Goal: Communication & Community: Answer question/provide support

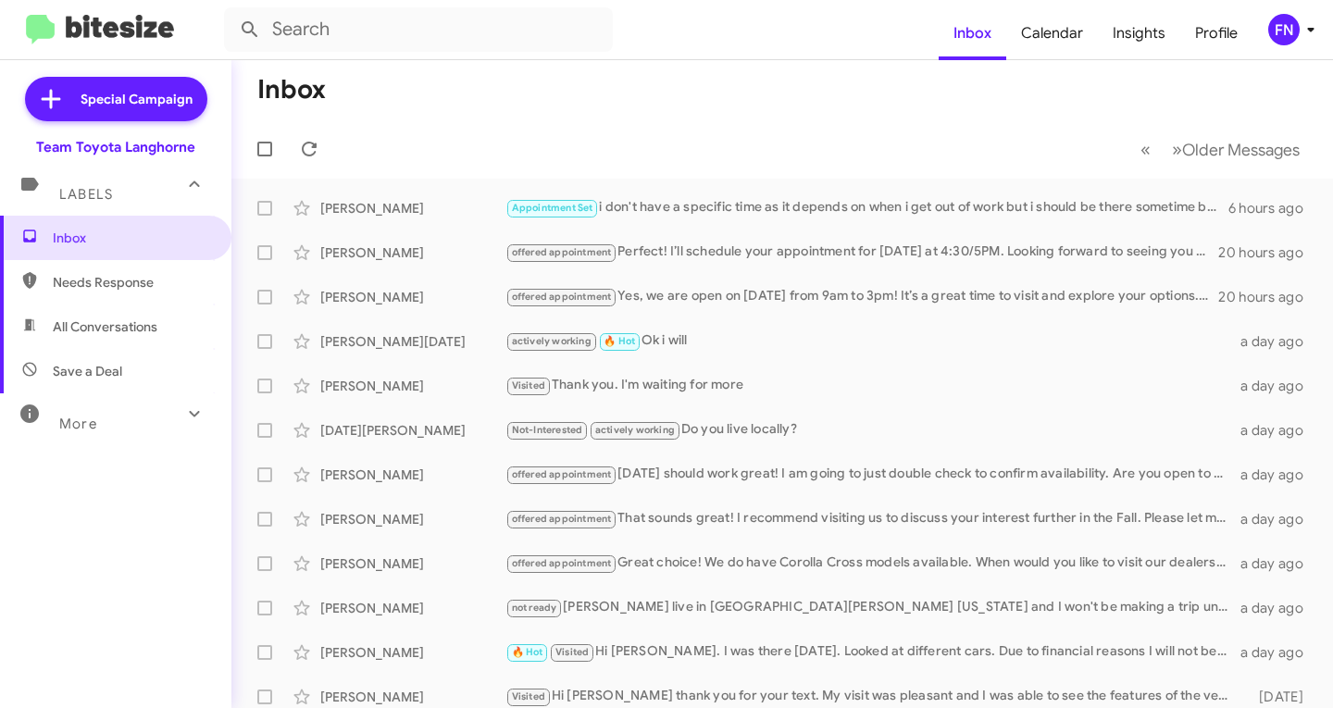
click at [689, 38] on form at bounding box center [581, 29] width 715 height 44
click at [577, 26] on input "text" at bounding box center [418, 29] width 389 height 44
click at [231, 11] on button at bounding box center [249, 29] width 37 height 37
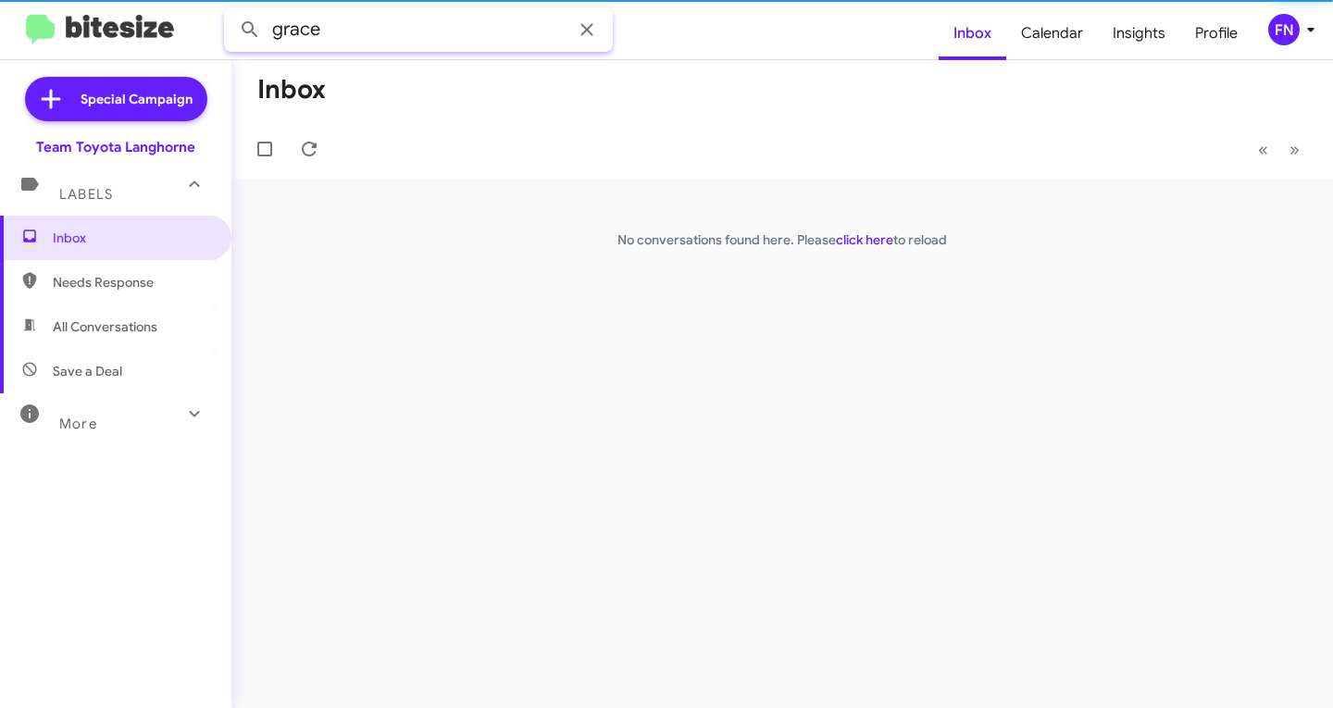
click at [231, 11] on button at bounding box center [249, 29] width 37 height 37
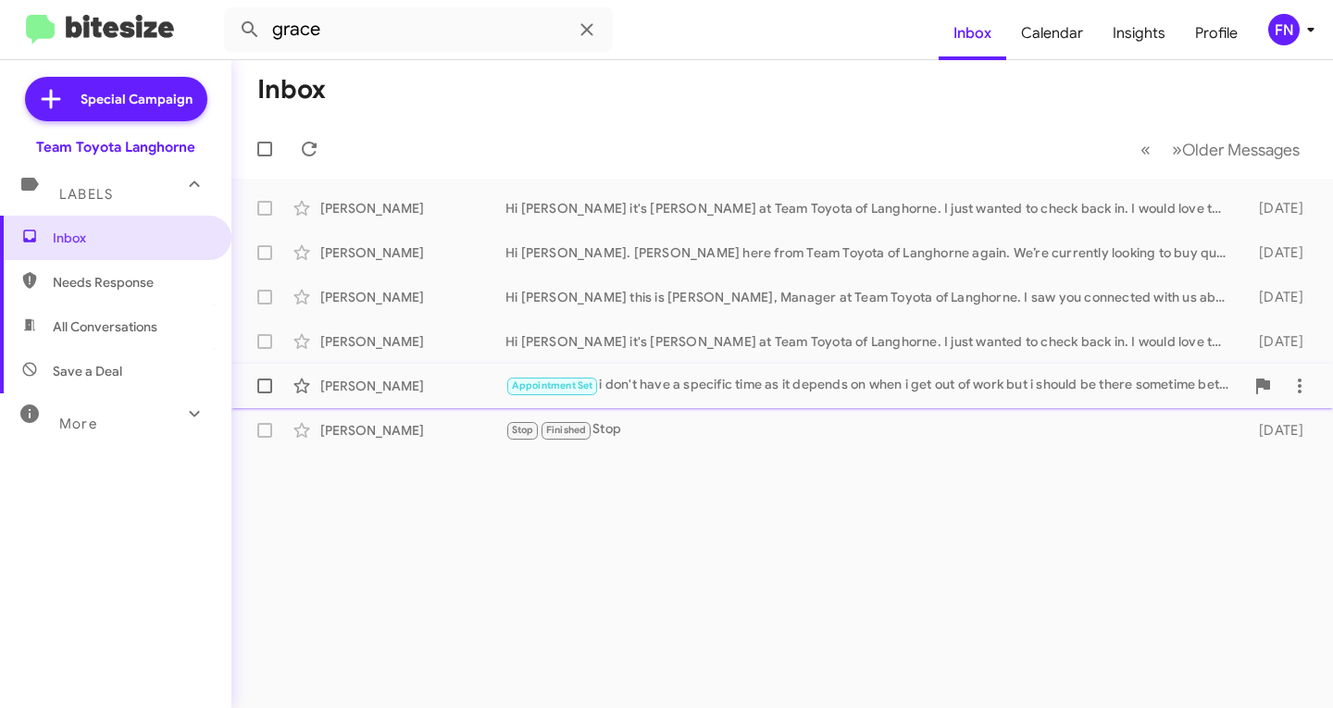
click at [457, 370] on div "[PERSON_NAME] Appointment Set i don't have a specific time as it depends on whe…" at bounding box center [782, 386] width 1072 height 37
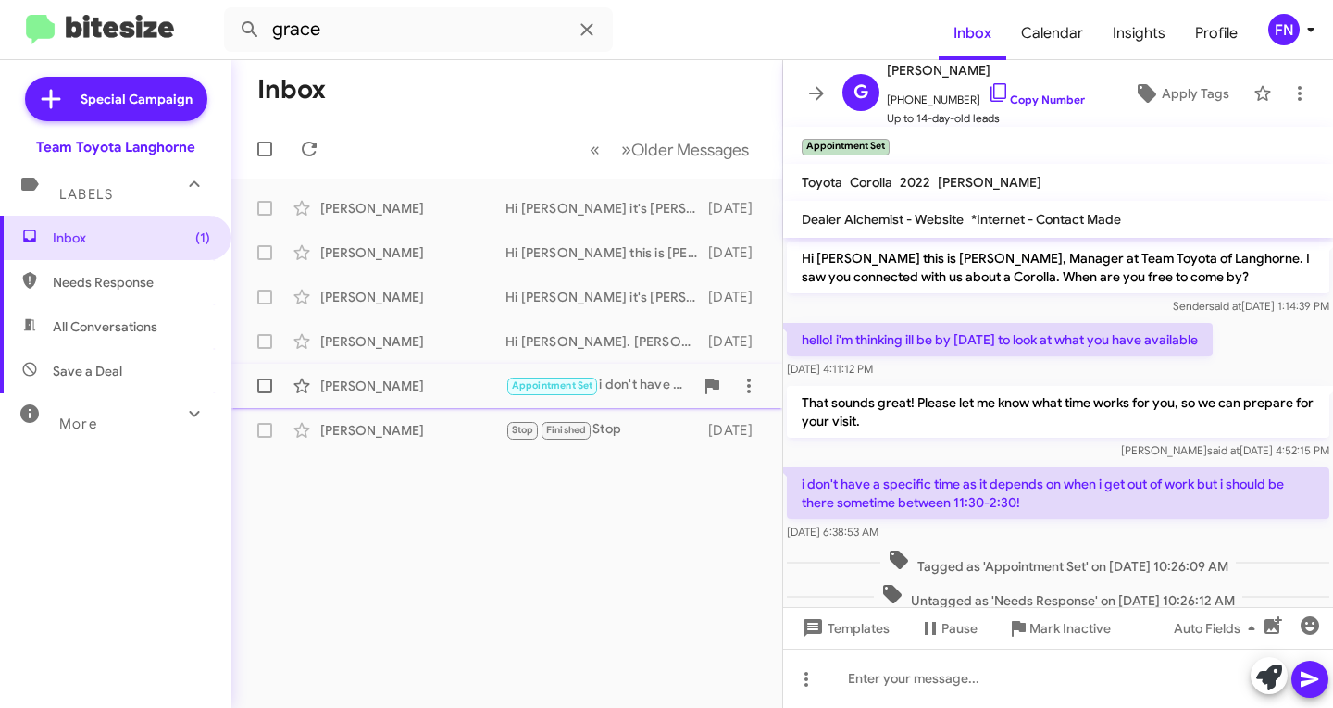
click at [401, 388] on div "[PERSON_NAME]" at bounding box center [412, 386] width 185 height 19
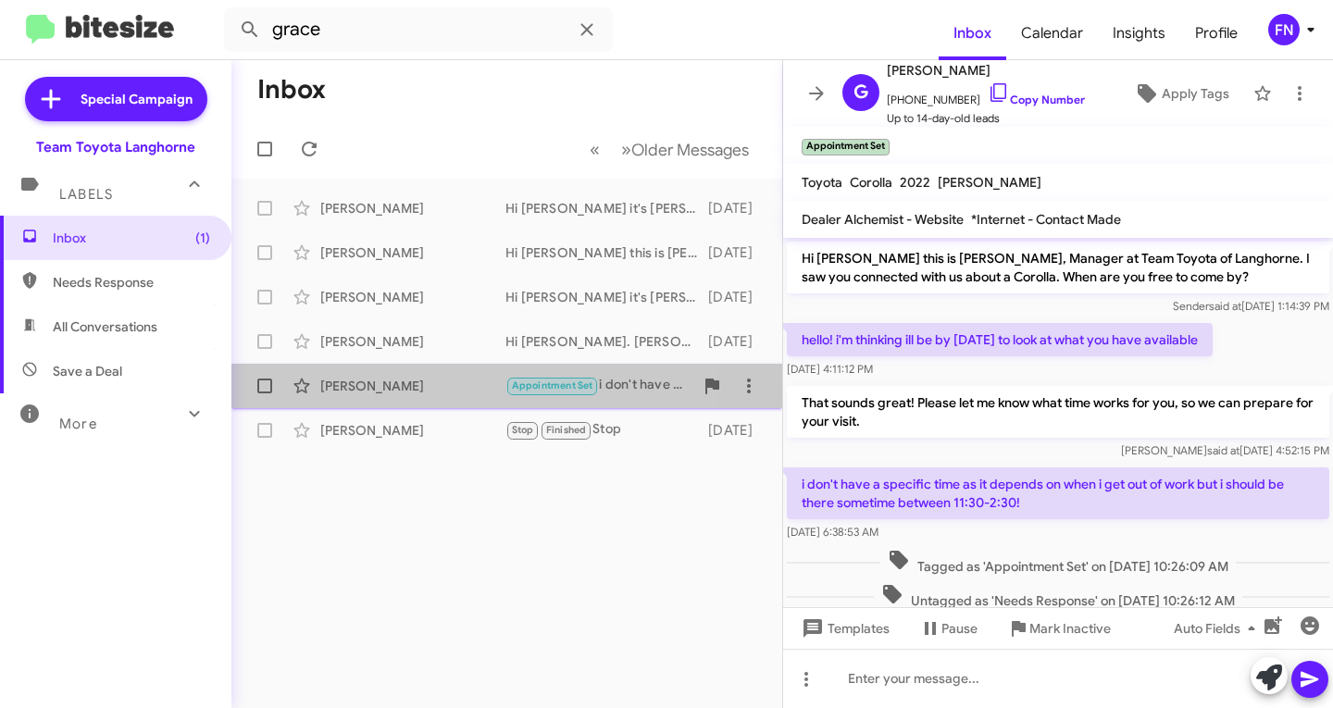
click at [397, 370] on div "[PERSON_NAME] Appointment Set i don't have a specific time as it depends on whe…" at bounding box center [506, 386] width 521 height 37
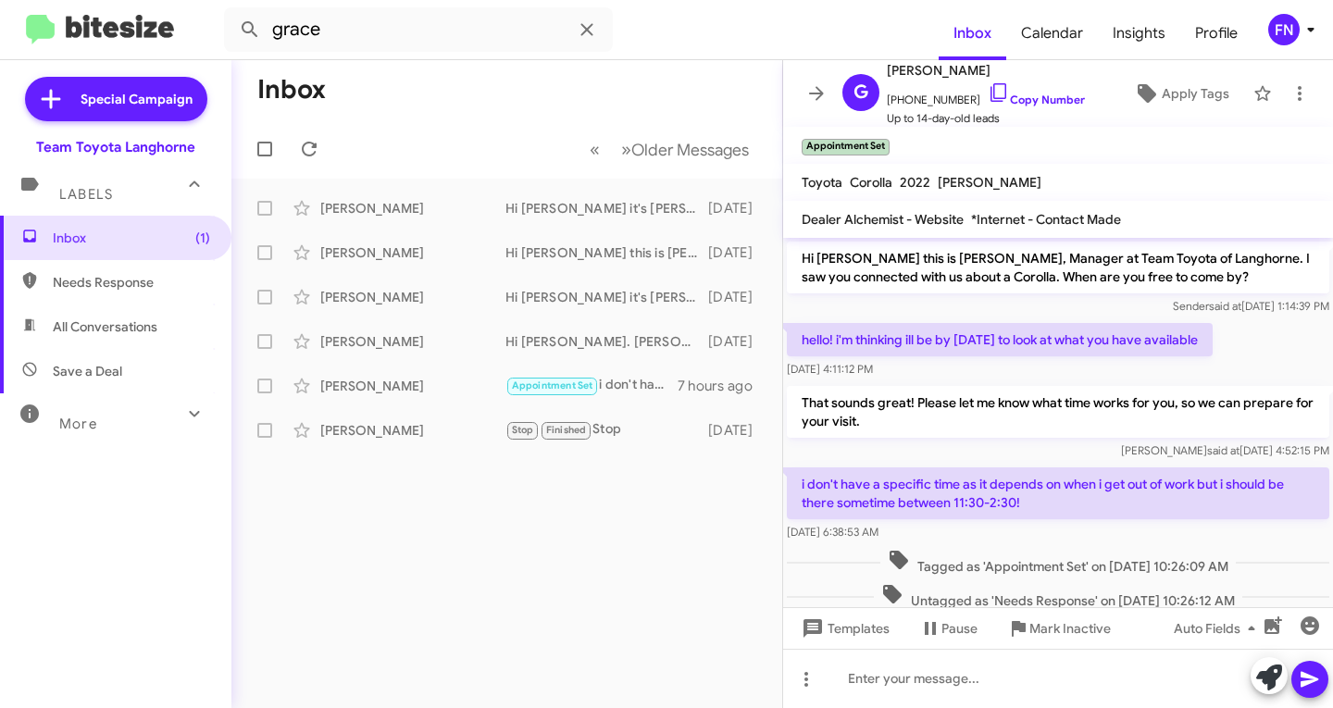
click at [118, 278] on span "Needs Response" at bounding box center [131, 282] width 157 height 19
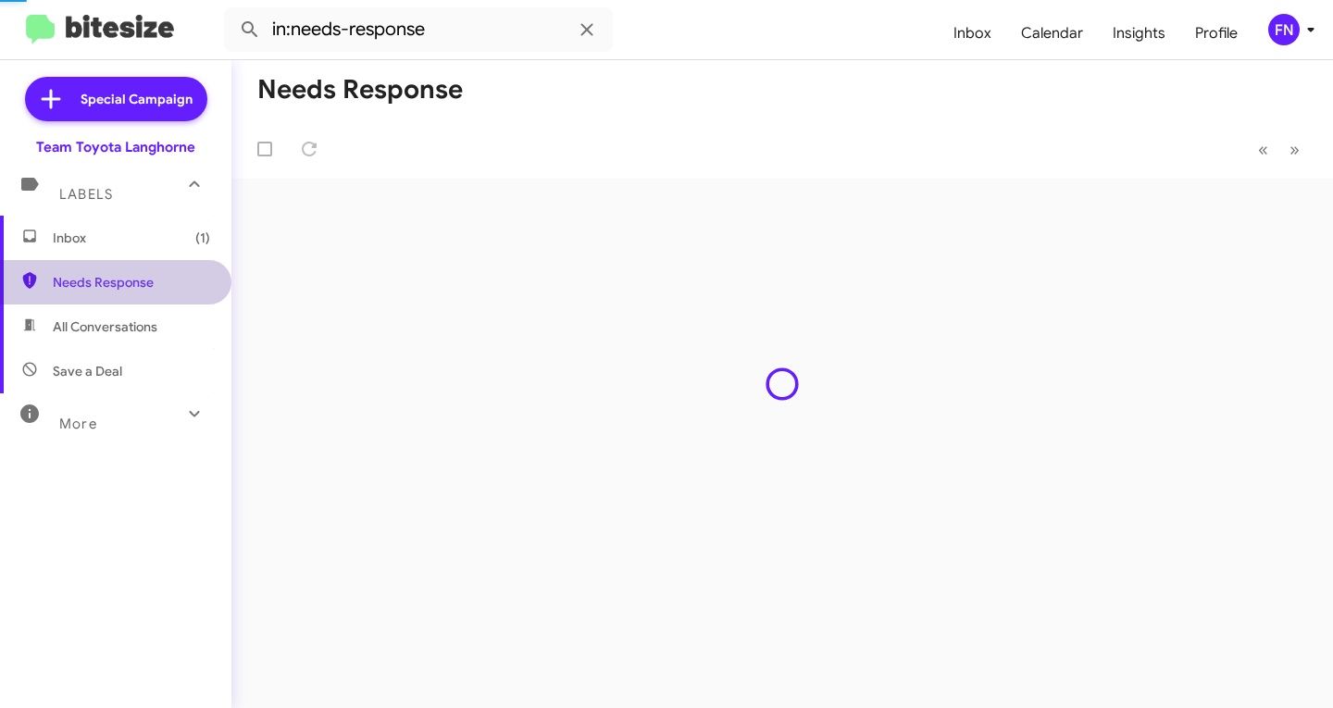
click at [102, 305] on div "Inbox (1) Needs Response All Conversations Save a Deal More Important 🔥 Hot App…" at bounding box center [115, 428] width 231 height 425
click at [83, 343] on span "All Conversations" at bounding box center [115, 327] width 231 height 44
type input "in:all-conversations"
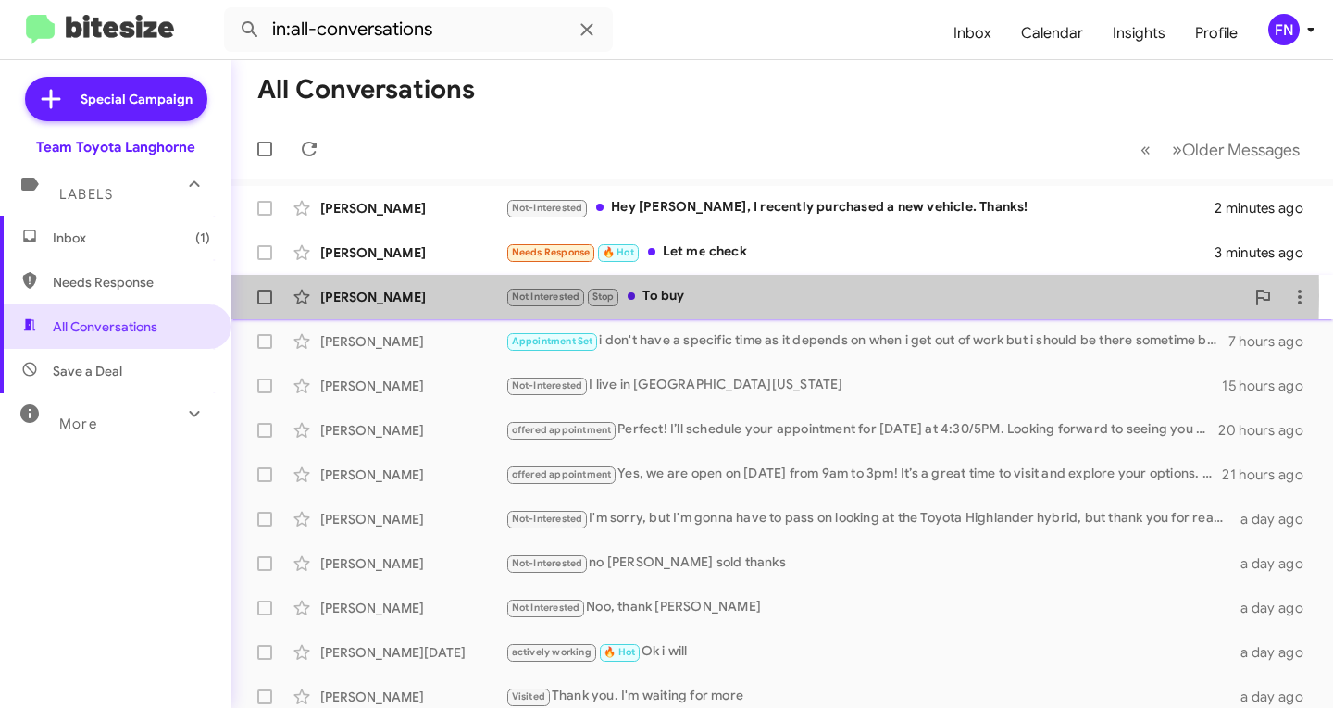
click at [436, 296] on div "[PERSON_NAME]" at bounding box center [412, 297] width 185 height 19
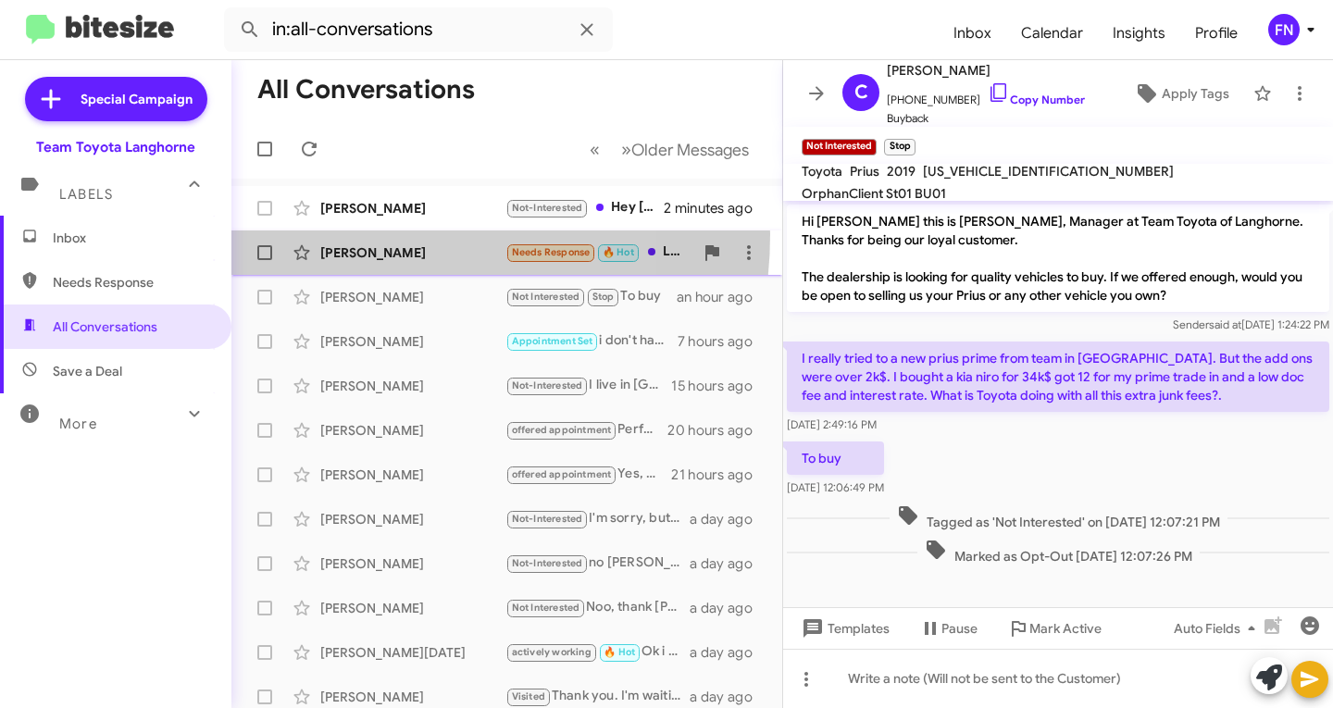
click at [360, 234] on div "[PERSON_NAME] Needs Response 🔥 Hot Let me check 3 minutes ago" at bounding box center [506, 252] width 521 height 37
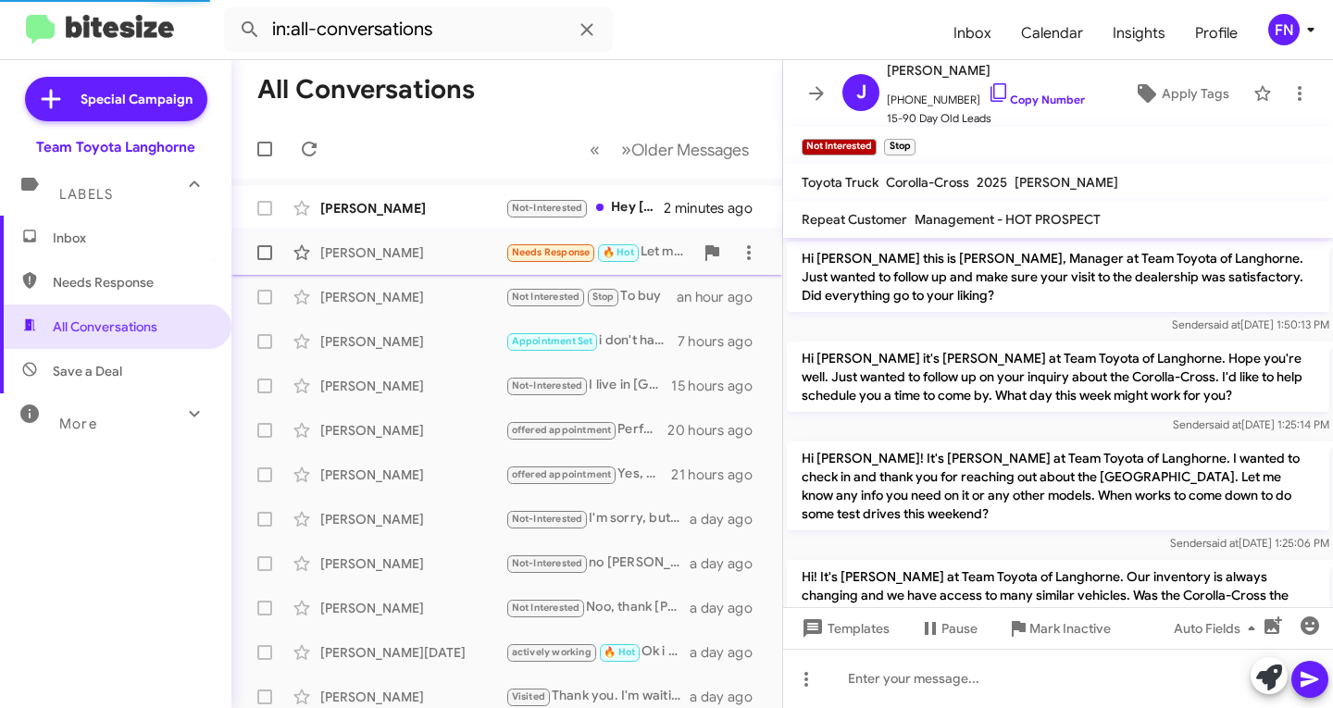
scroll to position [1305, 0]
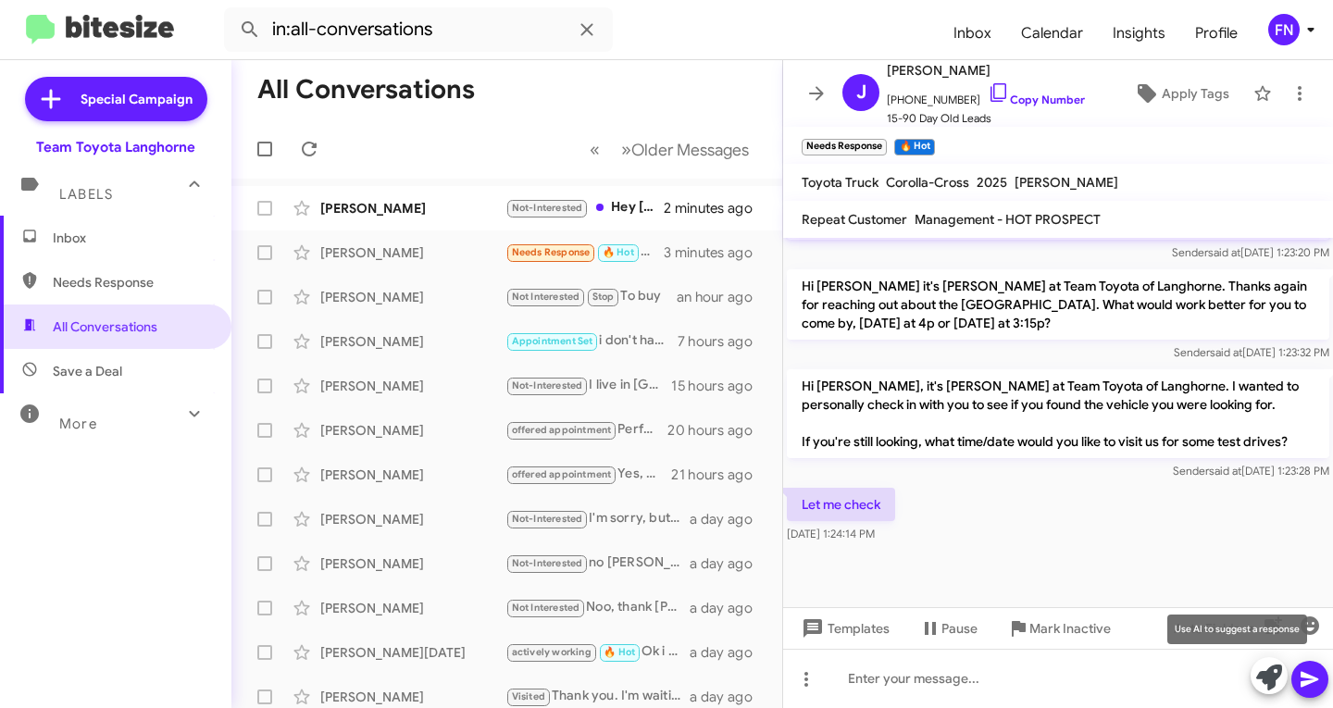
click at [1266, 676] on icon at bounding box center [1269, 678] width 26 height 26
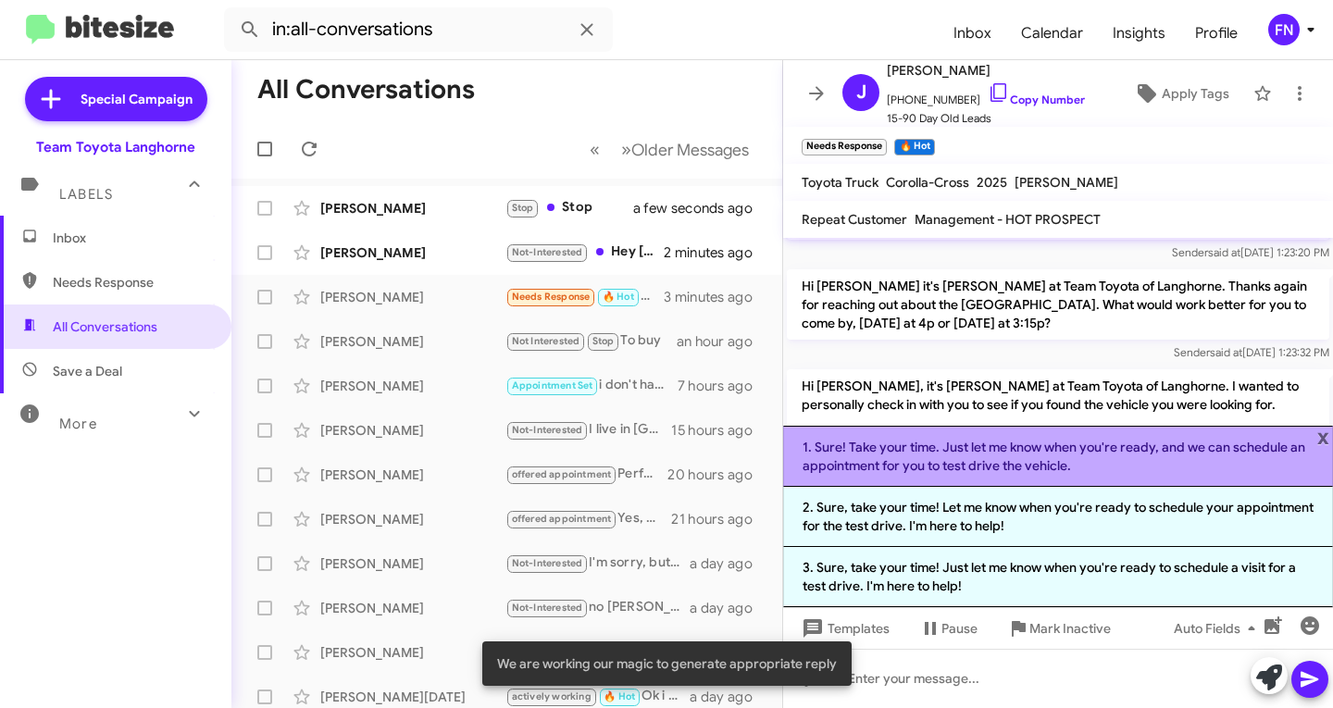
click at [917, 466] on li "1. Sure! Take your time. Just let me know when you're ready, and we can schedul…" at bounding box center [1058, 456] width 550 height 61
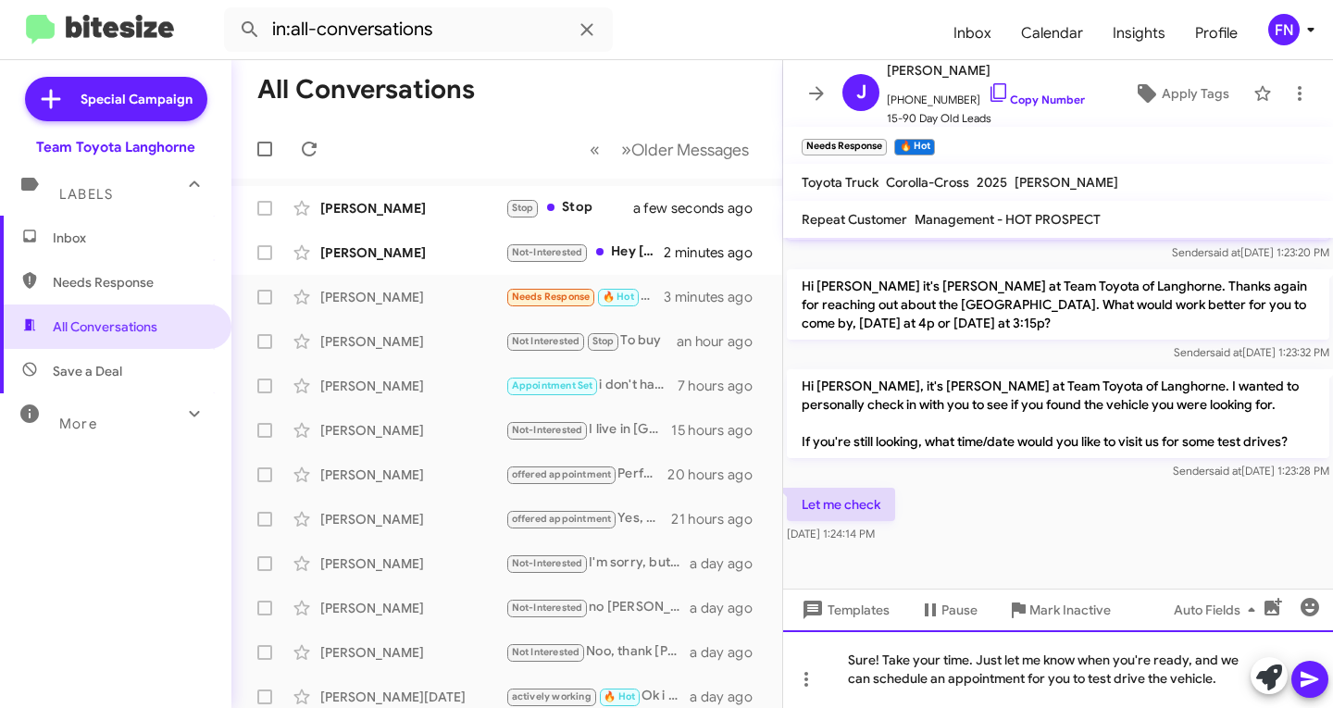
click at [1030, 657] on div "Sure! Take your time. Just let me know when you're ready, and we can schedule a…" at bounding box center [1058, 669] width 550 height 78
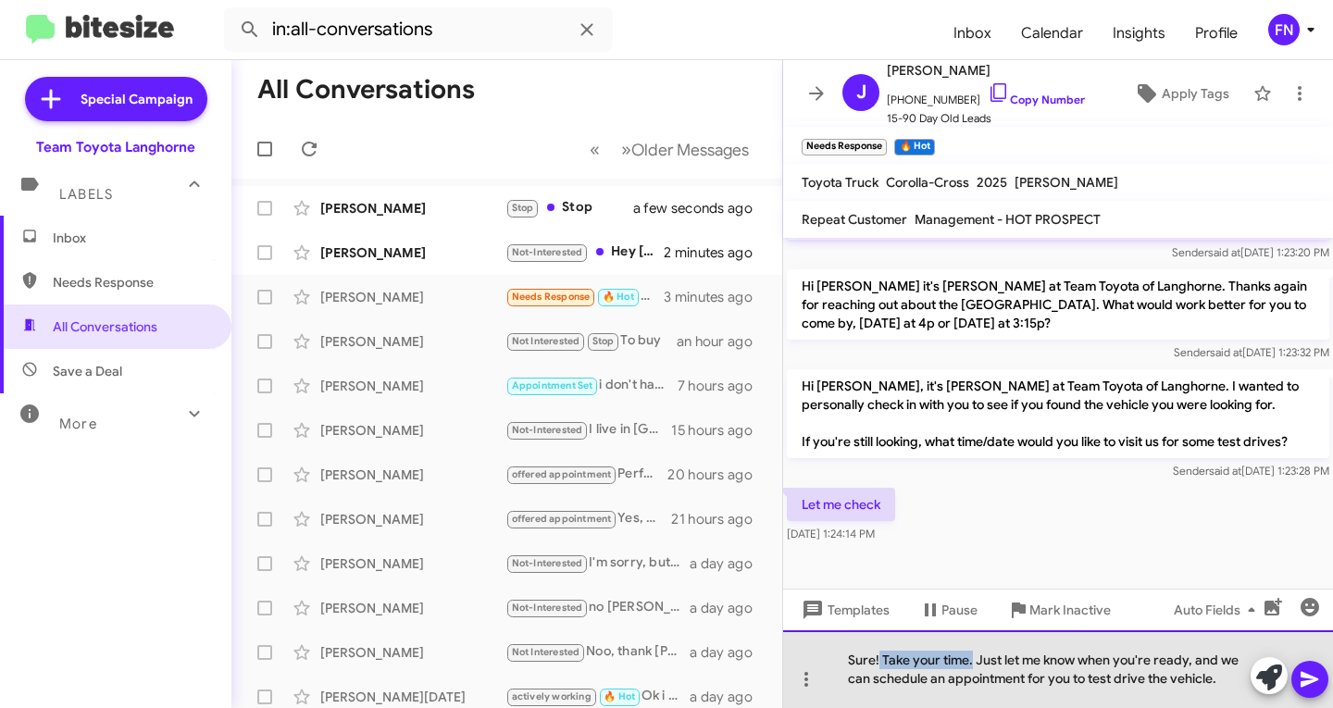
drag, startPoint x: 974, startPoint y: 658, endPoint x: 879, endPoint y: 657, distance: 94.4
click at [879, 657] on div "Sure! Take your time. Just let me know when you're ready, and we can schedule a…" at bounding box center [1058, 669] width 550 height 78
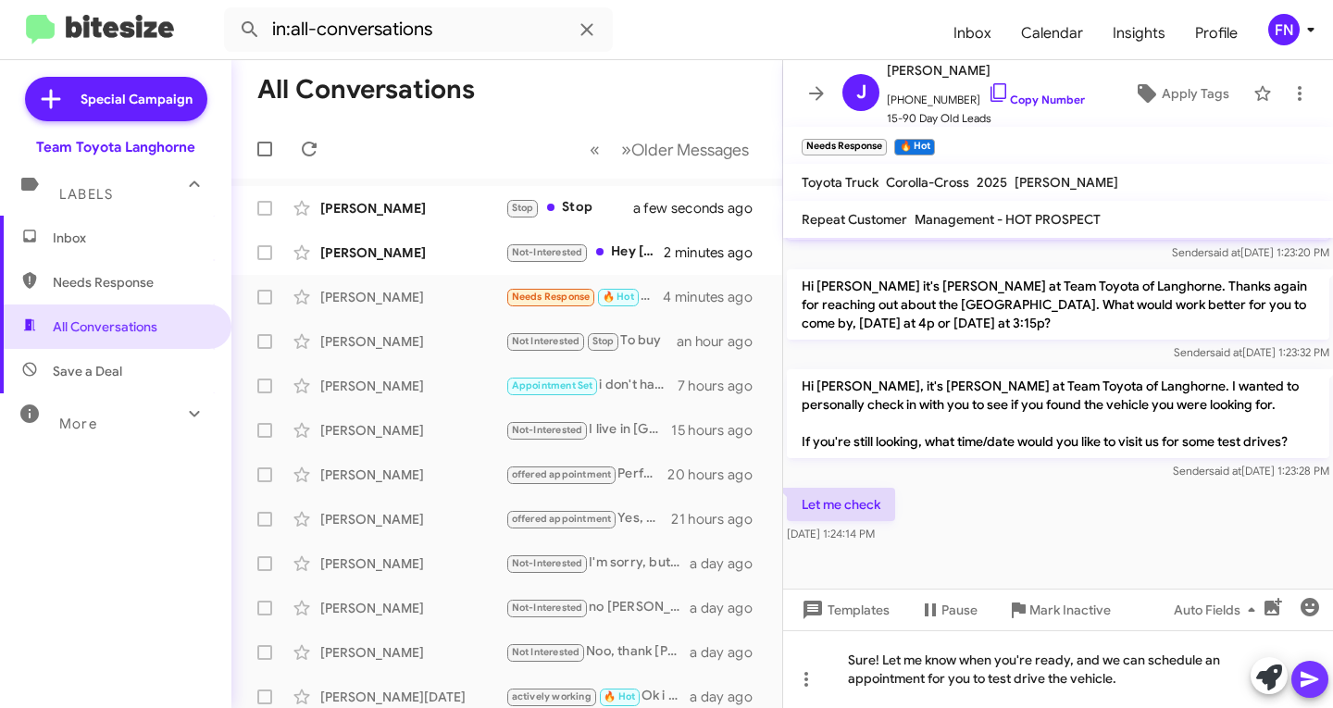
click at [1315, 691] on span at bounding box center [1310, 679] width 22 height 37
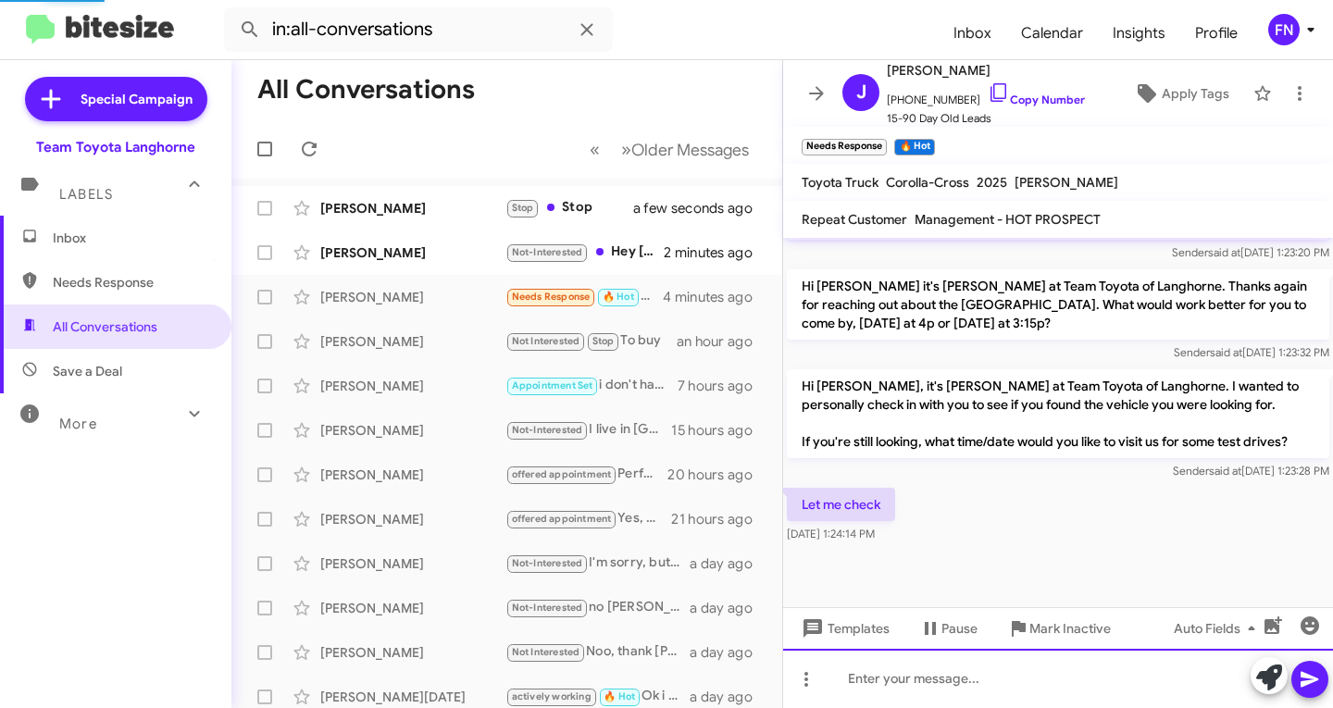
scroll to position [0, 0]
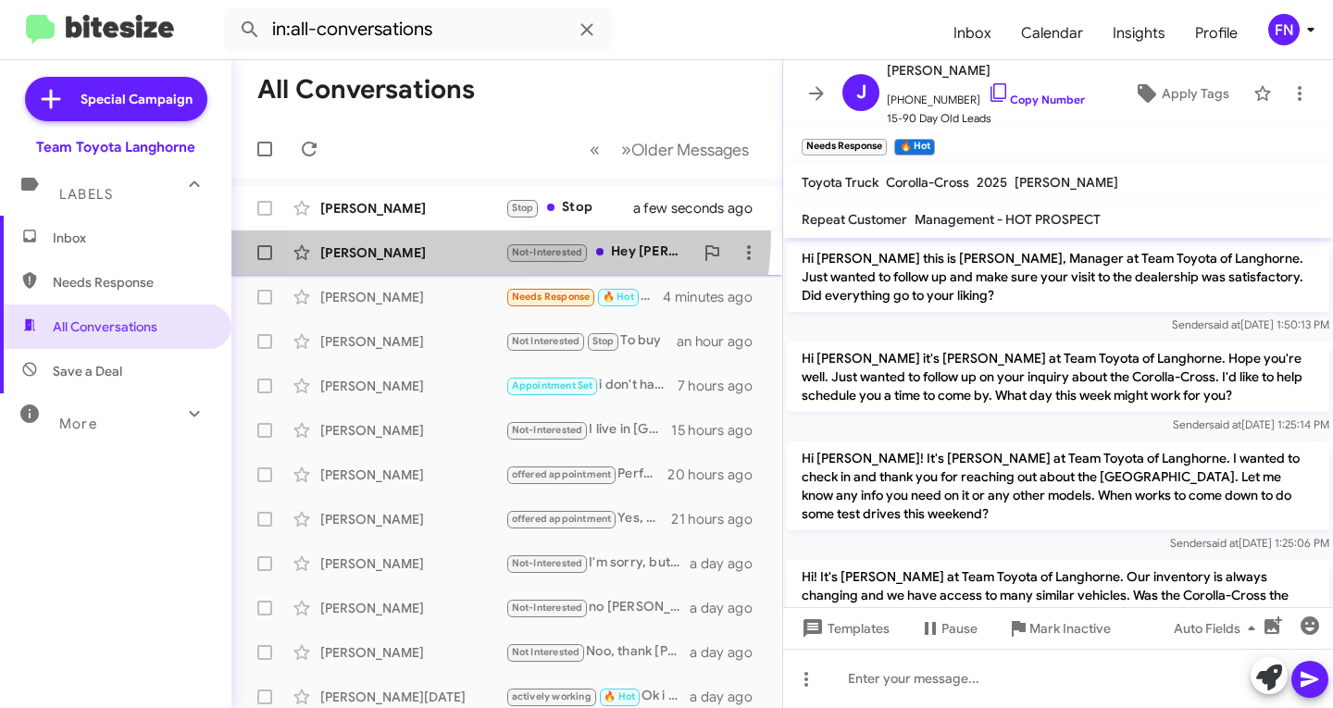
click at [412, 231] on span "[PERSON_NAME] Not-Interested Hey [PERSON_NAME], I recently purchased a new vehi…" at bounding box center [506, 253] width 551 height 44
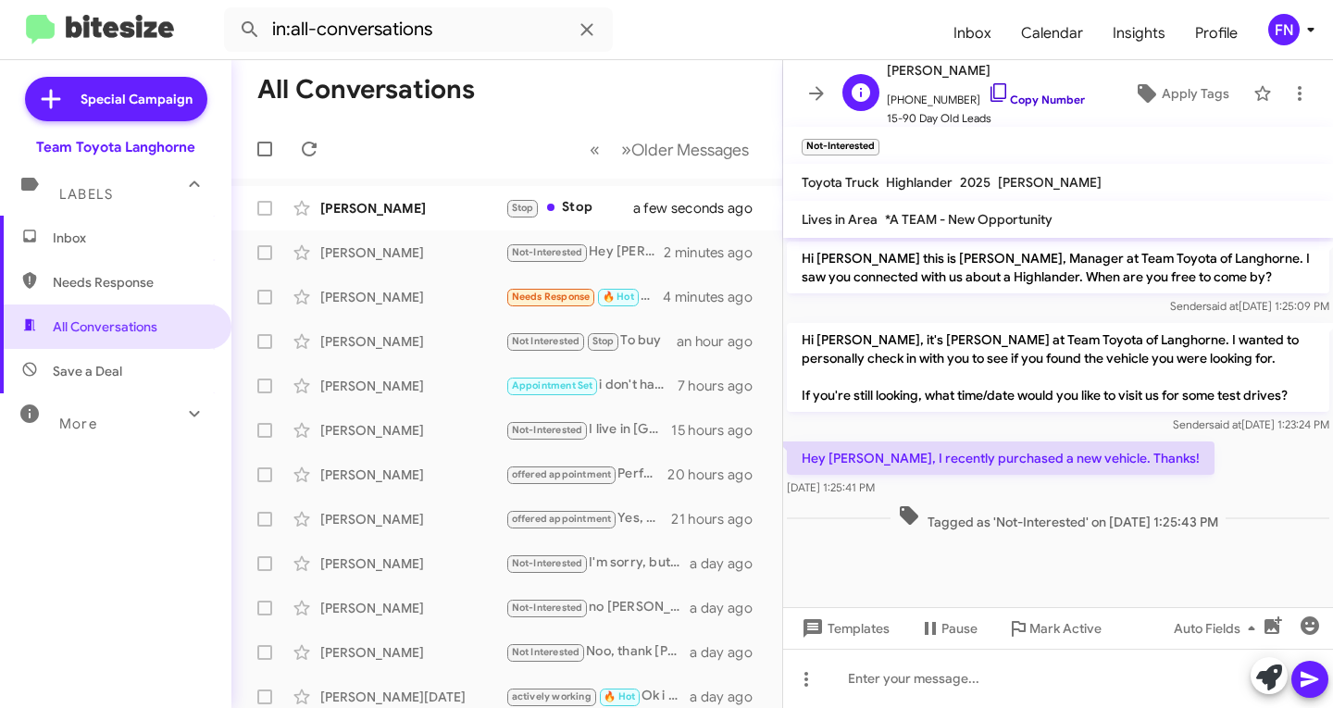
click at [1013, 100] on link "Copy Number" at bounding box center [1036, 100] width 97 height 14
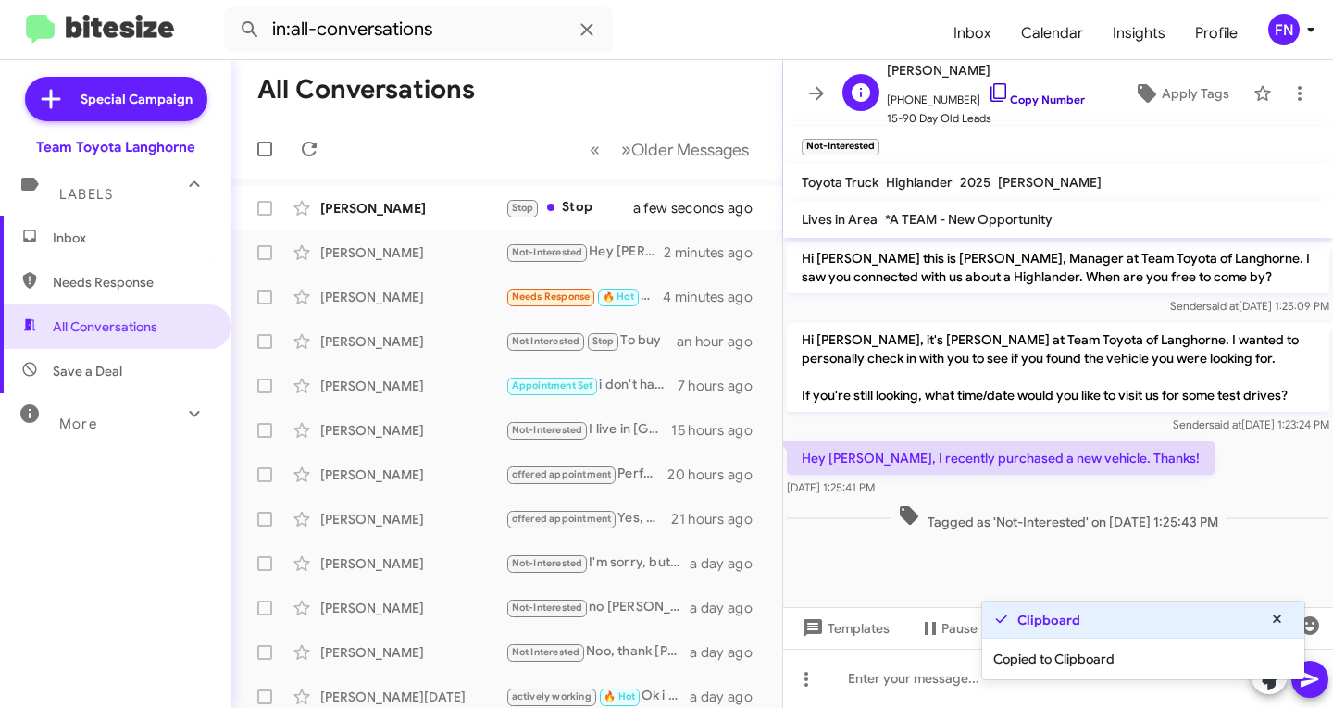
click at [1013, 100] on link "Copy Number" at bounding box center [1036, 100] width 97 height 14
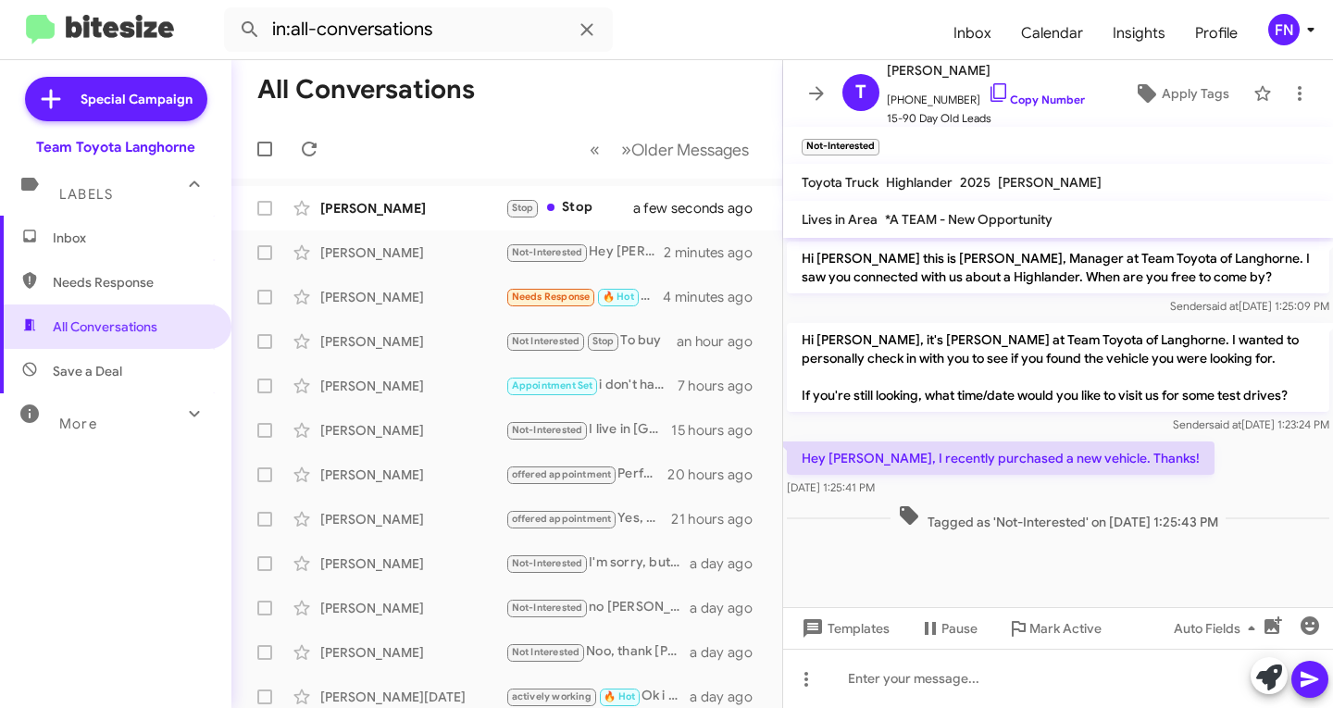
click at [404, 181] on mat-action-list "Liza Chess Stop Stop a few seconds ago [PERSON_NAME] Not-Interested Hey [PERSON…" at bounding box center [506, 627] width 551 height 896
click at [399, 198] on div "[PERSON_NAME] Stop Stop a few seconds ago" at bounding box center [506, 208] width 521 height 37
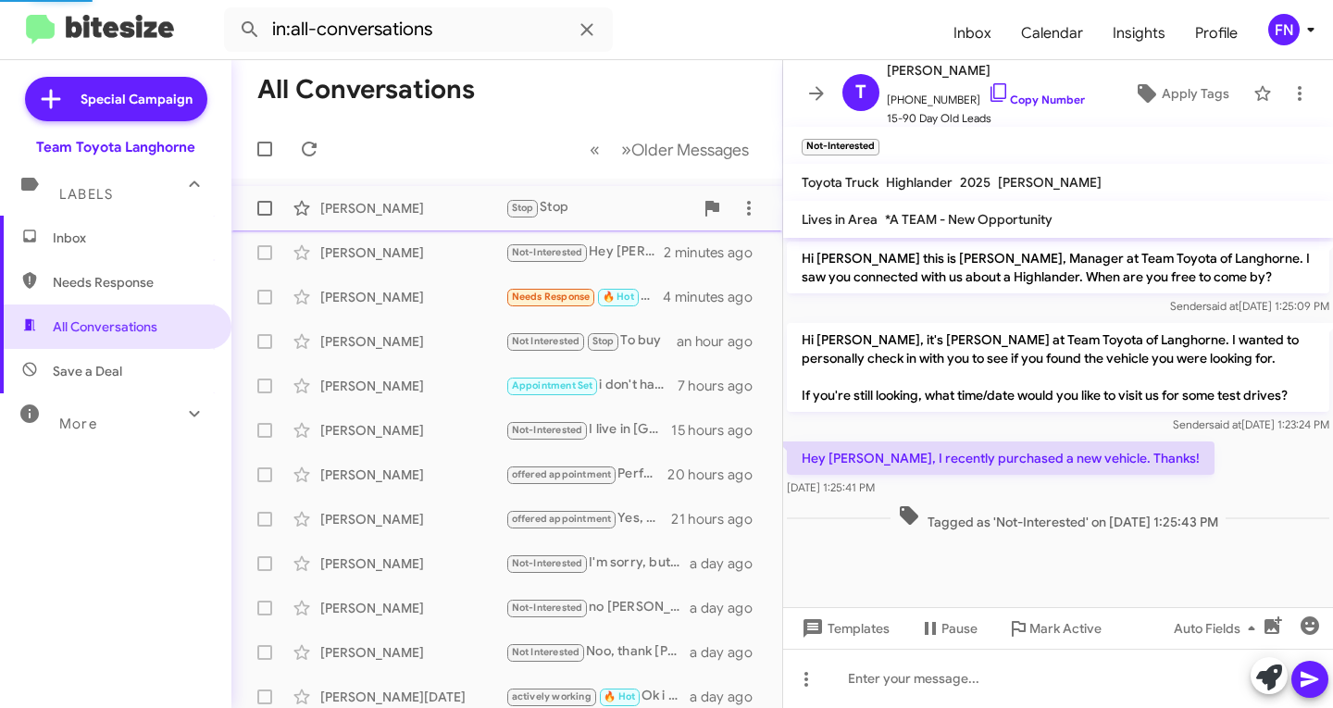
scroll to position [843, 0]
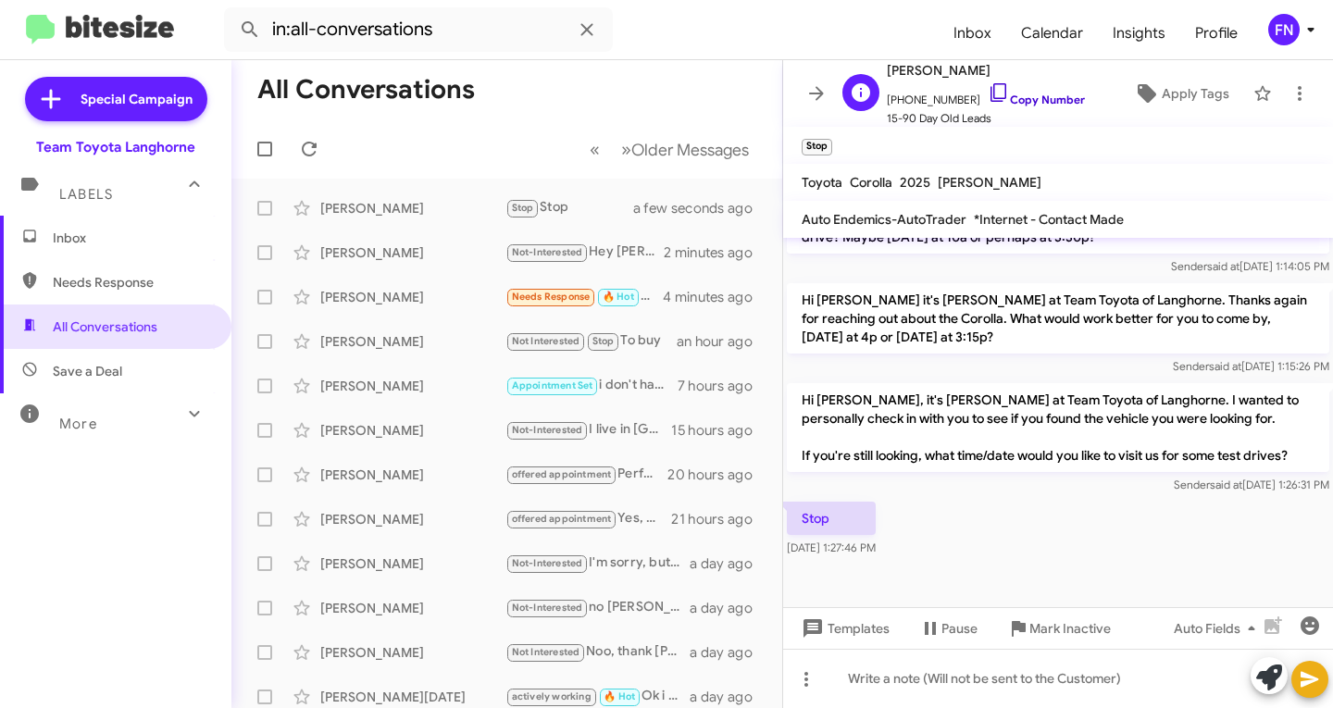
click at [1029, 103] on link "Copy Number" at bounding box center [1036, 100] width 97 height 14
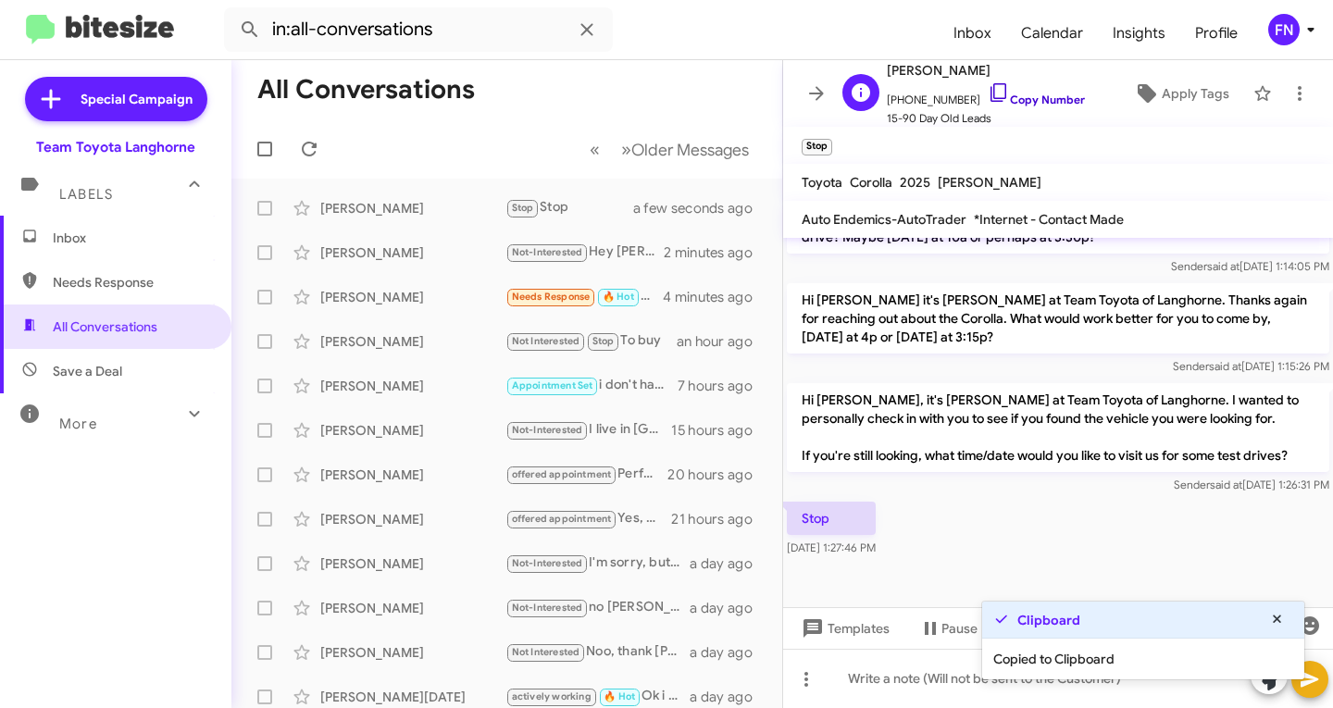
click at [1029, 103] on link "Copy Number" at bounding box center [1036, 100] width 97 height 14
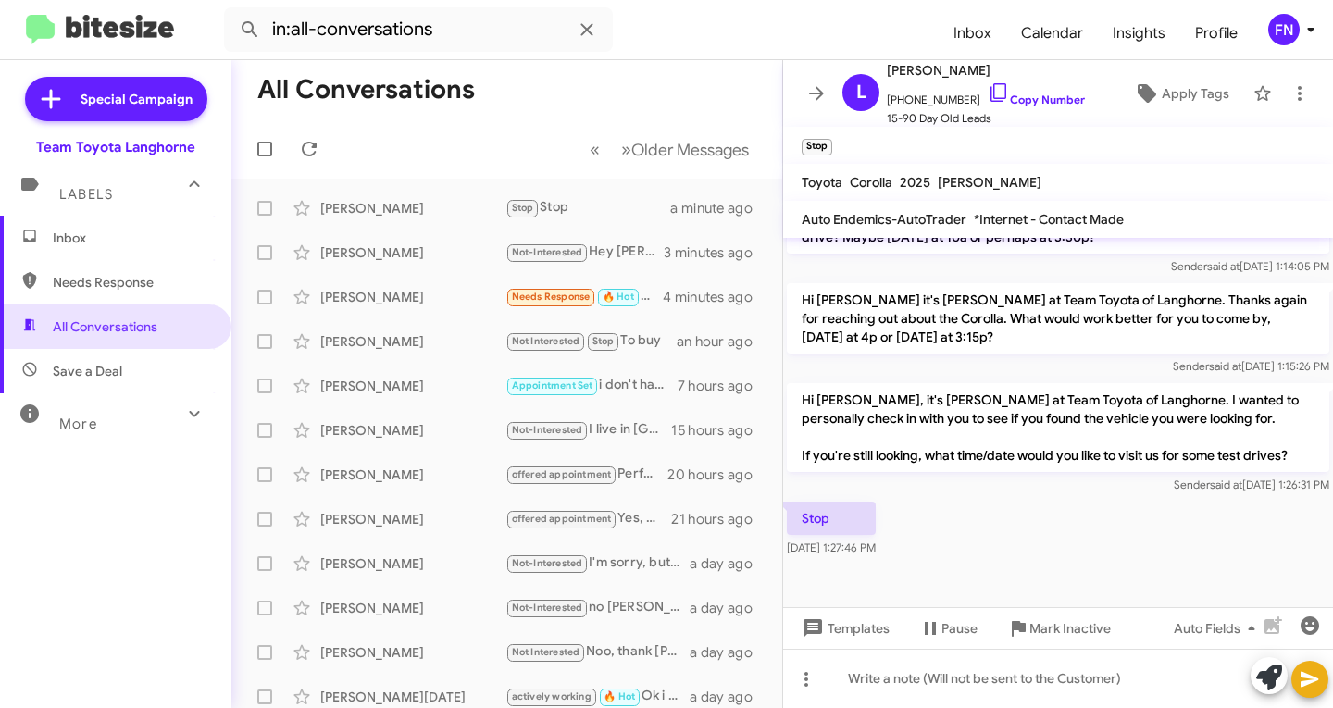
click at [129, 272] on span "Needs Response" at bounding box center [115, 282] width 231 height 44
type input "in:needs-response"
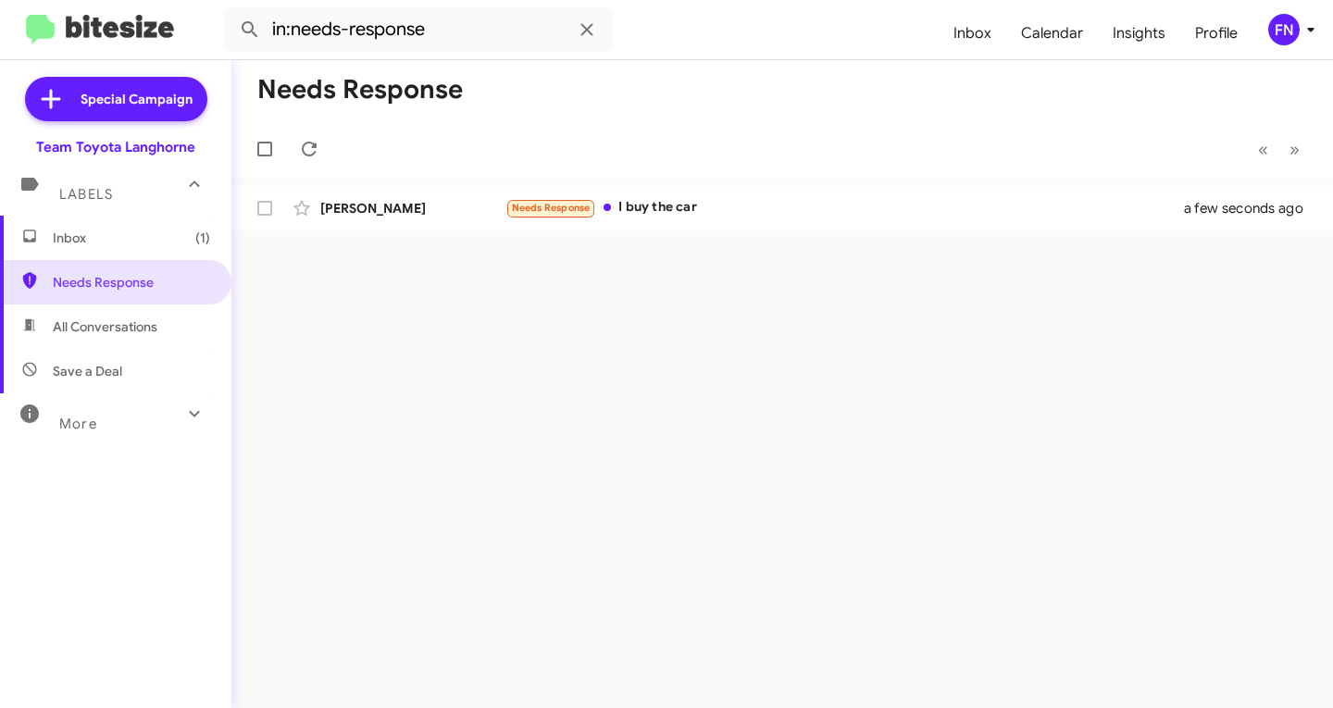
click at [153, 249] on span "Inbox (1)" at bounding box center [115, 238] width 231 height 44
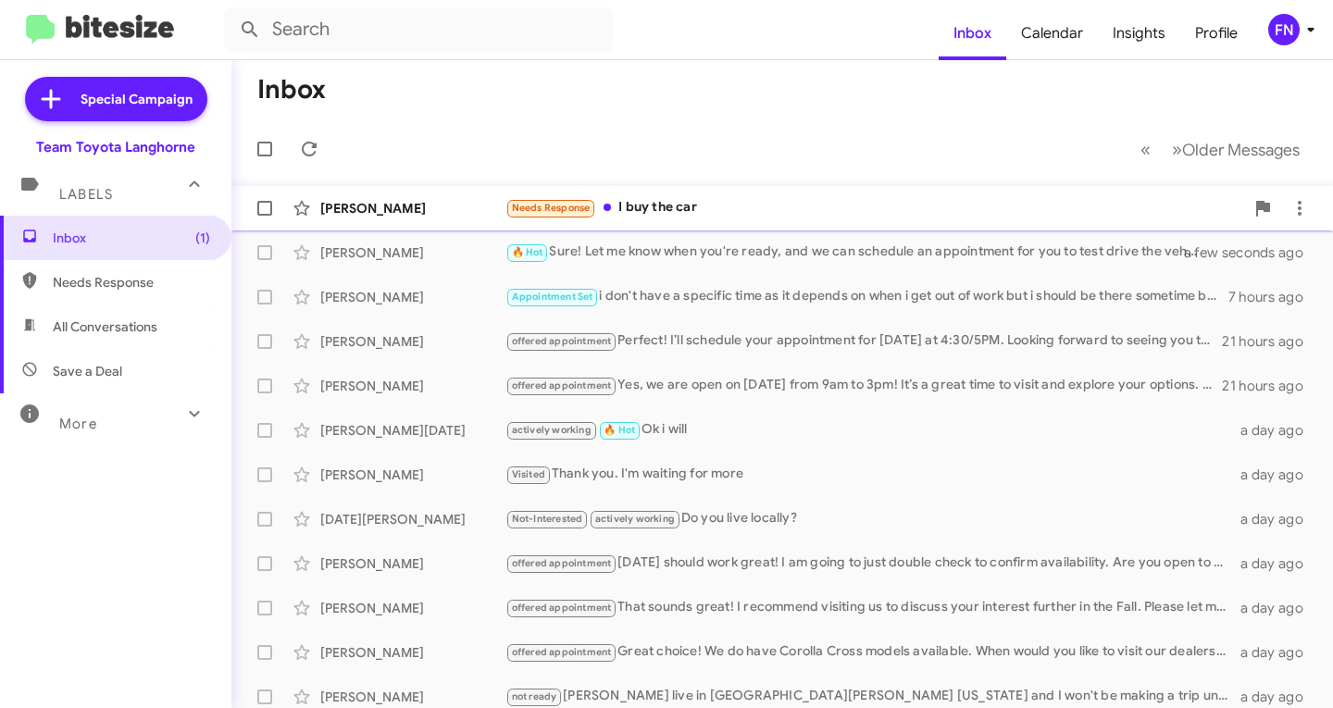
click at [718, 211] on div "Needs Response I buy the car" at bounding box center [874, 207] width 739 height 21
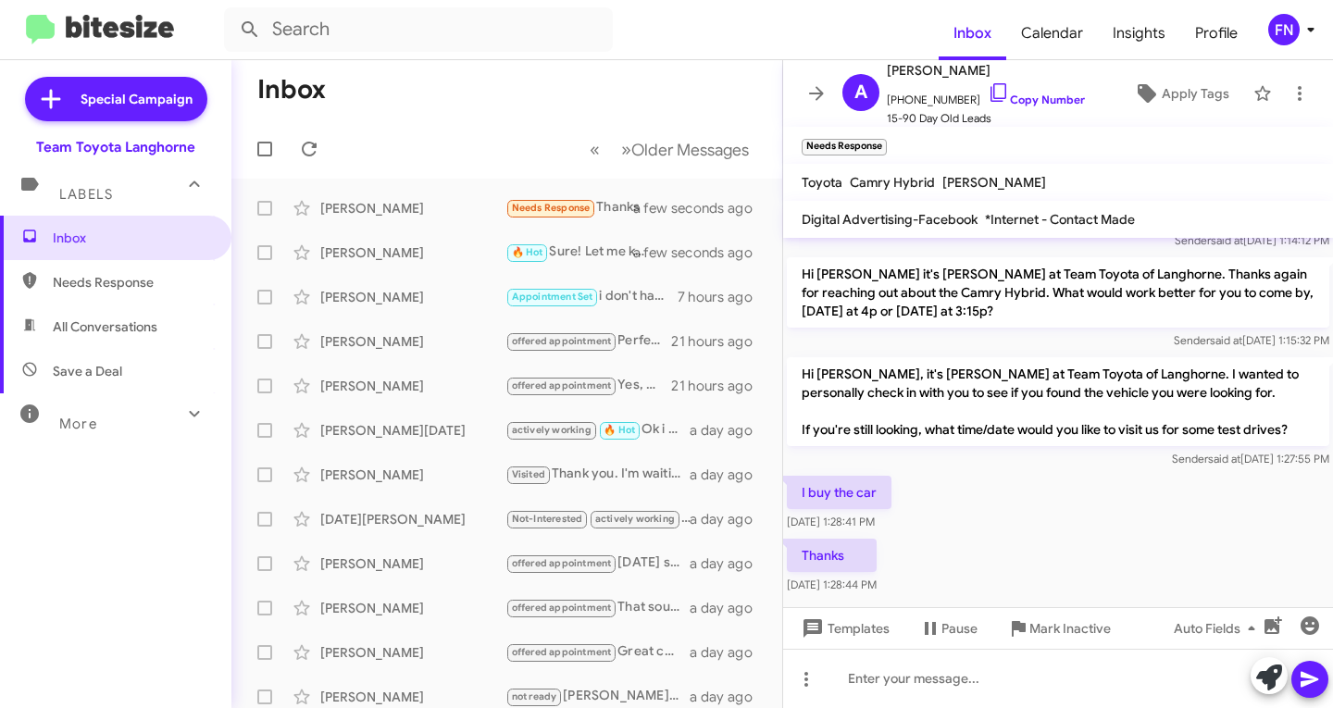
scroll to position [1231, 0]
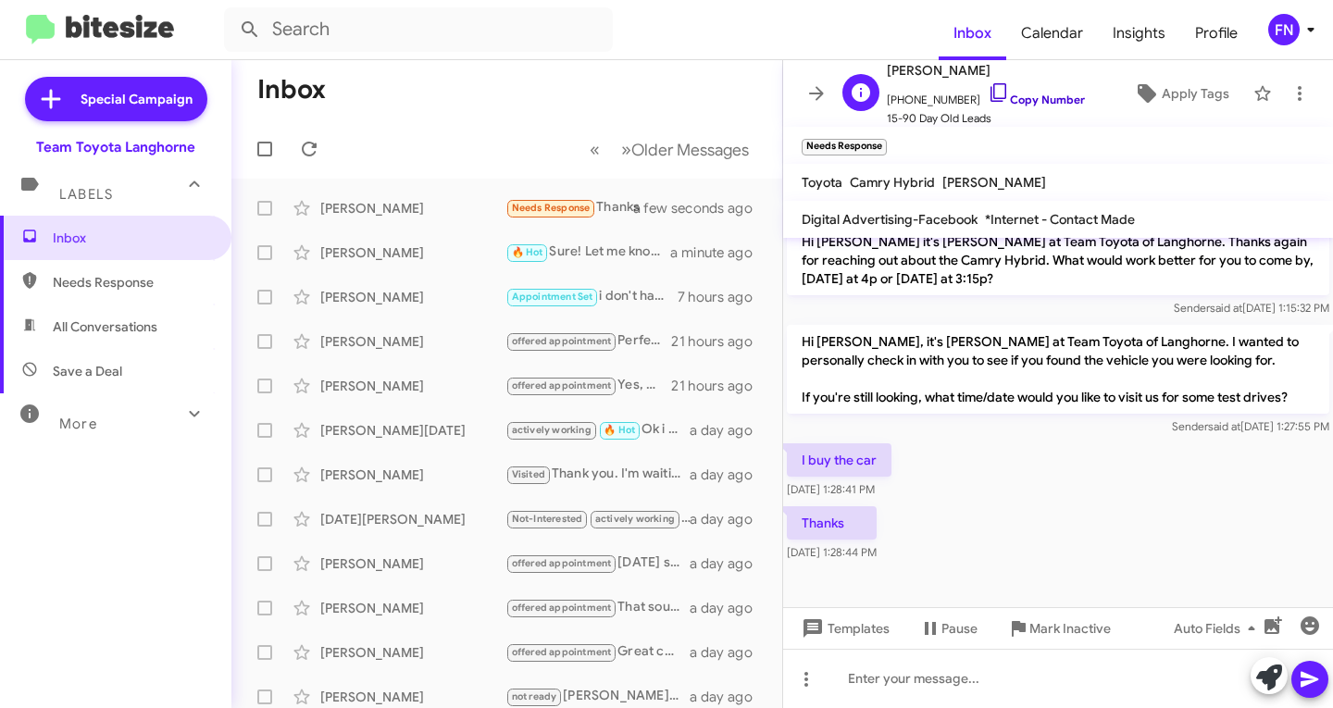
click at [1047, 99] on link "Copy Number" at bounding box center [1036, 100] width 97 height 14
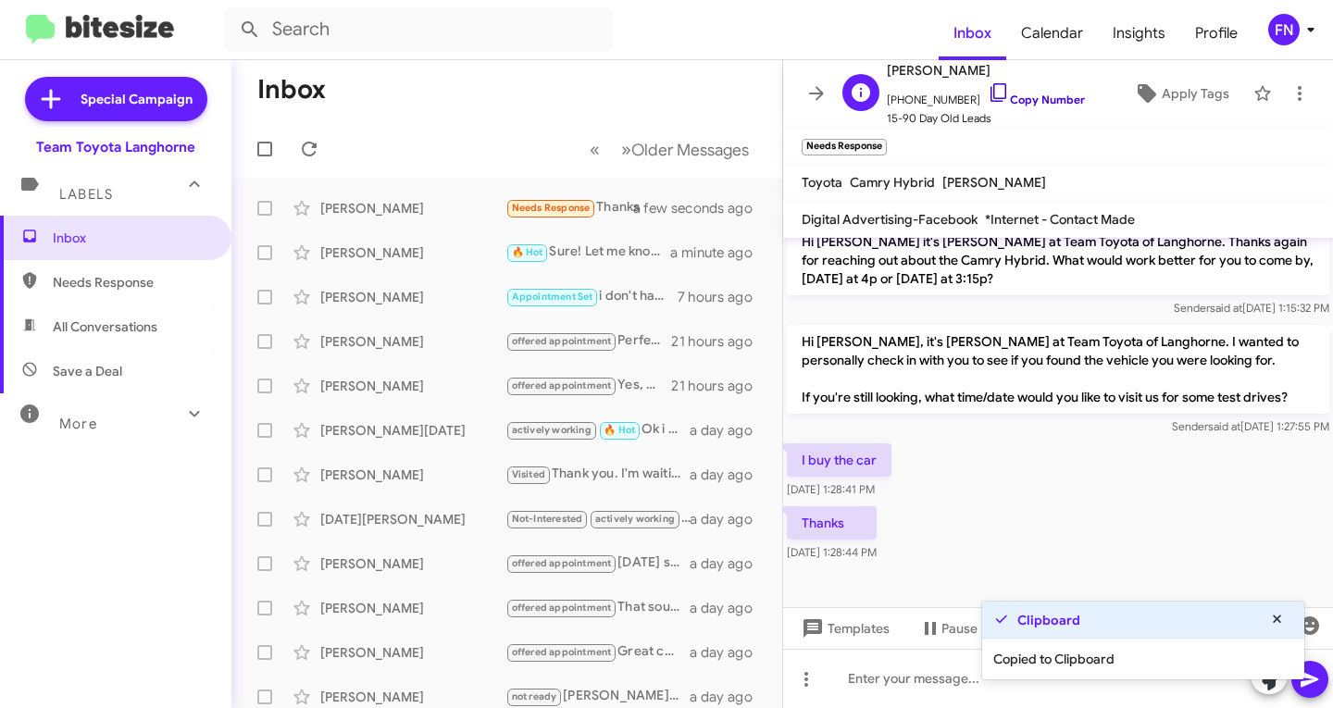
click at [1047, 99] on link "Copy Number" at bounding box center [1036, 100] width 97 height 14
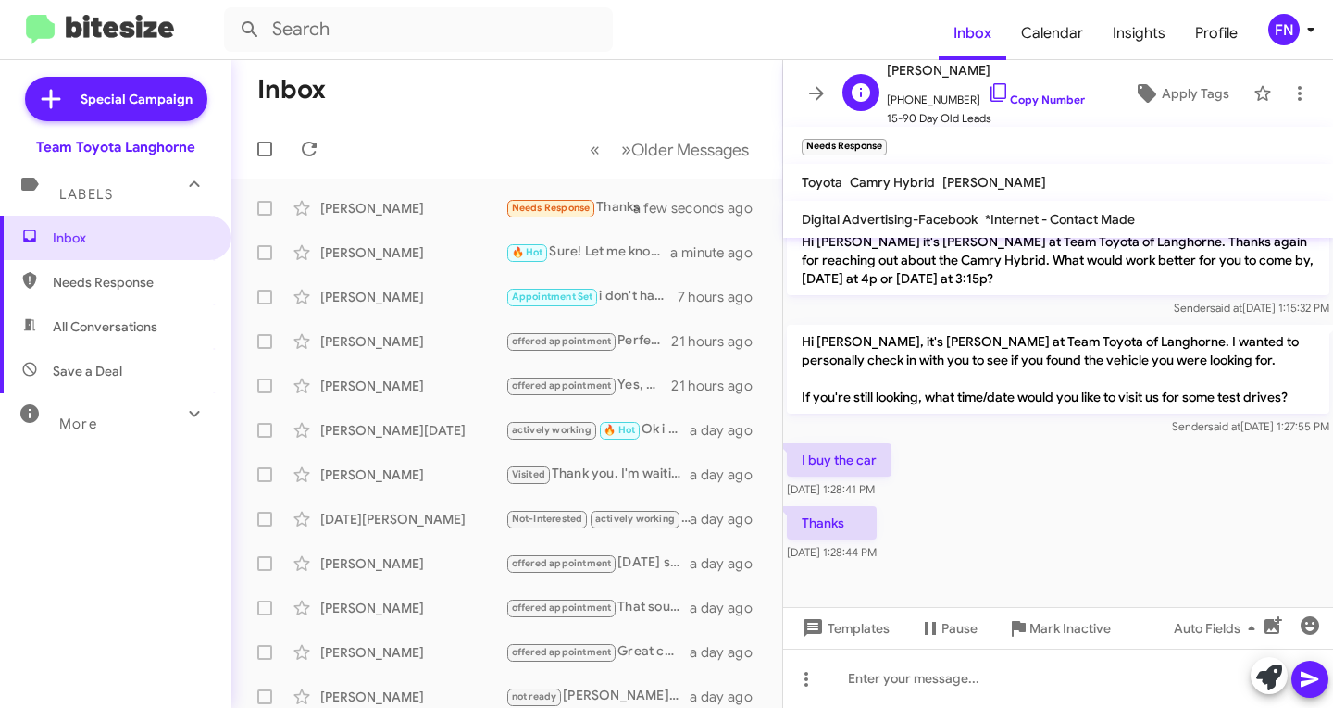
click at [1147, 112] on div "A [PERSON_NAME] [PHONE_NUMBER] Copy Number 15-90 Day Old Leads Apply Tags" at bounding box center [1039, 93] width 409 height 69
click at [1162, 101] on span "Apply Tags" at bounding box center [1196, 93] width 68 height 33
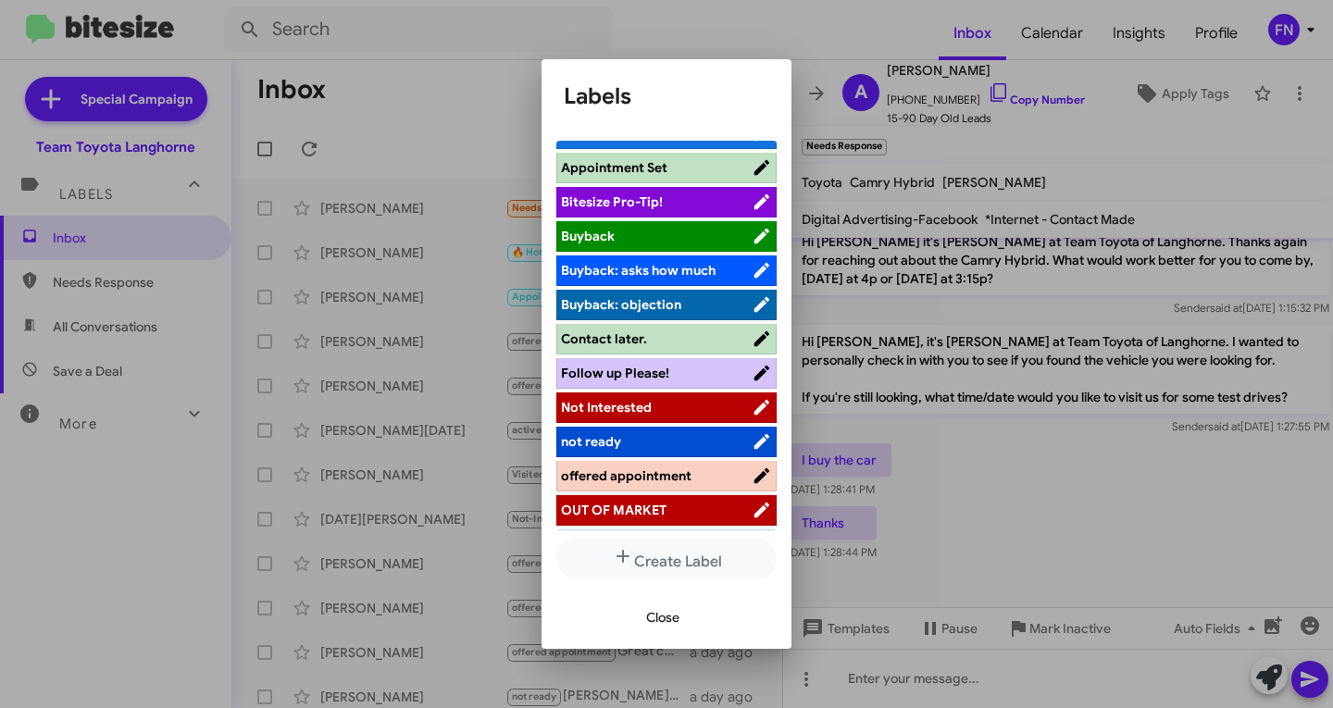
scroll to position [262, 0]
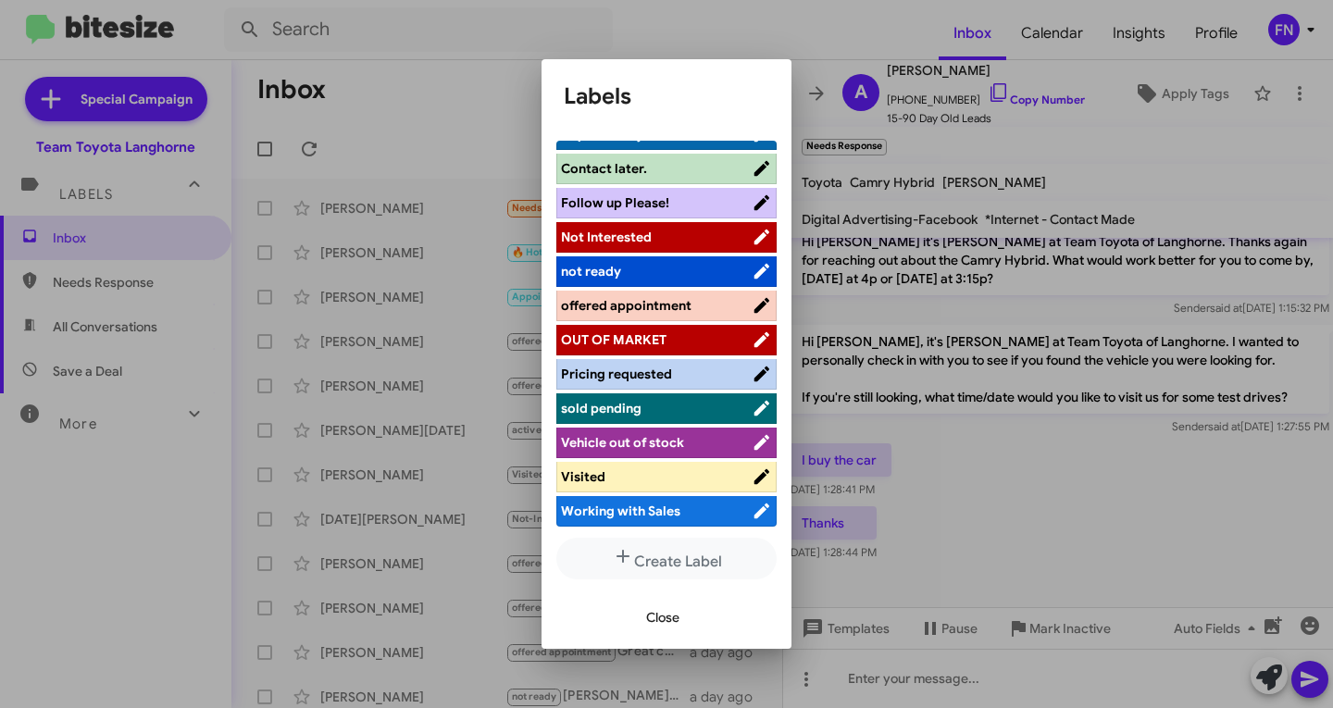
click at [663, 229] on span "Not Interested" at bounding box center [656, 237] width 191 height 19
click at [649, 611] on span "Close" at bounding box center [662, 617] width 33 height 33
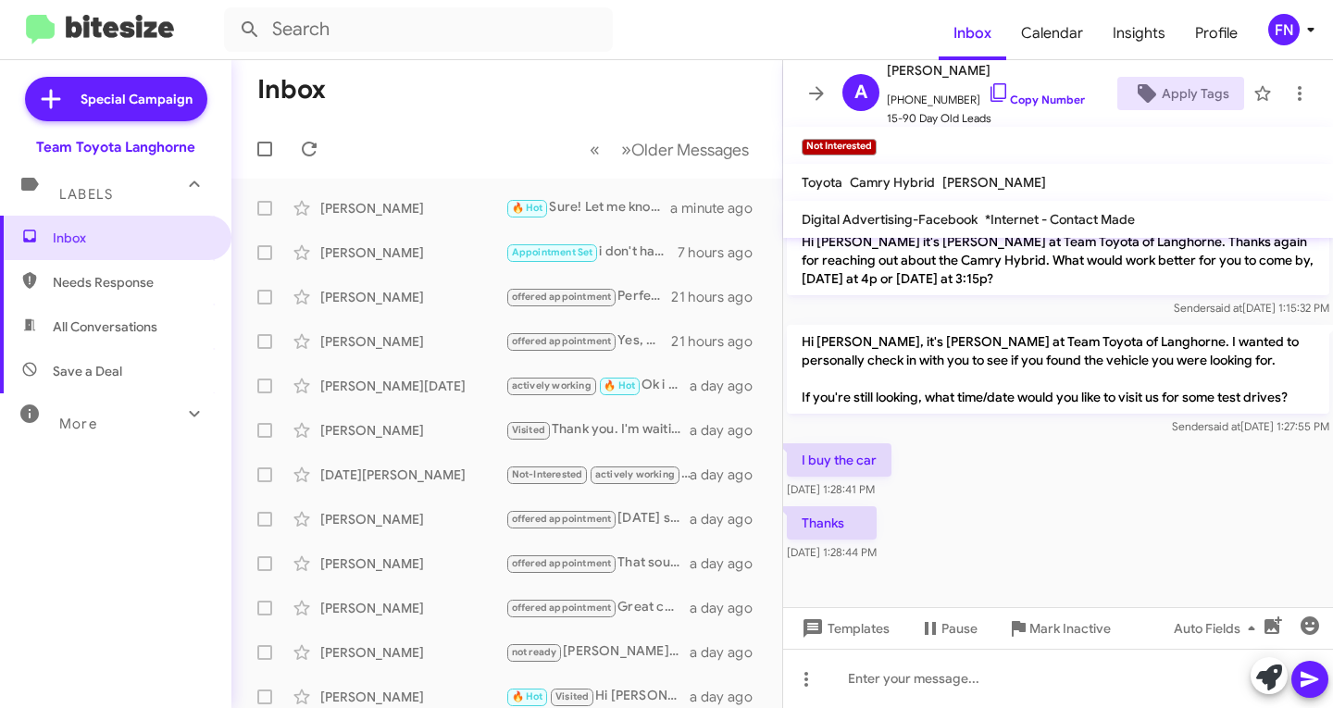
click at [129, 360] on span "Save a Deal" at bounding box center [115, 371] width 231 height 44
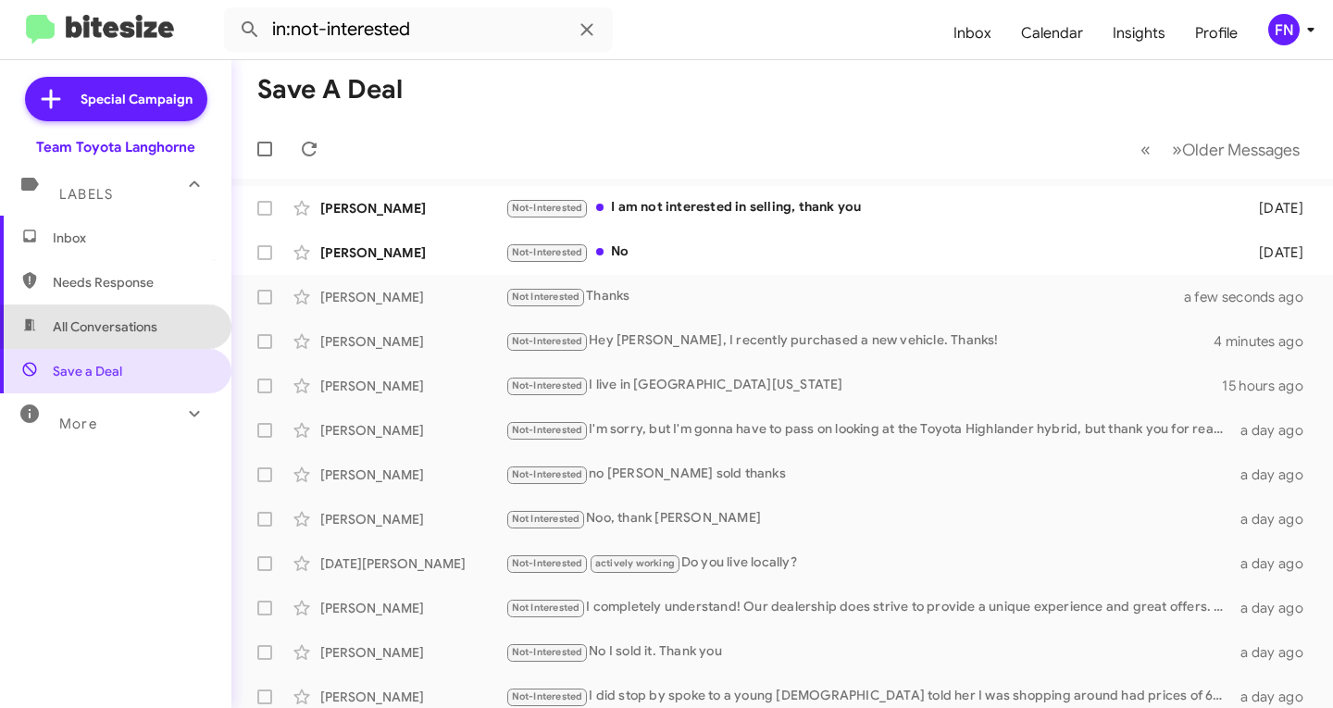
click at [128, 341] on span "All Conversations" at bounding box center [115, 327] width 231 height 44
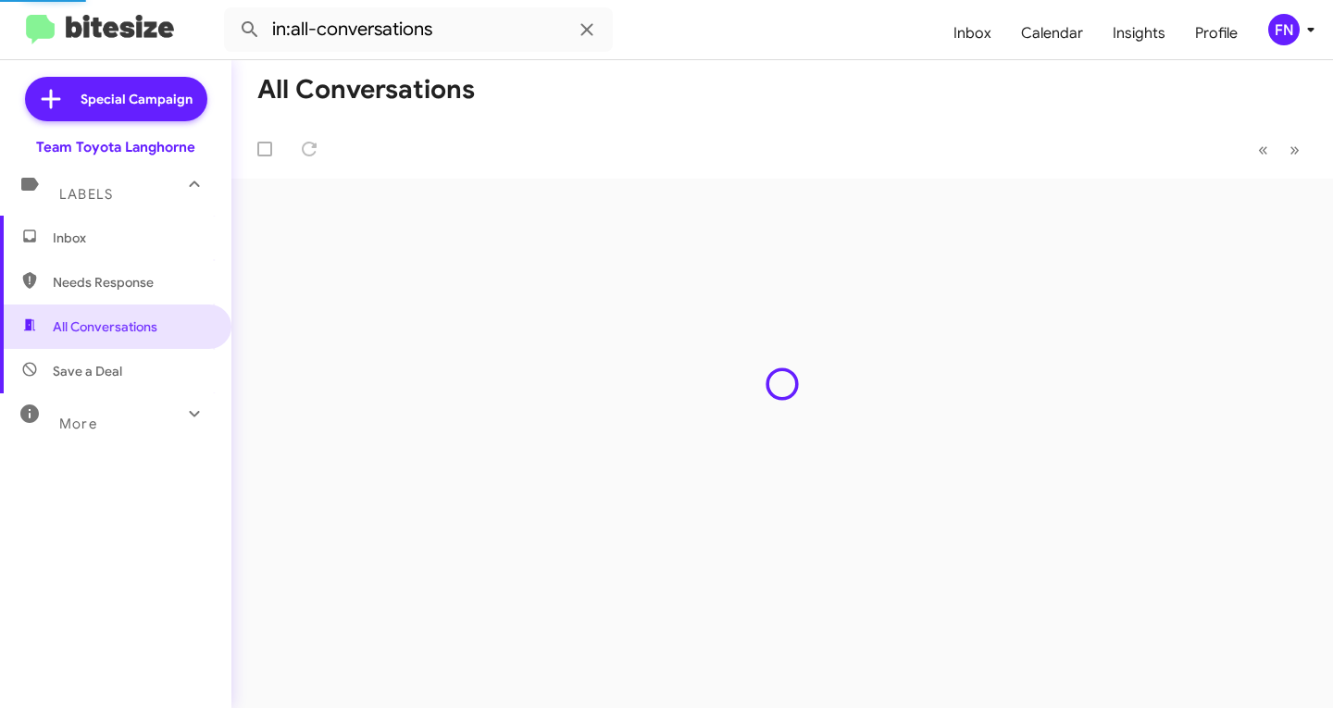
click at [139, 365] on span "Save a Deal" at bounding box center [115, 371] width 231 height 44
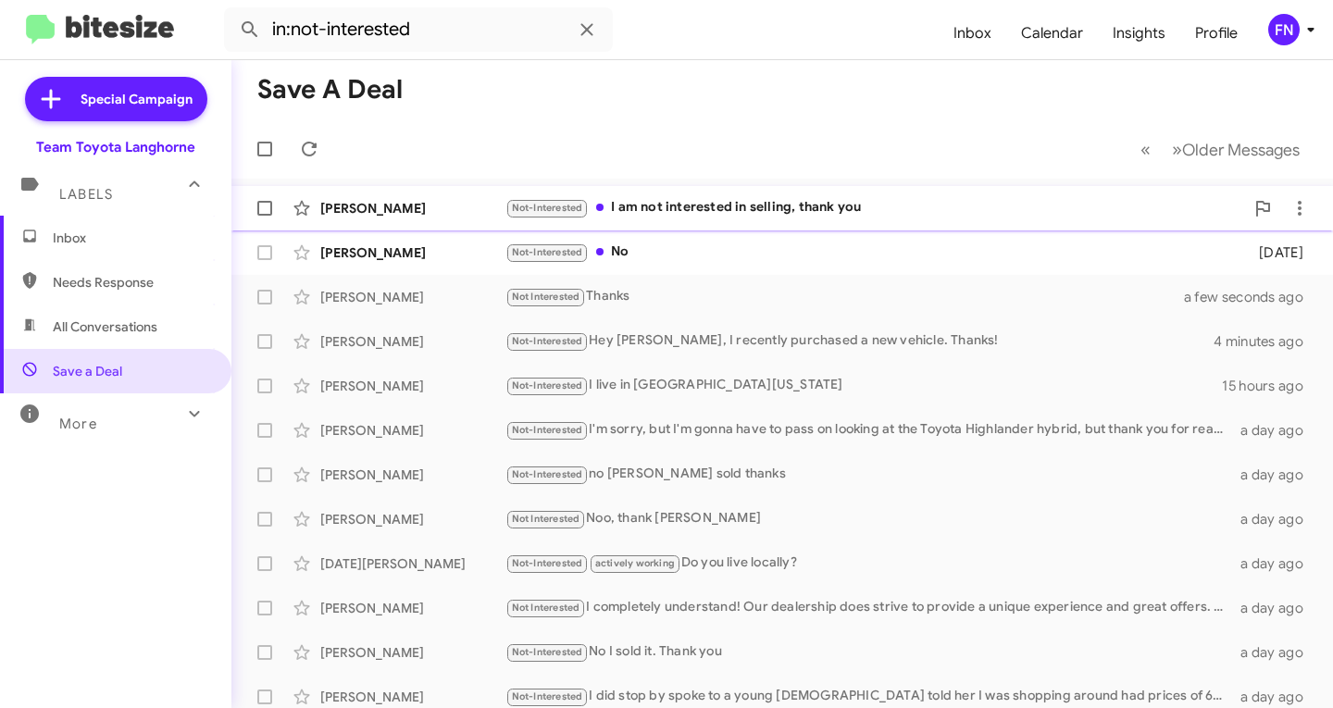
click at [673, 211] on div "Not-Interested I am not interested in selling, thank you" at bounding box center [874, 207] width 739 height 21
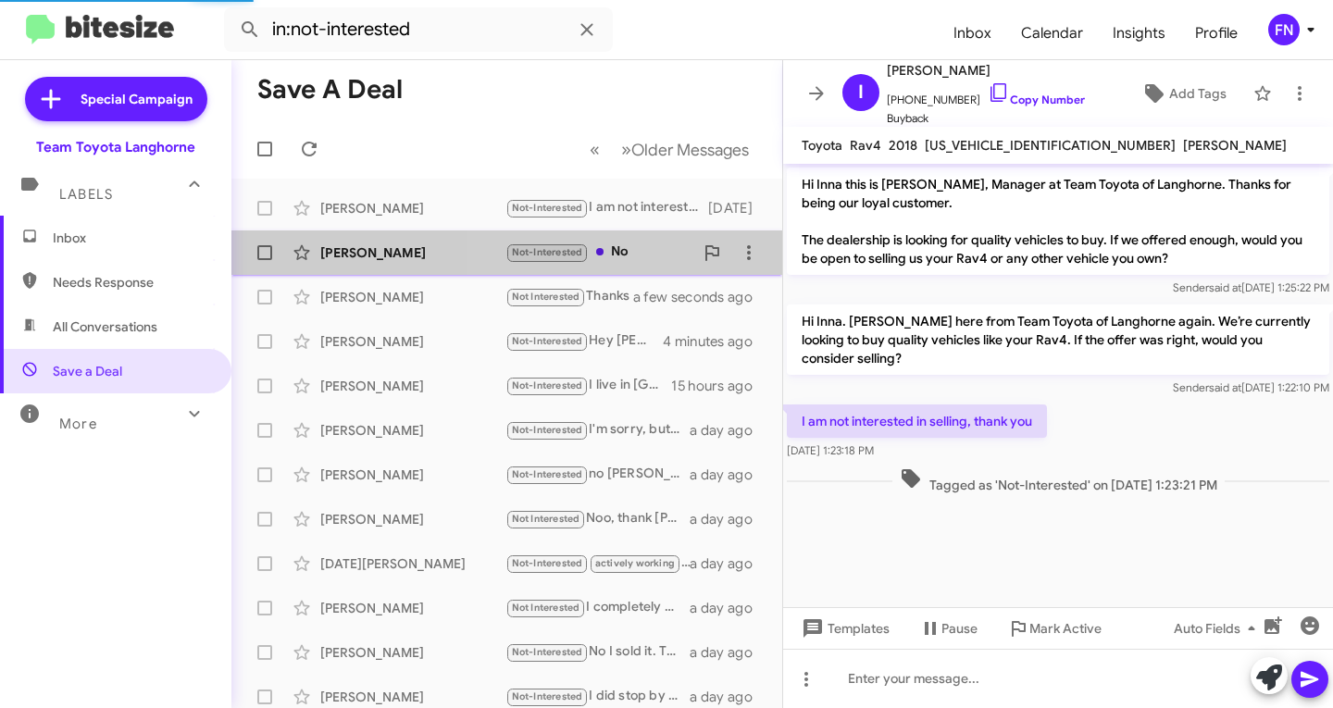
click at [679, 247] on div "Not-Interested No" at bounding box center [599, 252] width 188 height 21
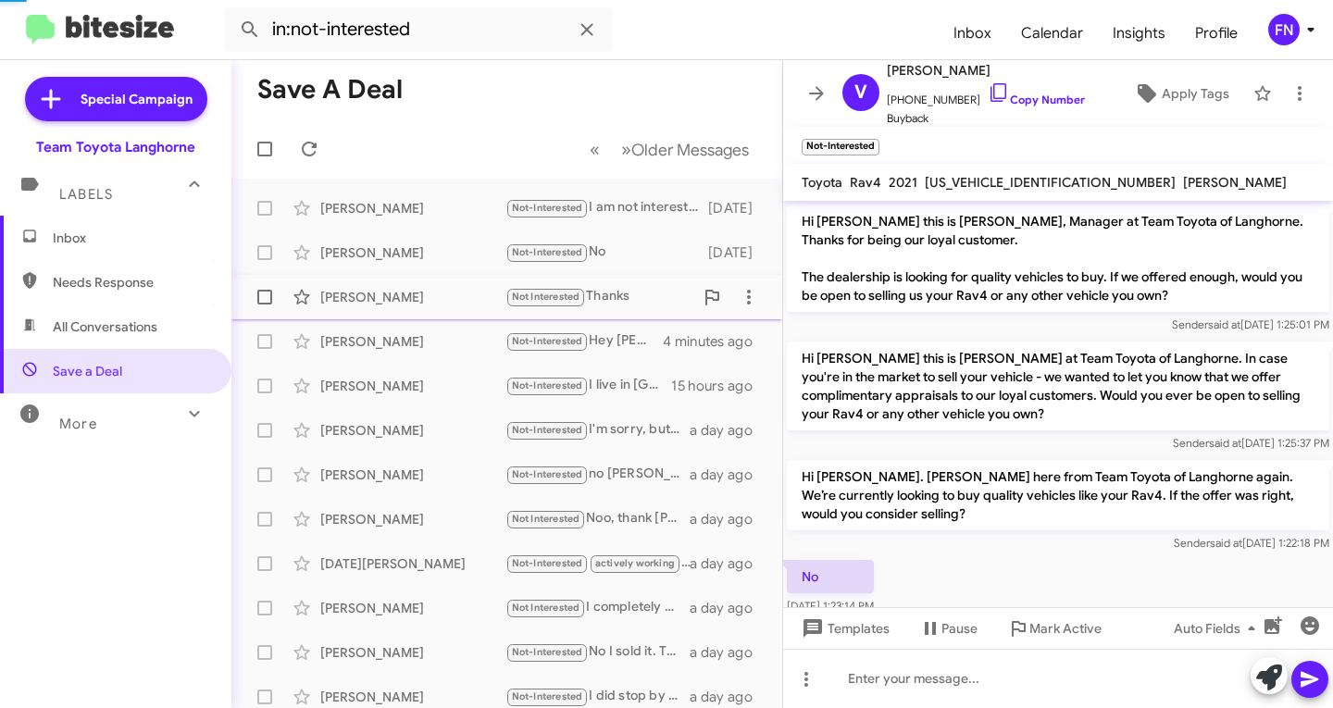
scroll to position [69, 0]
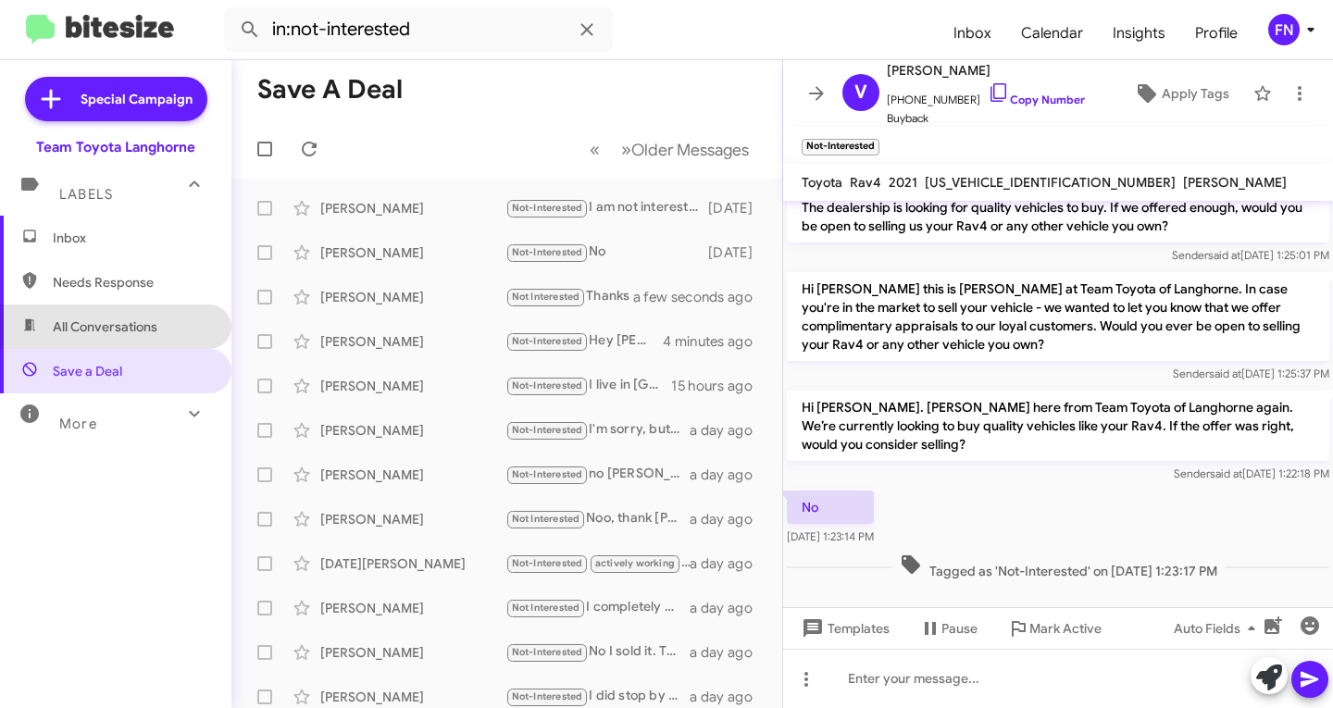
click at [211, 343] on span "All Conversations" at bounding box center [115, 327] width 231 height 44
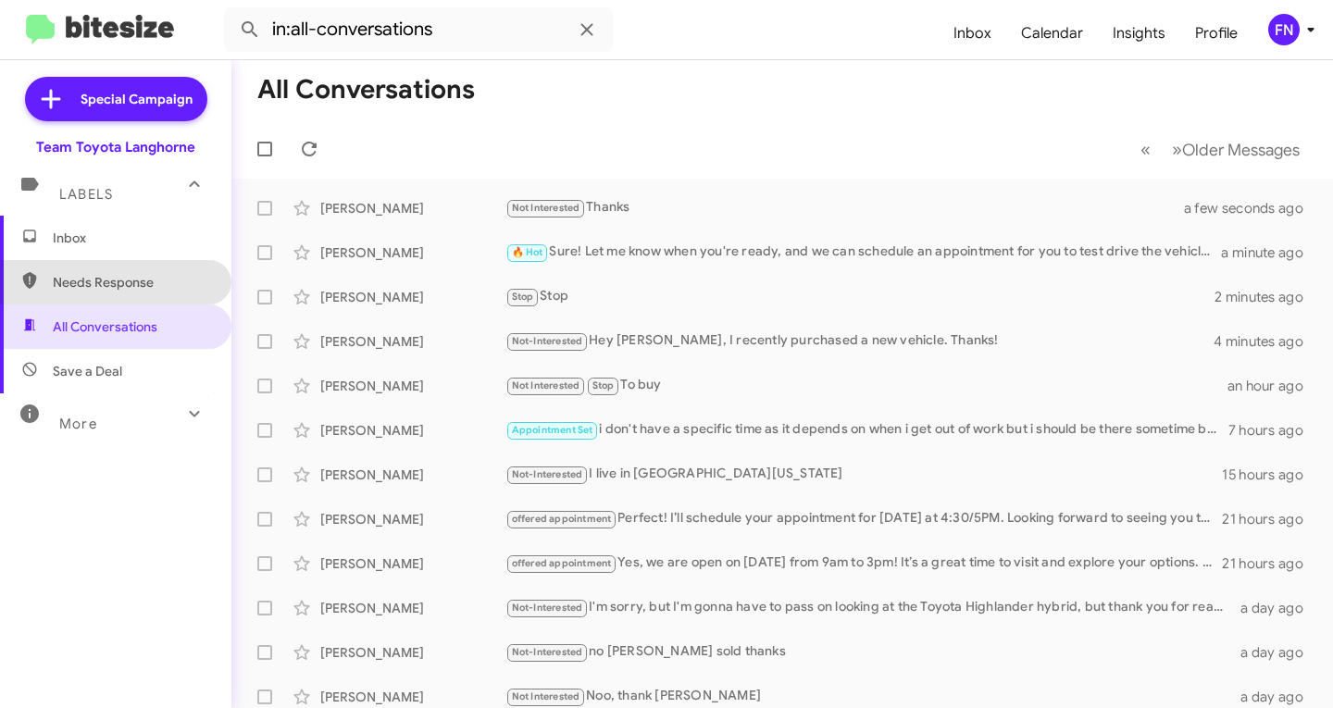
click at [130, 270] on span "Needs Response" at bounding box center [115, 282] width 231 height 44
type input "in:needs-response"
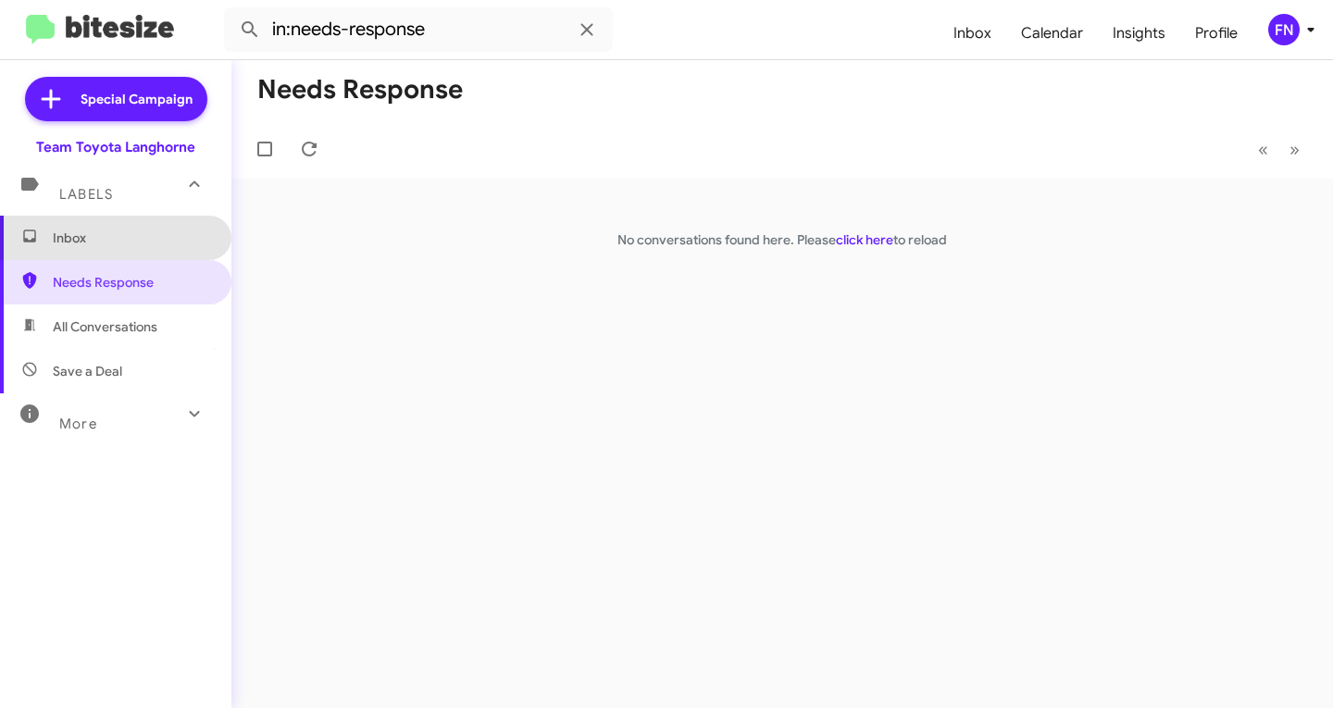
click at [134, 244] on span "Inbox" at bounding box center [131, 238] width 157 height 19
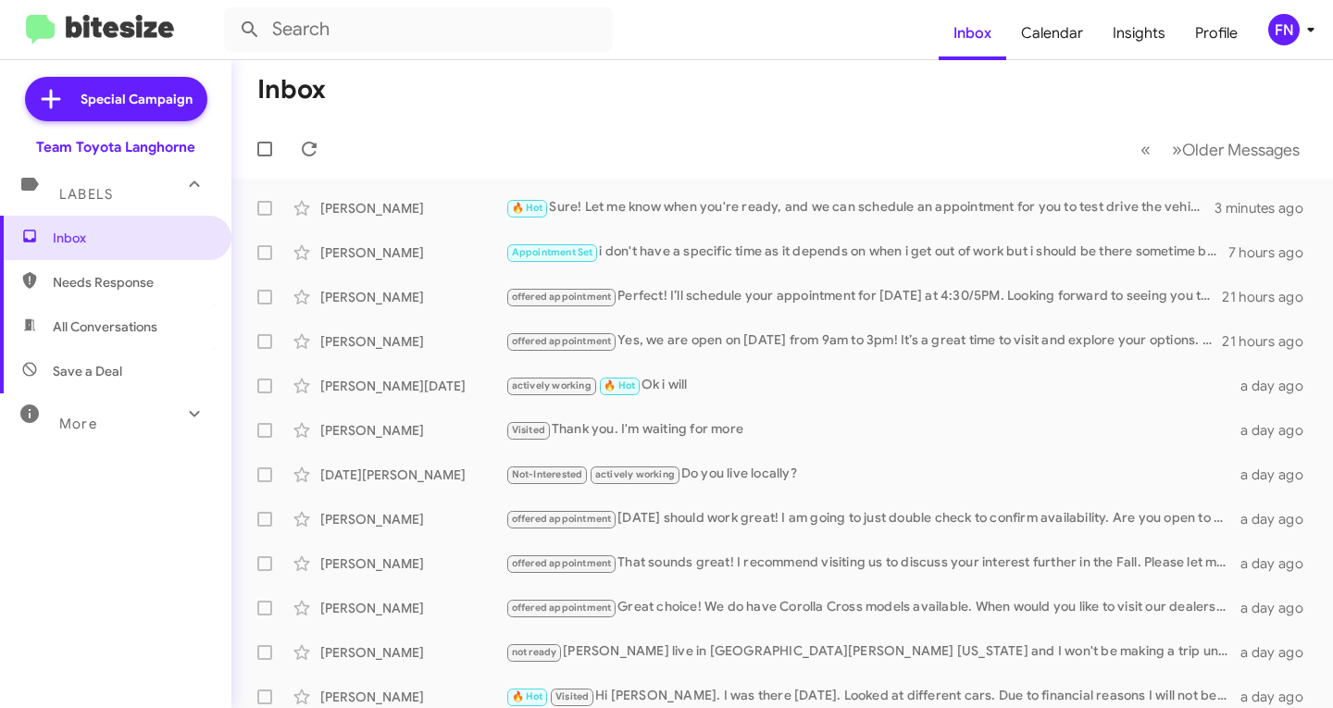
click at [117, 341] on span "All Conversations" at bounding box center [115, 327] width 231 height 44
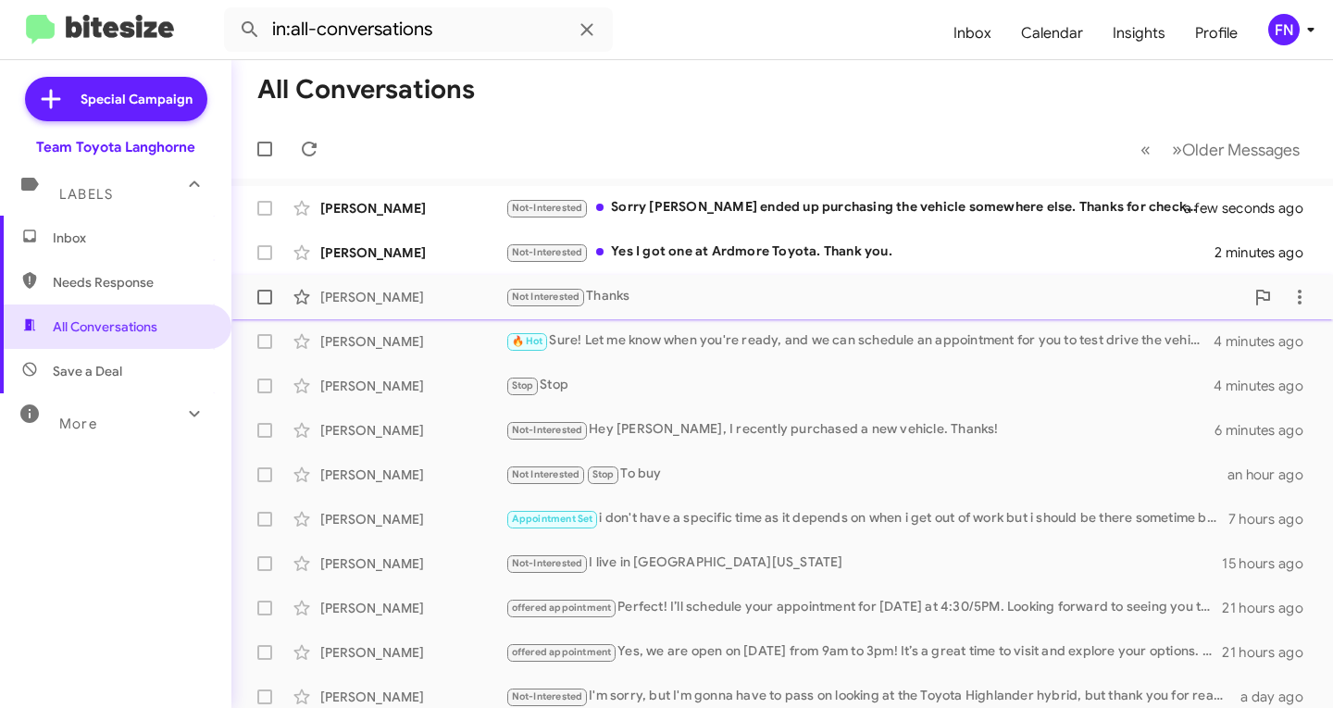
click at [333, 278] on span "[PERSON_NAME] Not Interested Thanks 3 minutes ago" at bounding box center [782, 297] width 1102 height 44
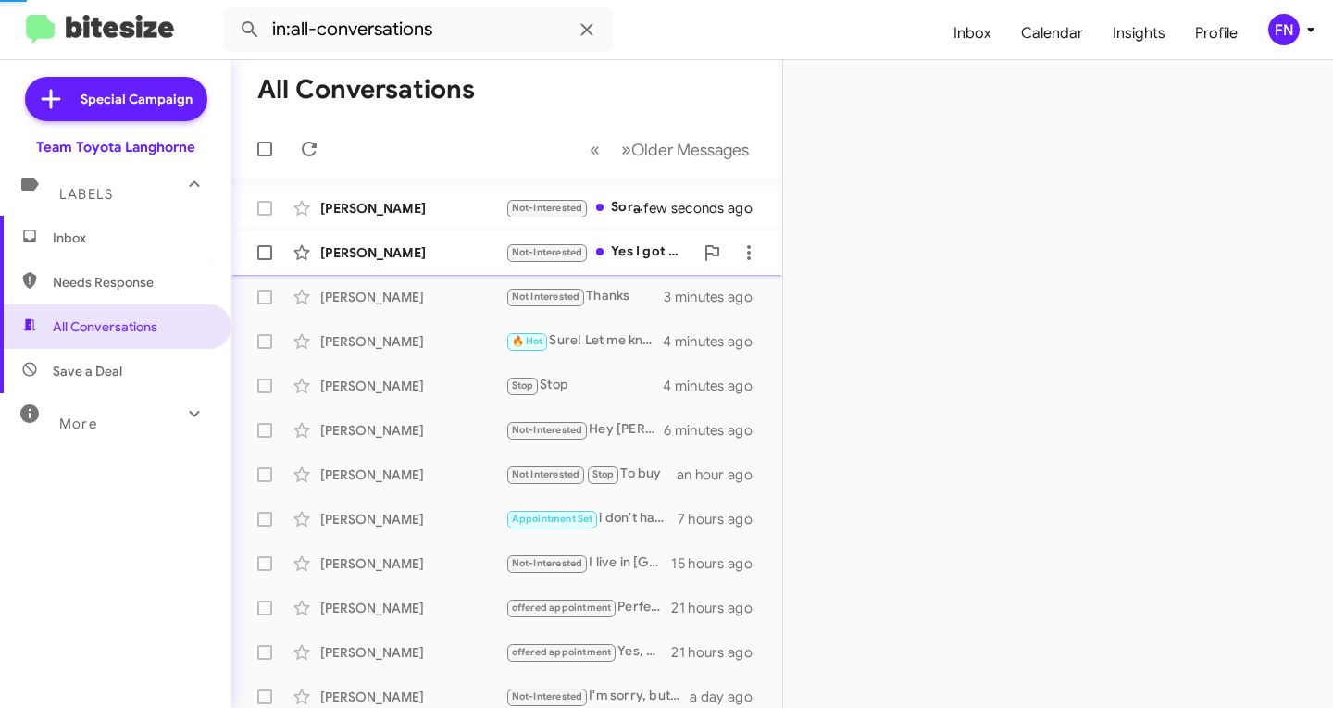
click at [369, 258] on div "[PERSON_NAME]" at bounding box center [412, 252] width 185 height 19
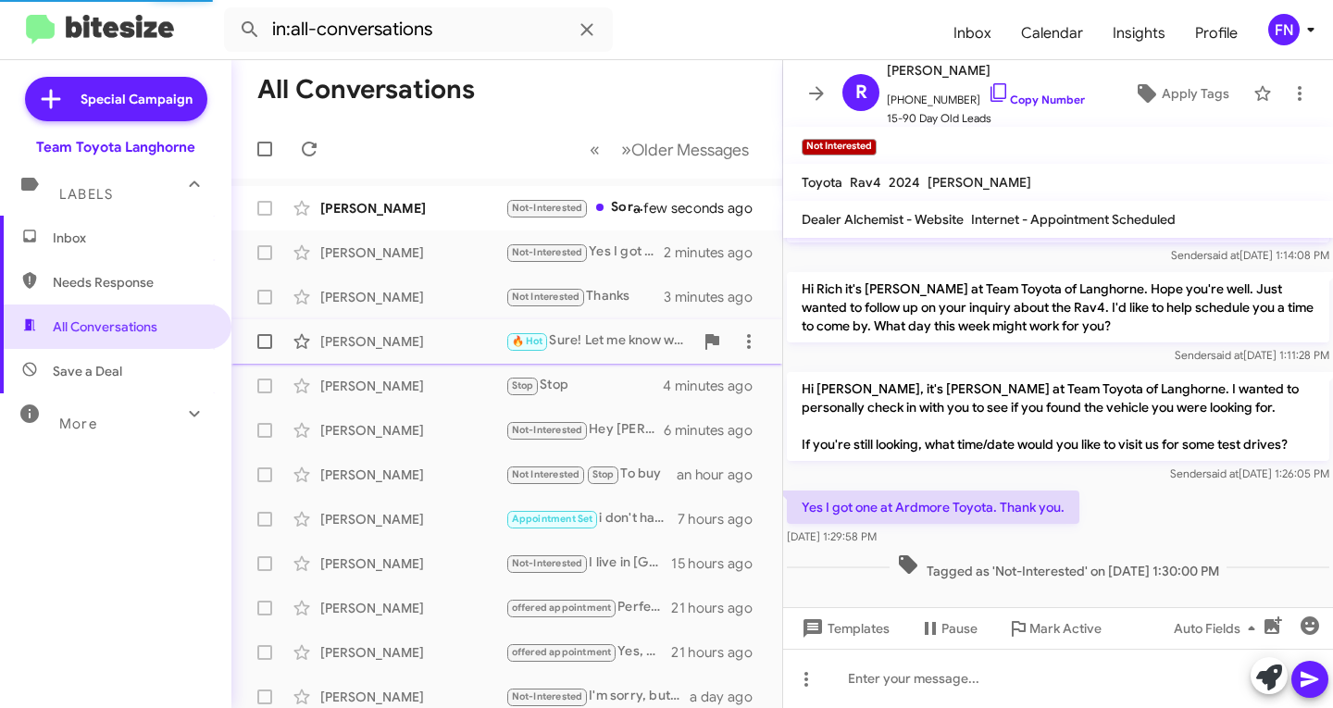
scroll to position [51, 0]
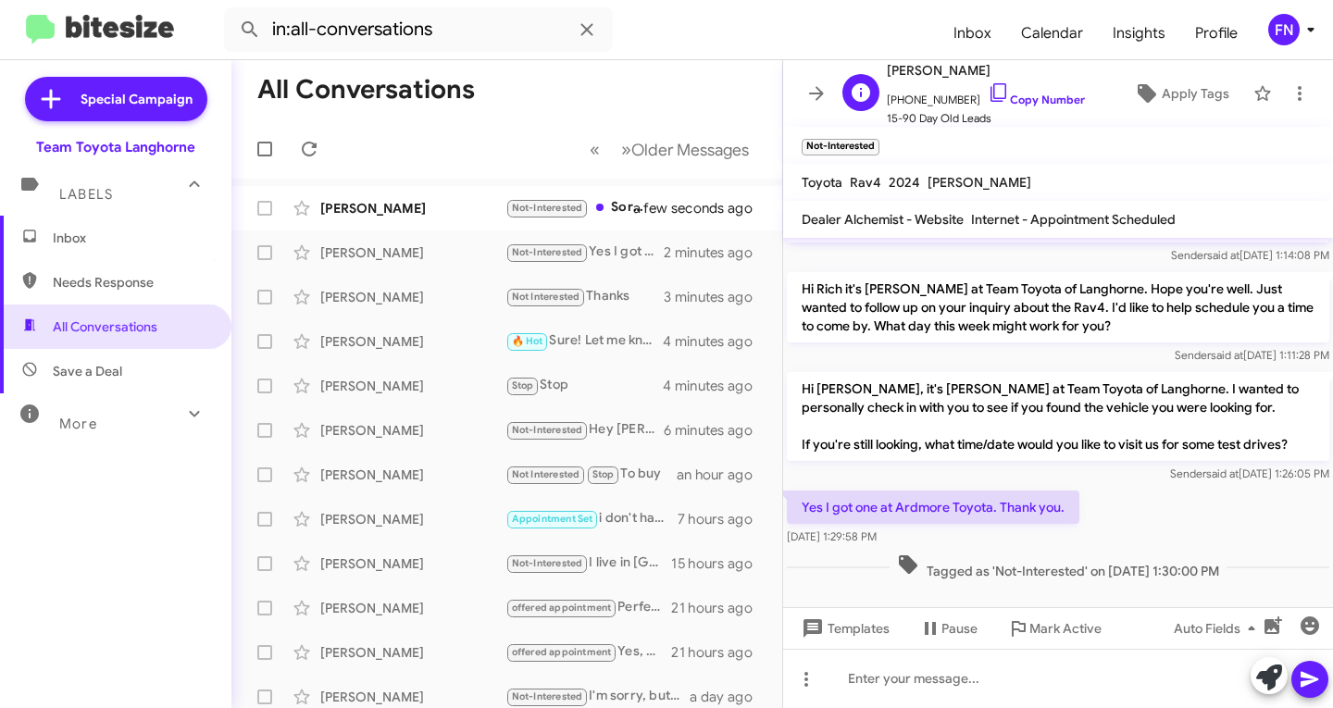
click at [1001, 86] on span "[PHONE_NUMBER] Copy Number" at bounding box center [986, 95] width 198 height 28
click at [988, 104] on link "Copy Number" at bounding box center [1036, 100] width 97 height 14
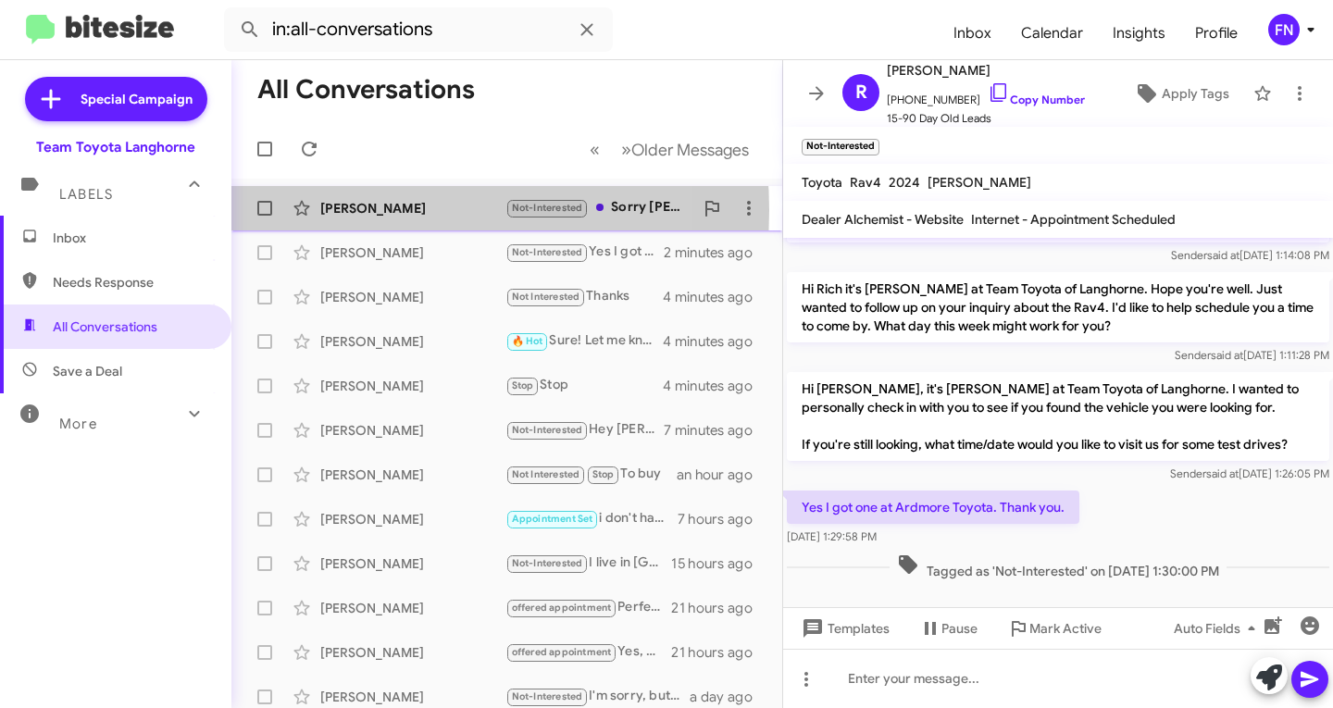
click at [378, 210] on div "[PERSON_NAME]" at bounding box center [412, 208] width 185 height 19
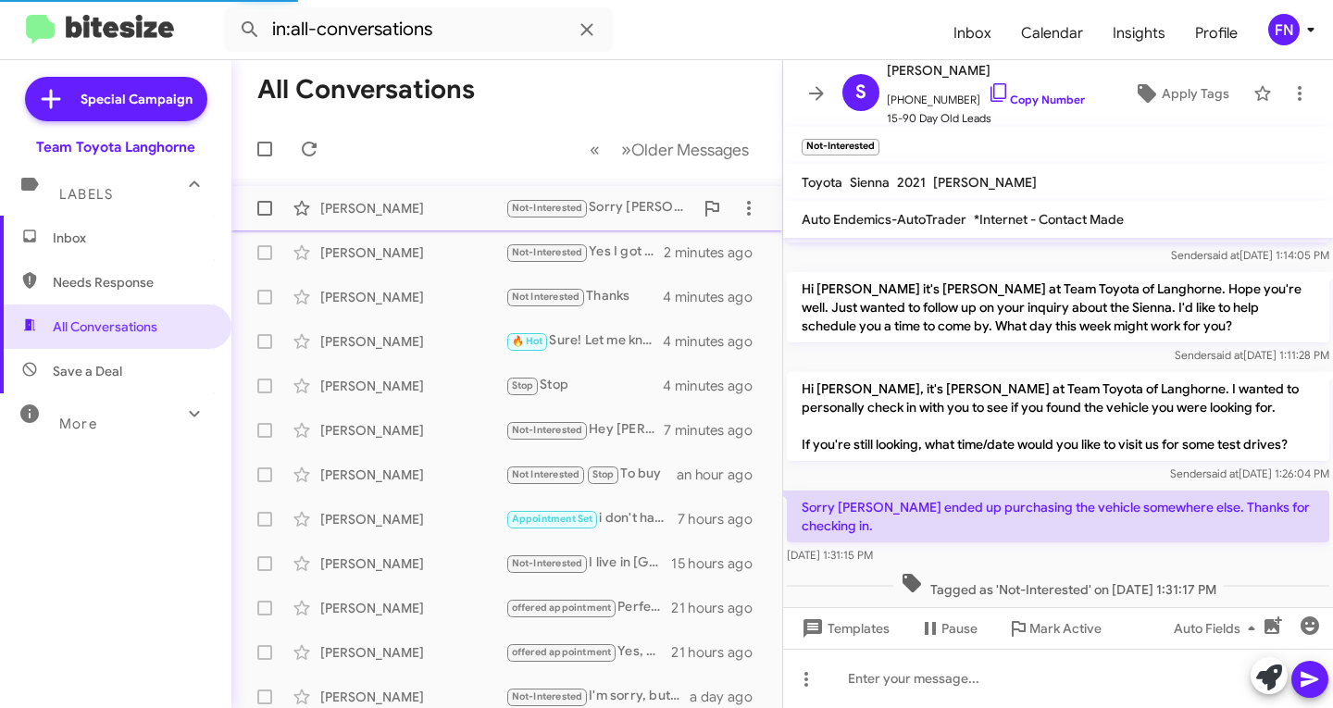
scroll to position [69, 0]
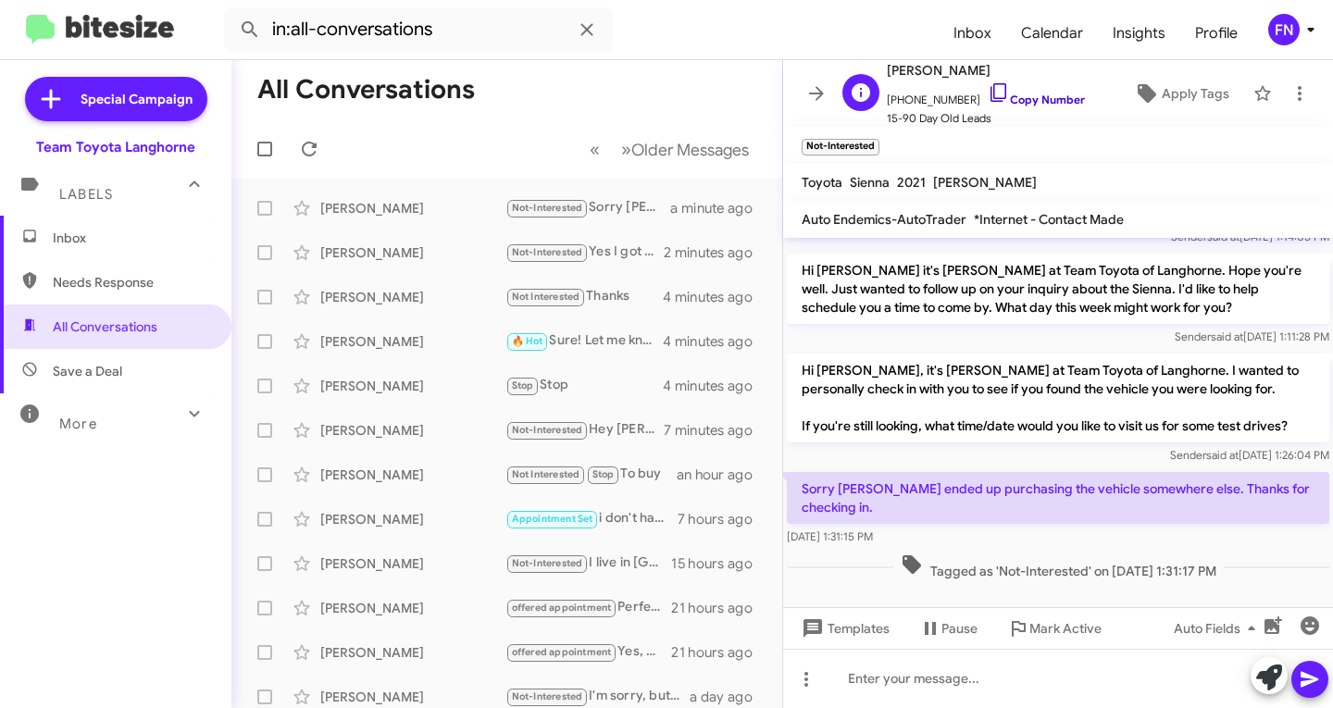
click at [1040, 96] on link "Copy Number" at bounding box center [1036, 100] width 97 height 14
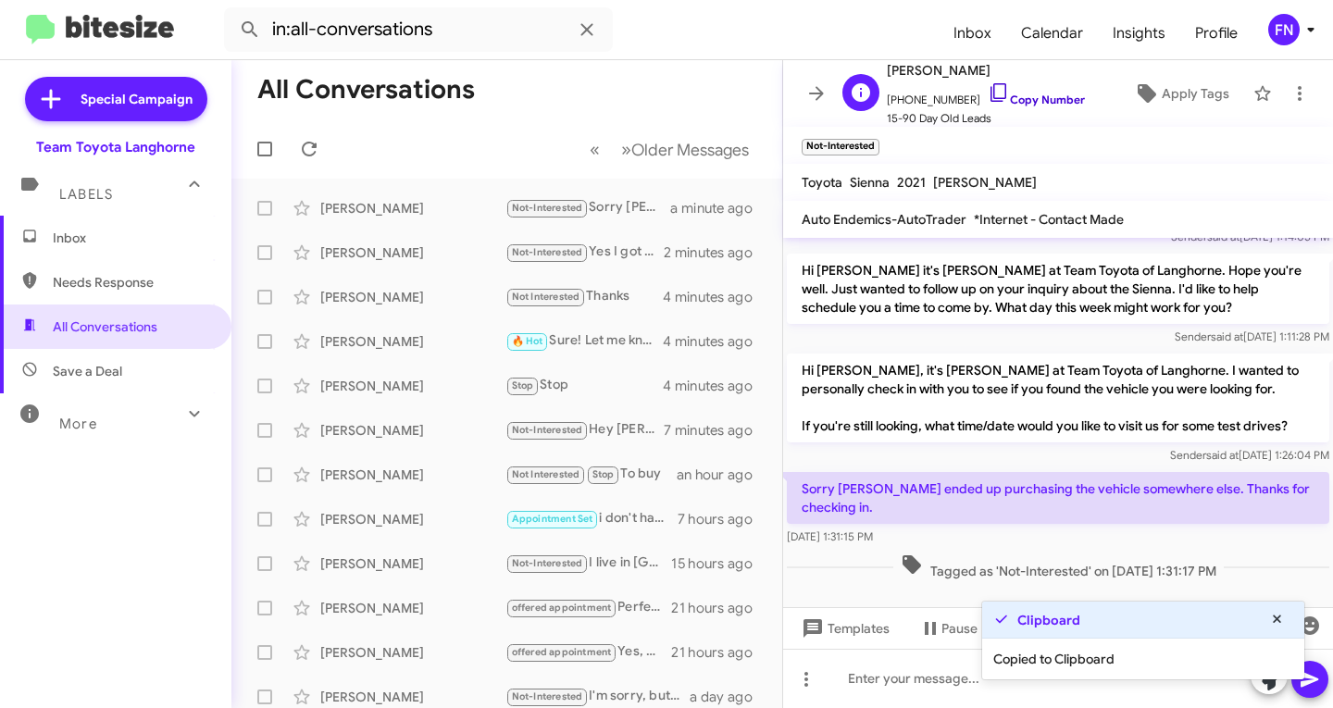
click at [1039, 96] on link "Copy Number" at bounding box center [1036, 100] width 97 height 14
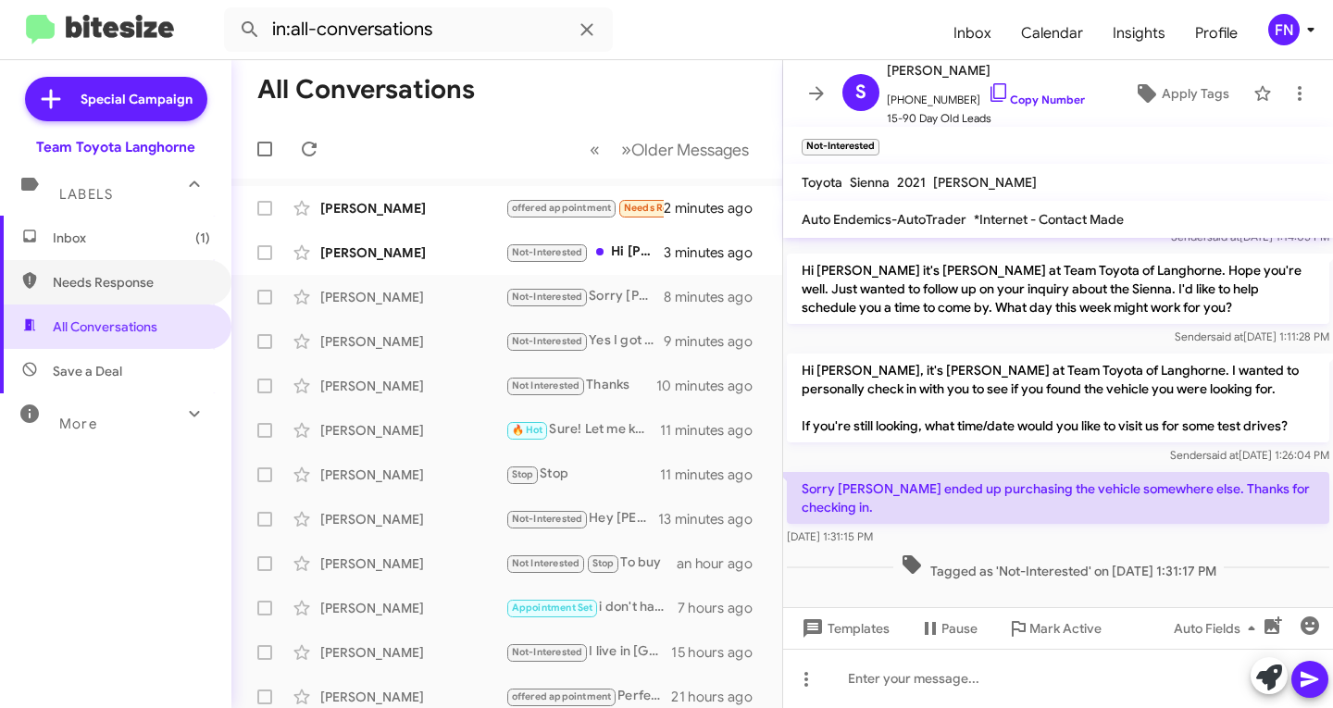
drag, startPoint x: 143, startPoint y: 269, endPoint x: 142, endPoint y: 257, distance: 12.1
click at [143, 269] on span "Needs Response" at bounding box center [115, 282] width 231 height 44
type input "in:needs-response"
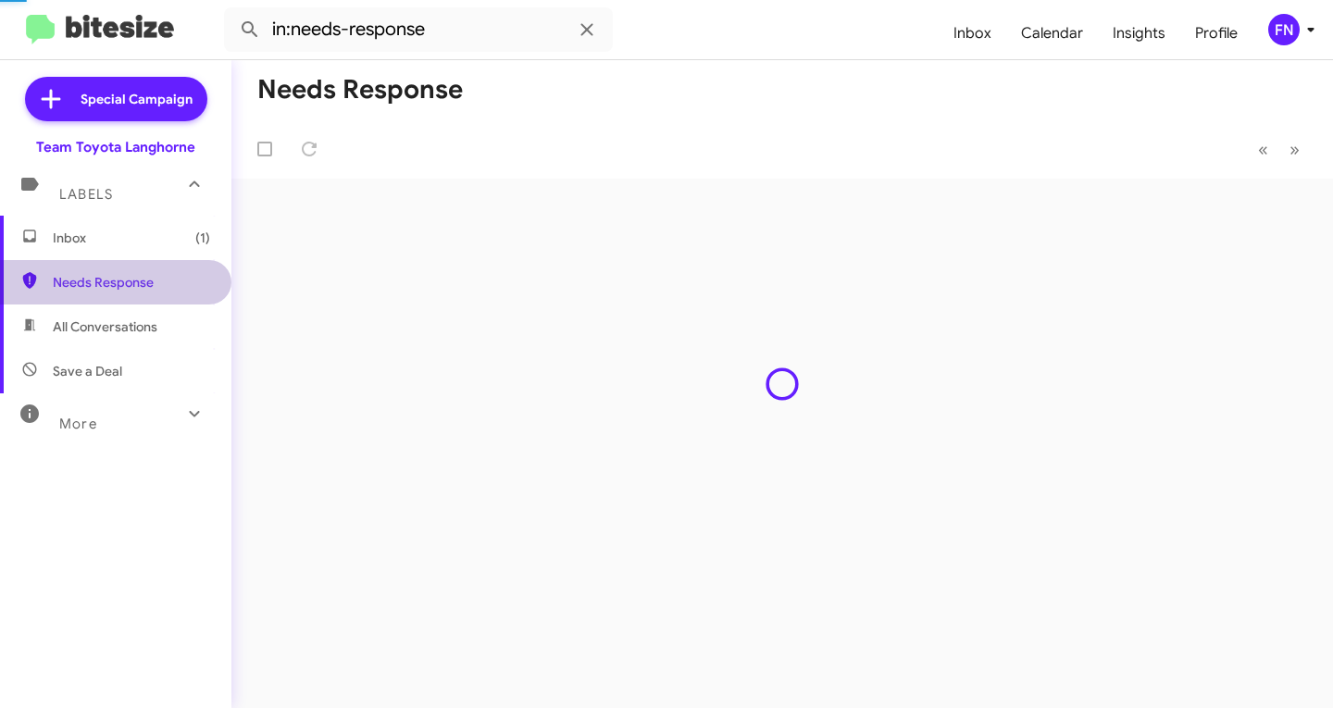
click at [142, 243] on span "Inbox (1)" at bounding box center [131, 238] width 157 height 19
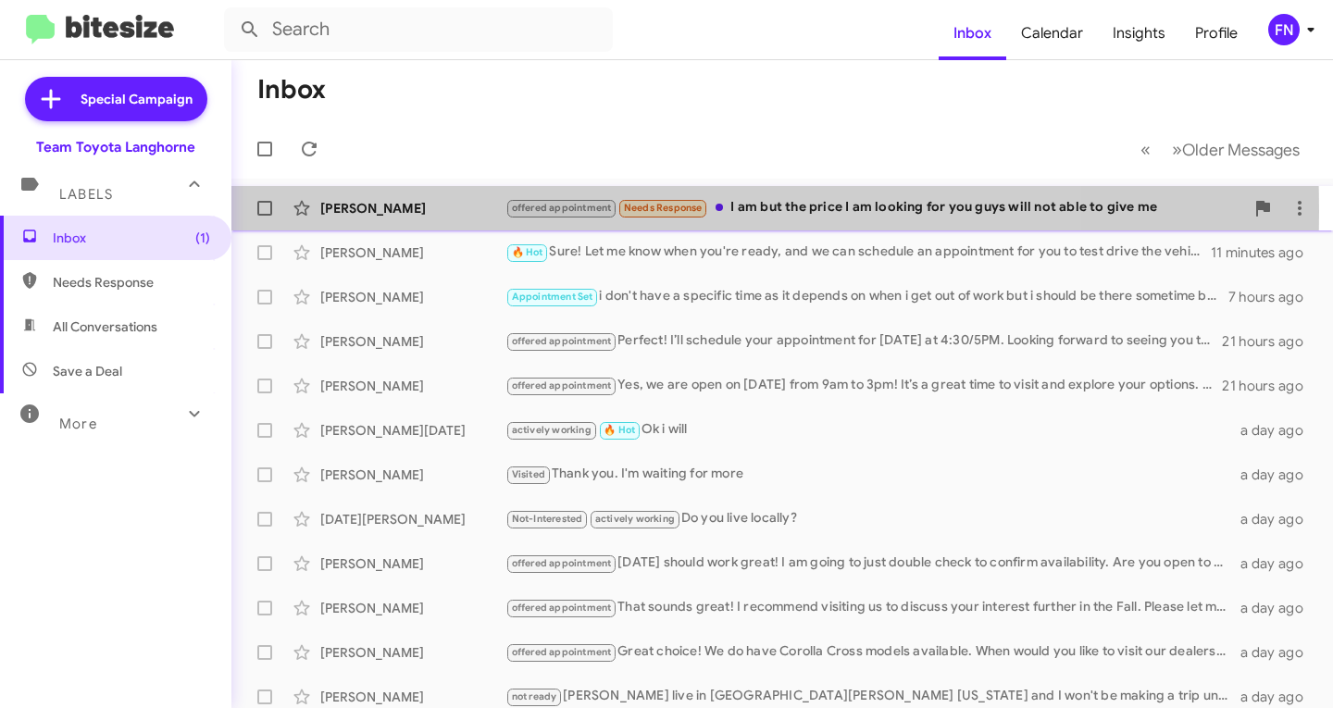
click at [377, 211] on div "[PERSON_NAME]" at bounding box center [412, 208] width 185 height 19
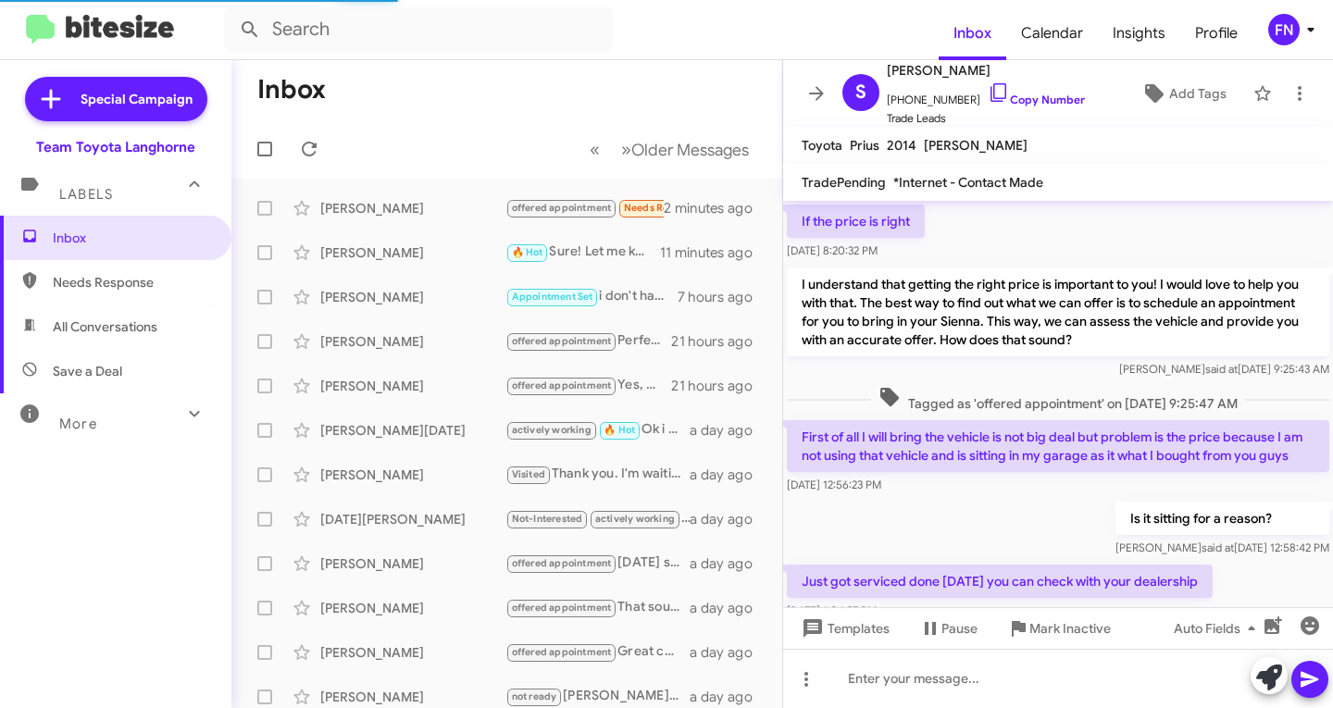
scroll to position [995, 0]
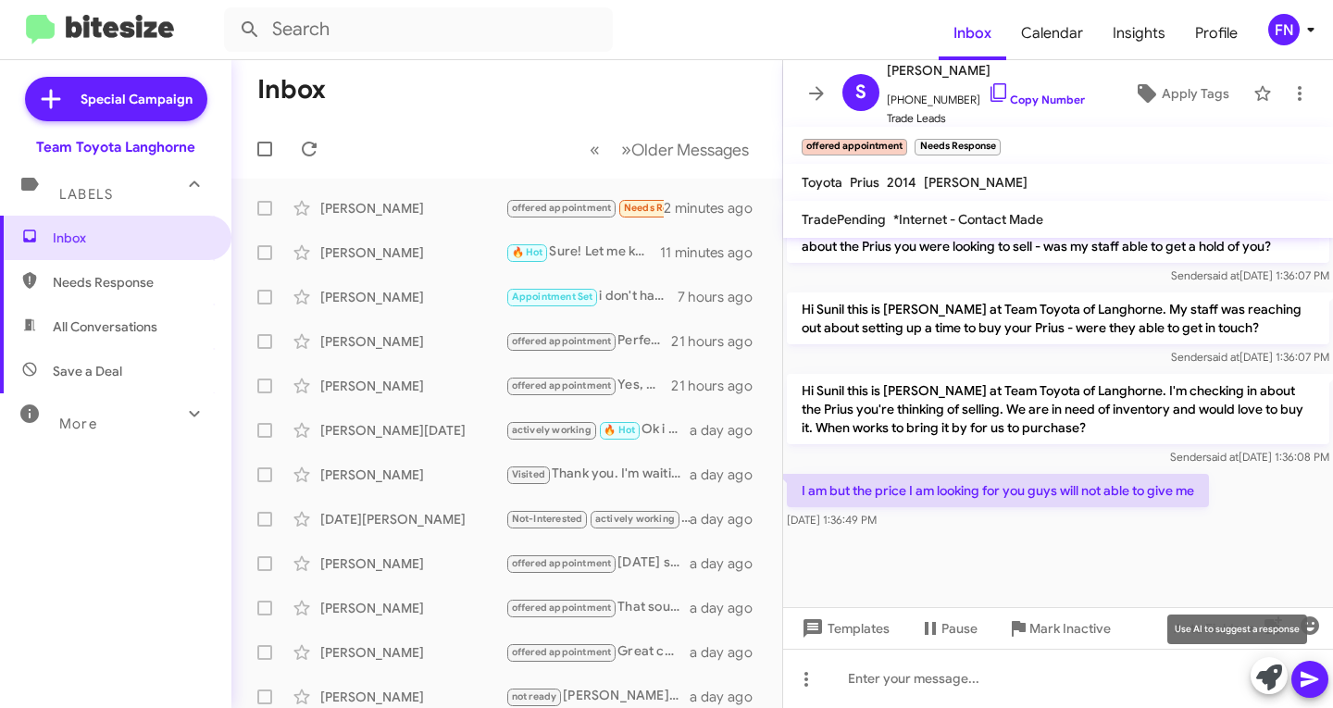
click at [1271, 676] on icon at bounding box center [1269, 678] width 26 height 26
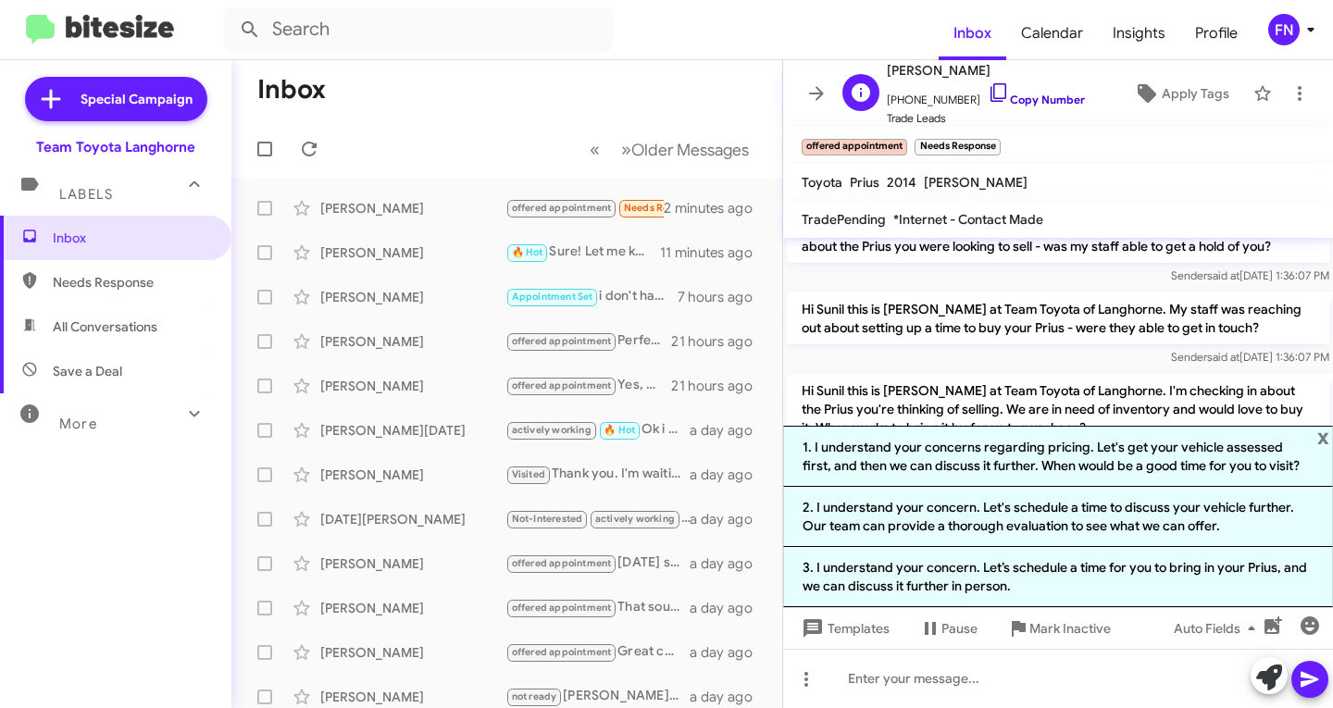
click at [1027, 105] on link "Copy Number" at bounding box center [1036, 100] width 97 height 14
click at [1321, 432] on span "x" at bounding box center [1323, 437] width 12 height 22
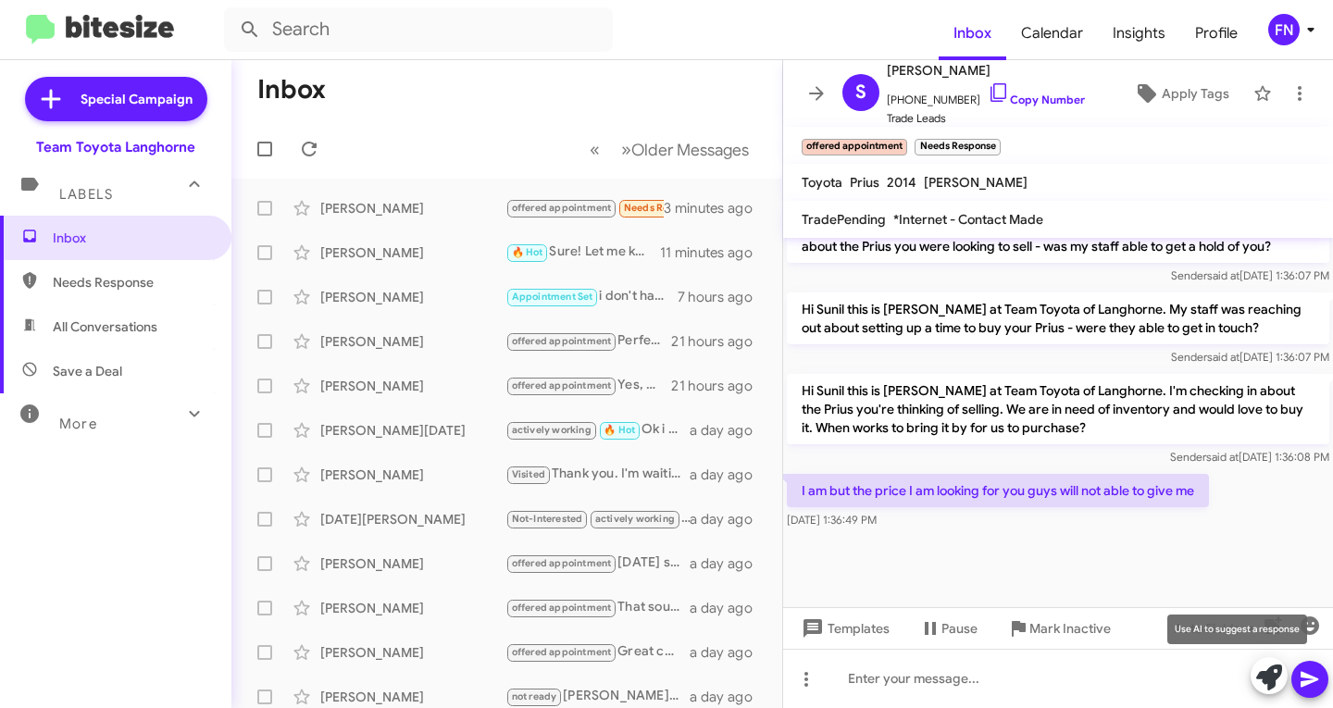
click at [1260, 670] on icon at bounding box center [1269, 678] width 26 height 26
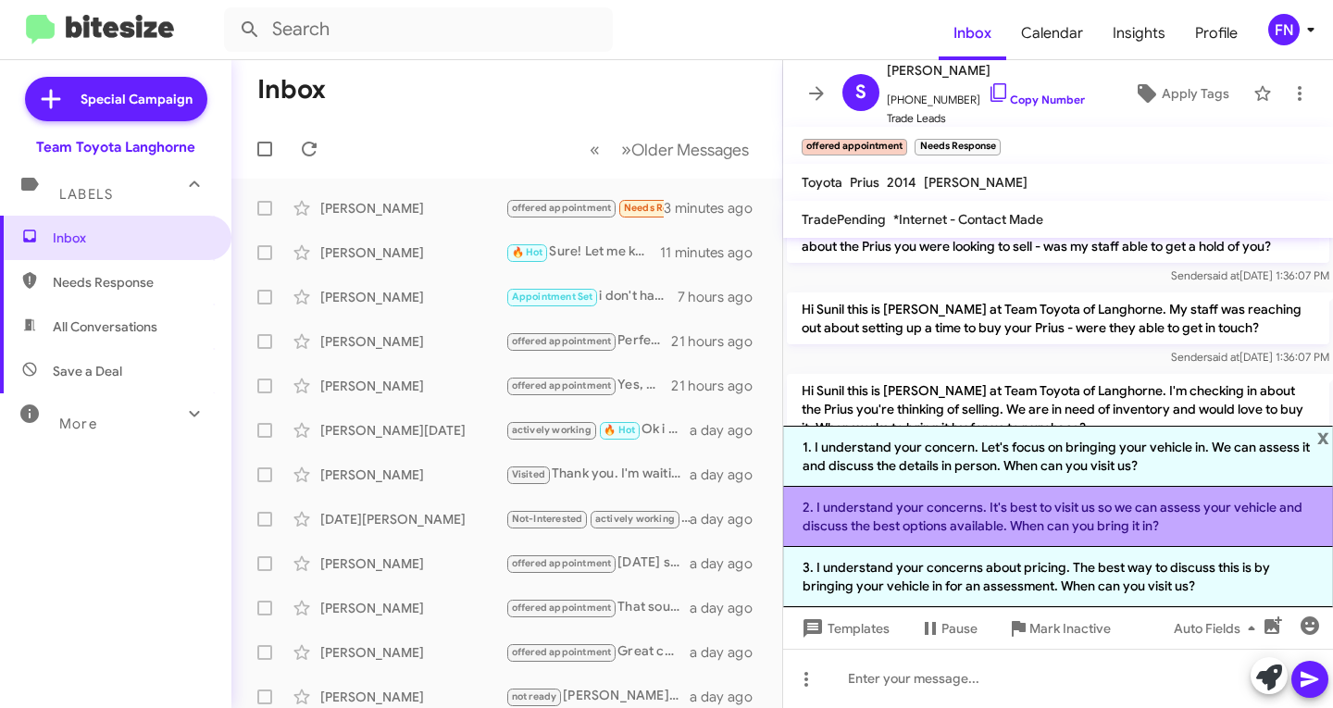
click at [967, 506] on li "2. I understand your concerns. It's best to visit us so we can assess your vehi…" at bounding box center [1058, 517] width 550 height 60
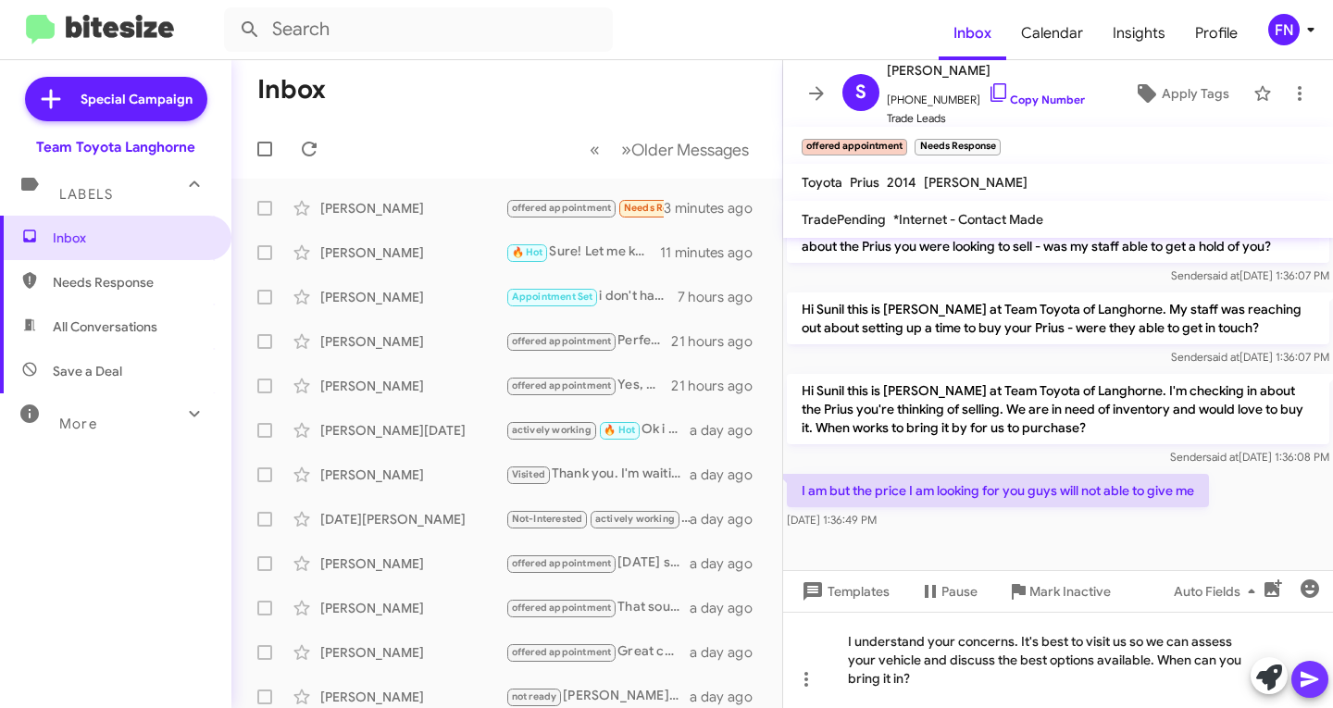
click at [1313, 670] on icon at bounding box center [1310, 679] width 22 height 22
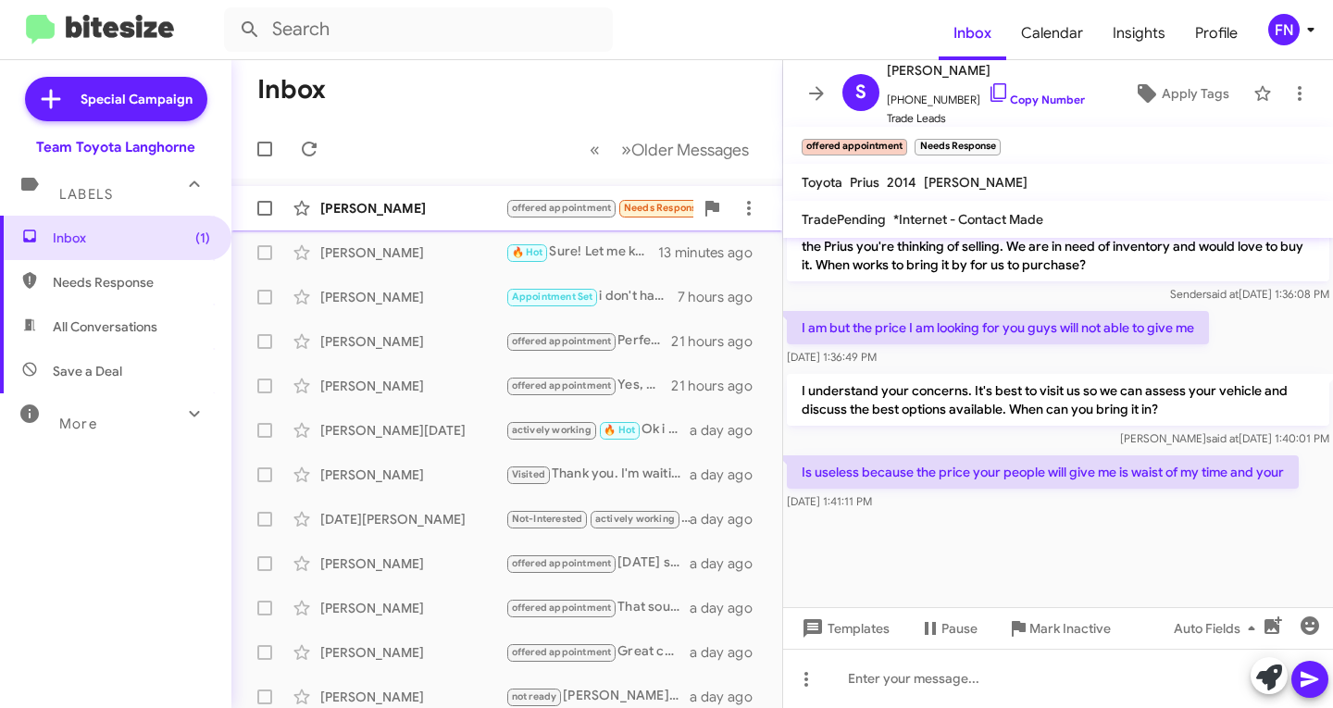
click at [324, 228] on span "[PERSON_NAME] offered appointment Needs Response Is useless because the price y…" at bounding box center [506, 208] width 551 height 44
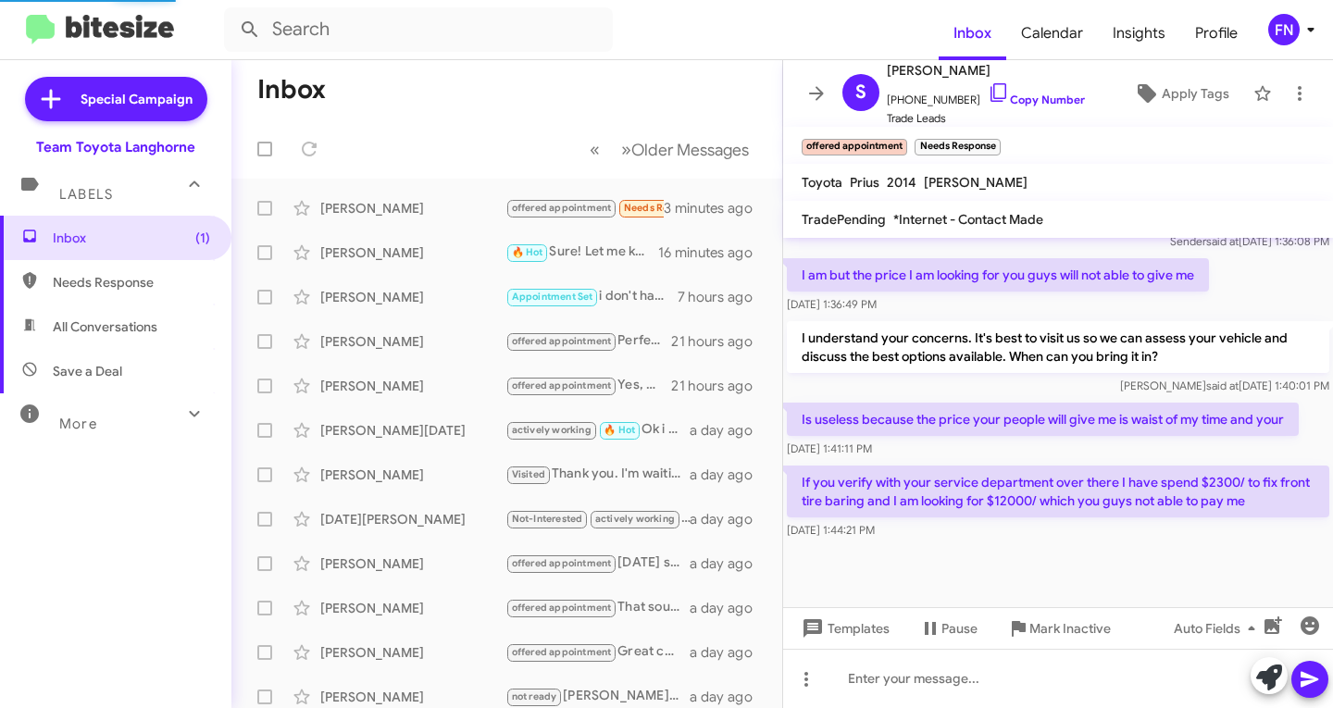
scroll to position [1042, 0]
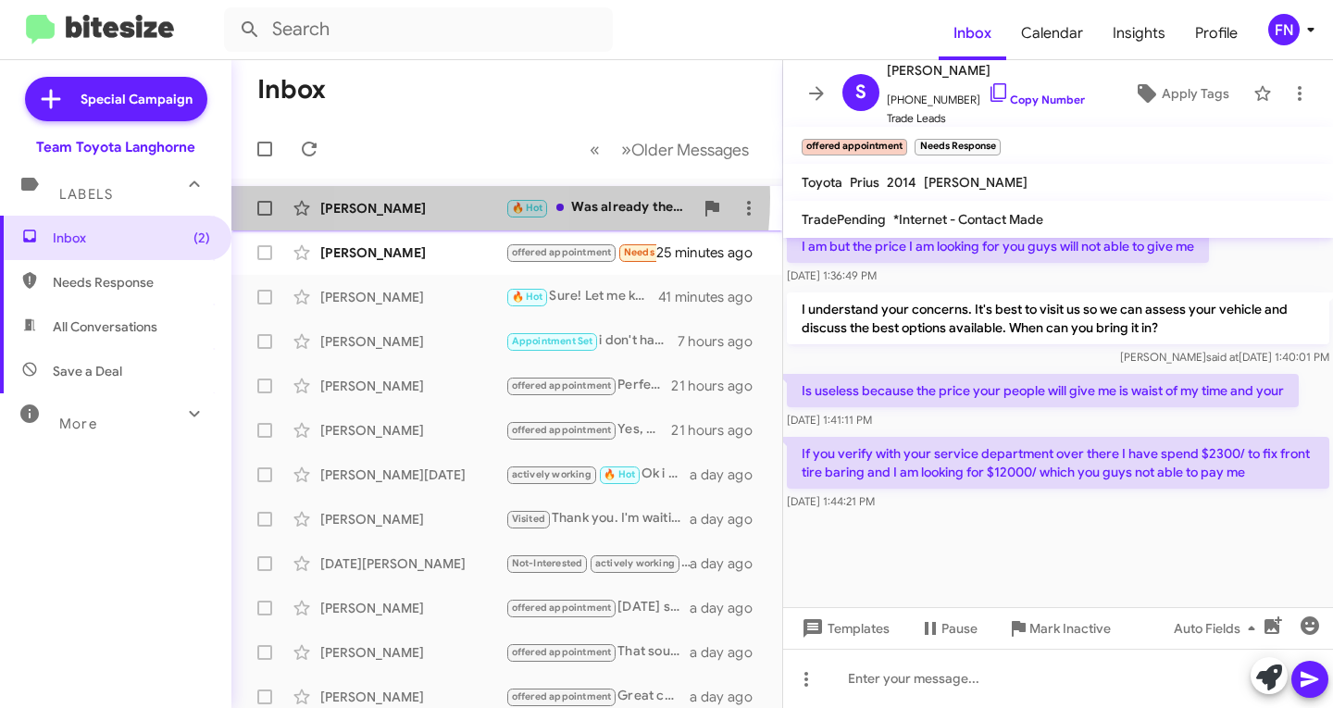
click at [434, 197] on div "[PERSON_NAME] 🔥 Hot Was already there [DATE] at 1 4 minutes ago" at bounding box center [506, 208] width 521 height 37
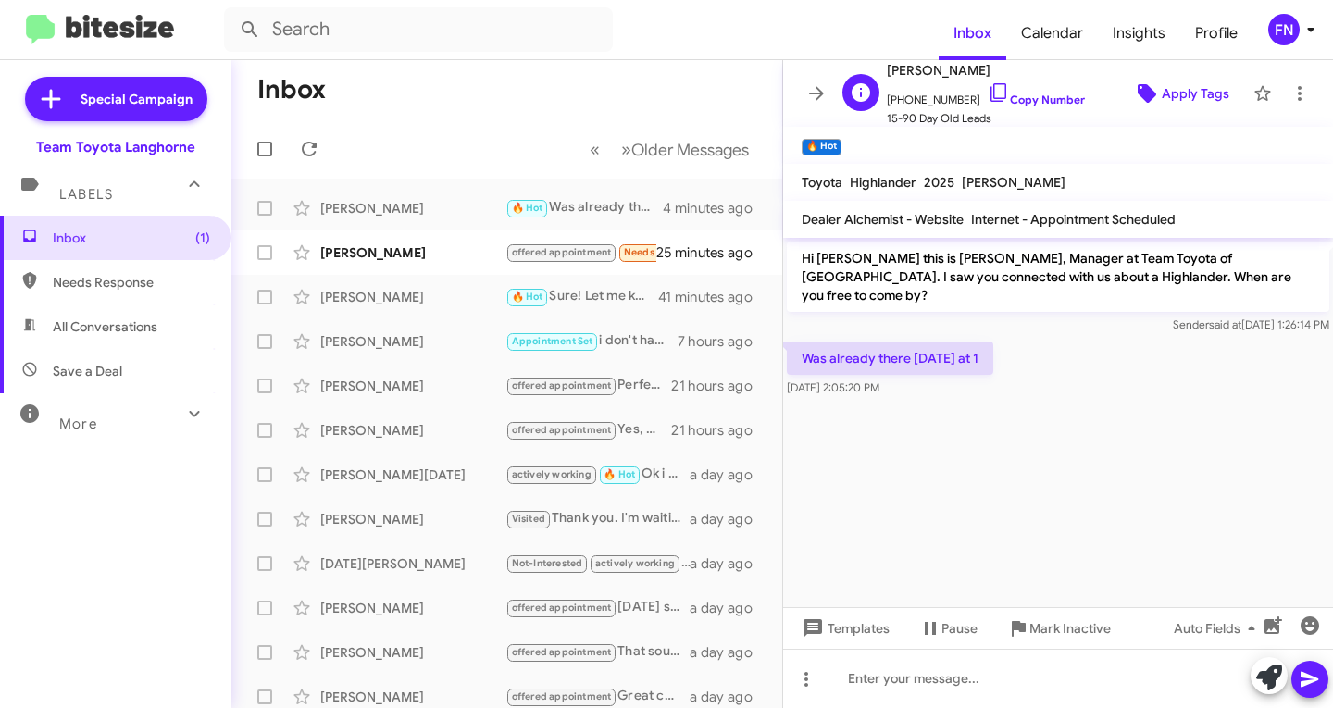
click at [1138, 86] on icon at bounding box center [1147, 93] width 19 height 19
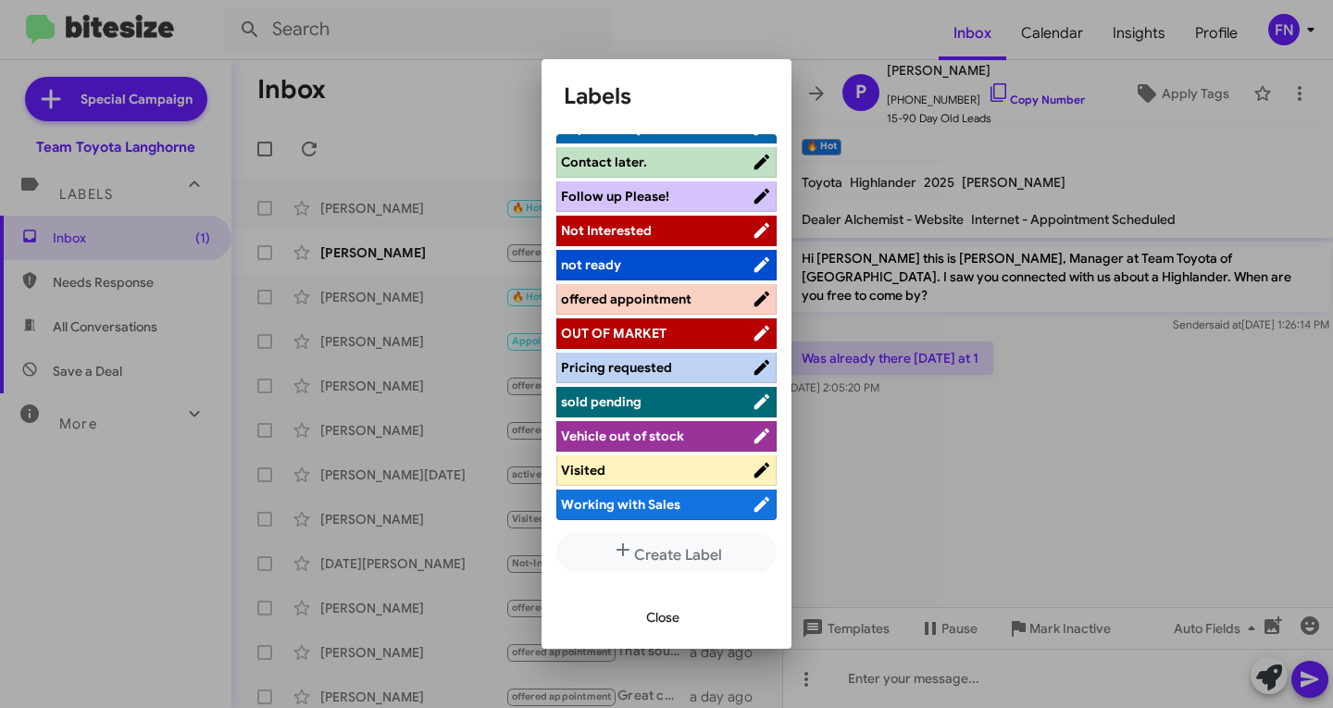
scroll to position [8, 0]
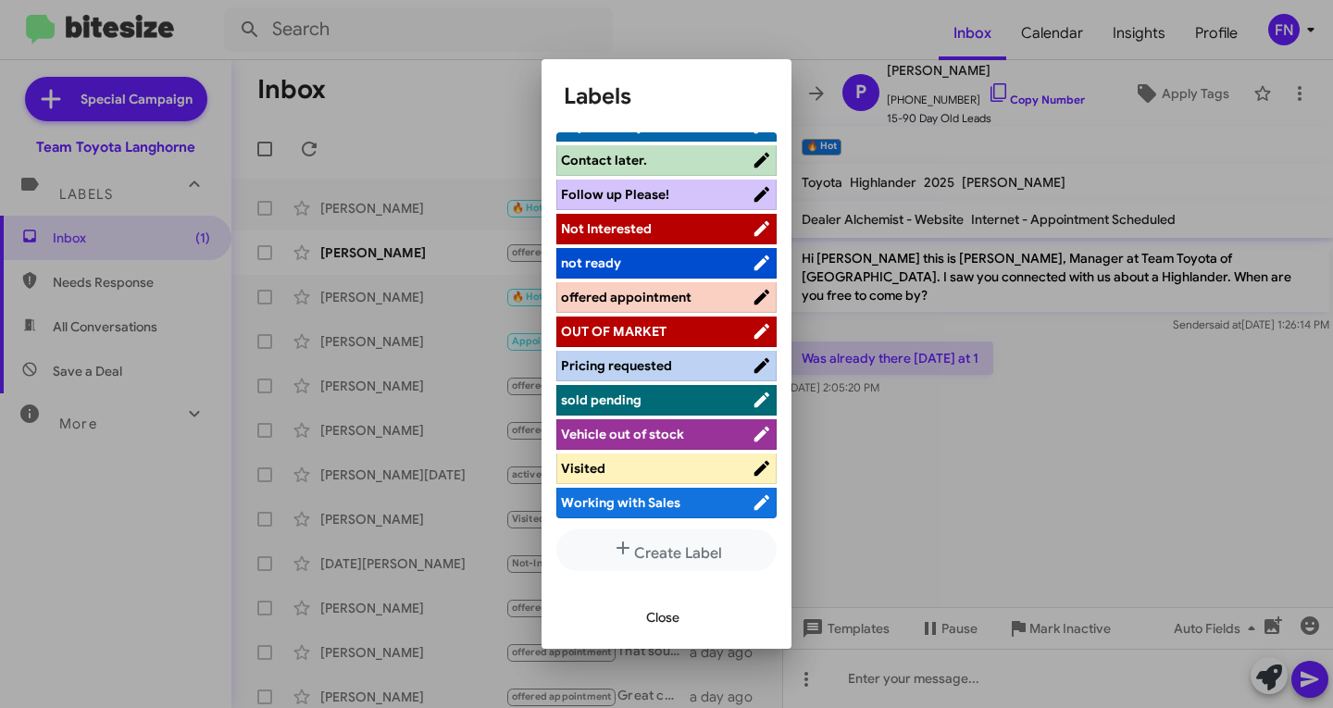
click at [686, 485] on ul "actively working ALREADY SOLD Hot Appointment Set Bitesize Pro-Tip! [PERSON_NAM…" at bounding box center [666, 327] width 220 height 390
click at [690, 471] on span "Visited" at bounding box center [656, 468] width 191 height 19
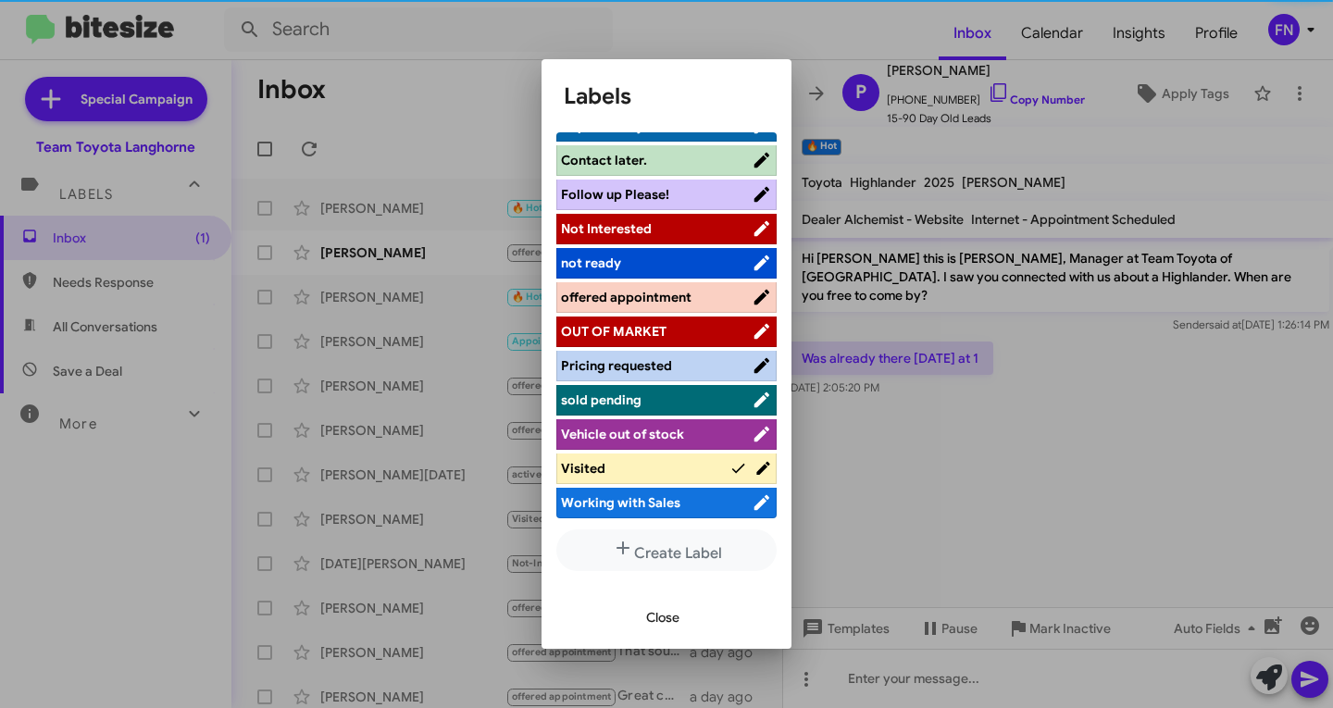
click at [674, 608] on span "Close" at bounding box center [662, 617] width 33 height 33
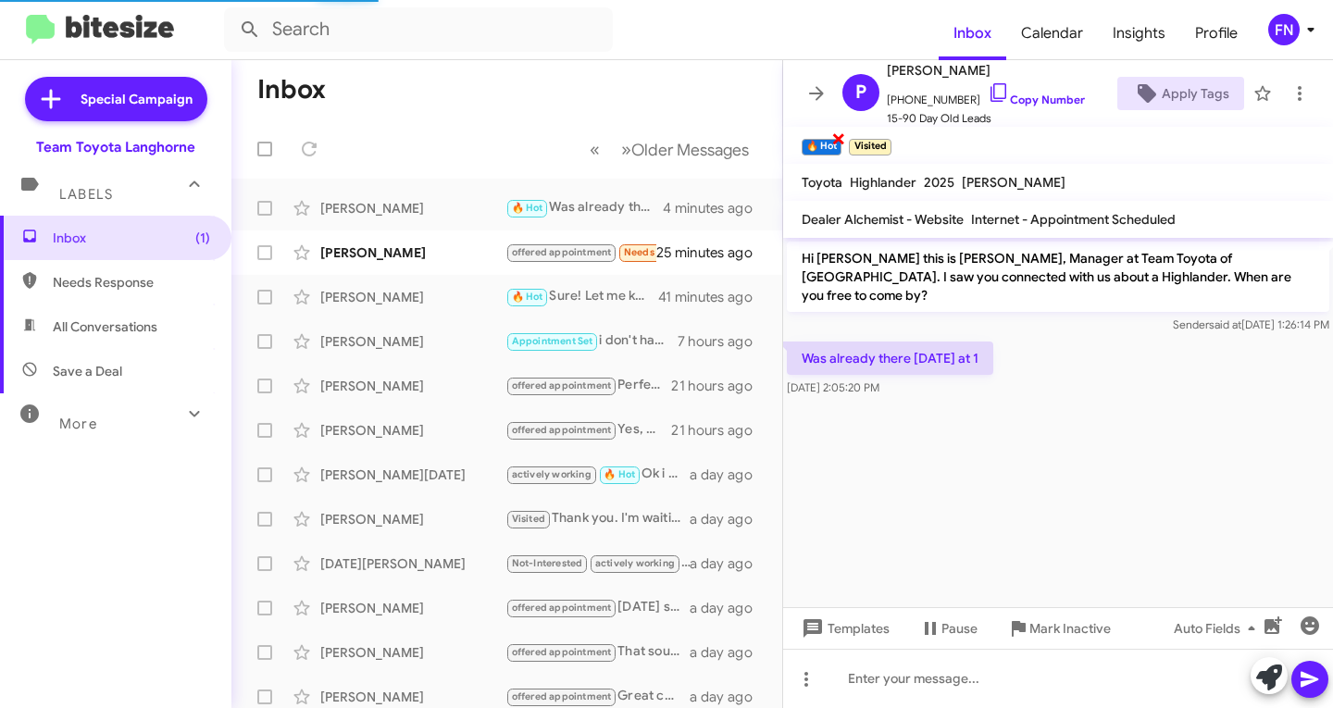
click at [839, 149] on span "×" at bounding box center [838, 138] width 15 height 22
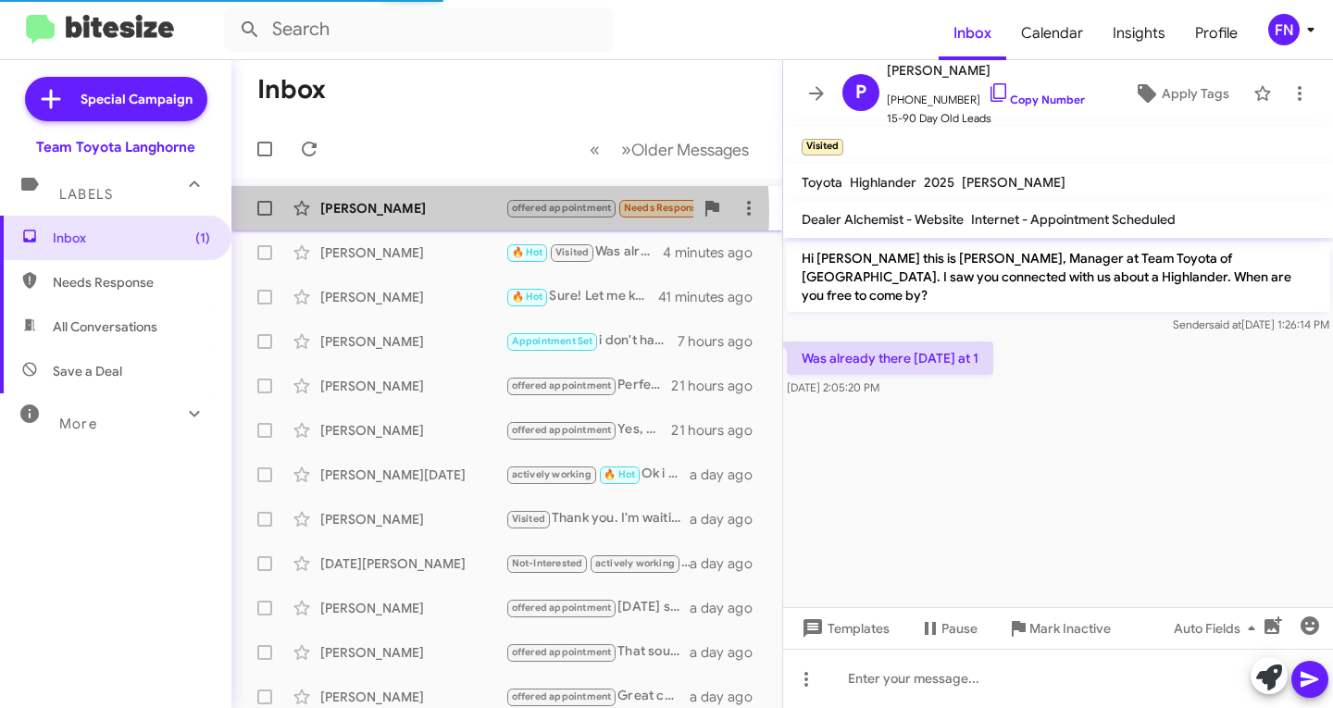
click at [447, 212] on div "[PERSON_NAME]" at bounding box center [412, 208] width 185 height 19
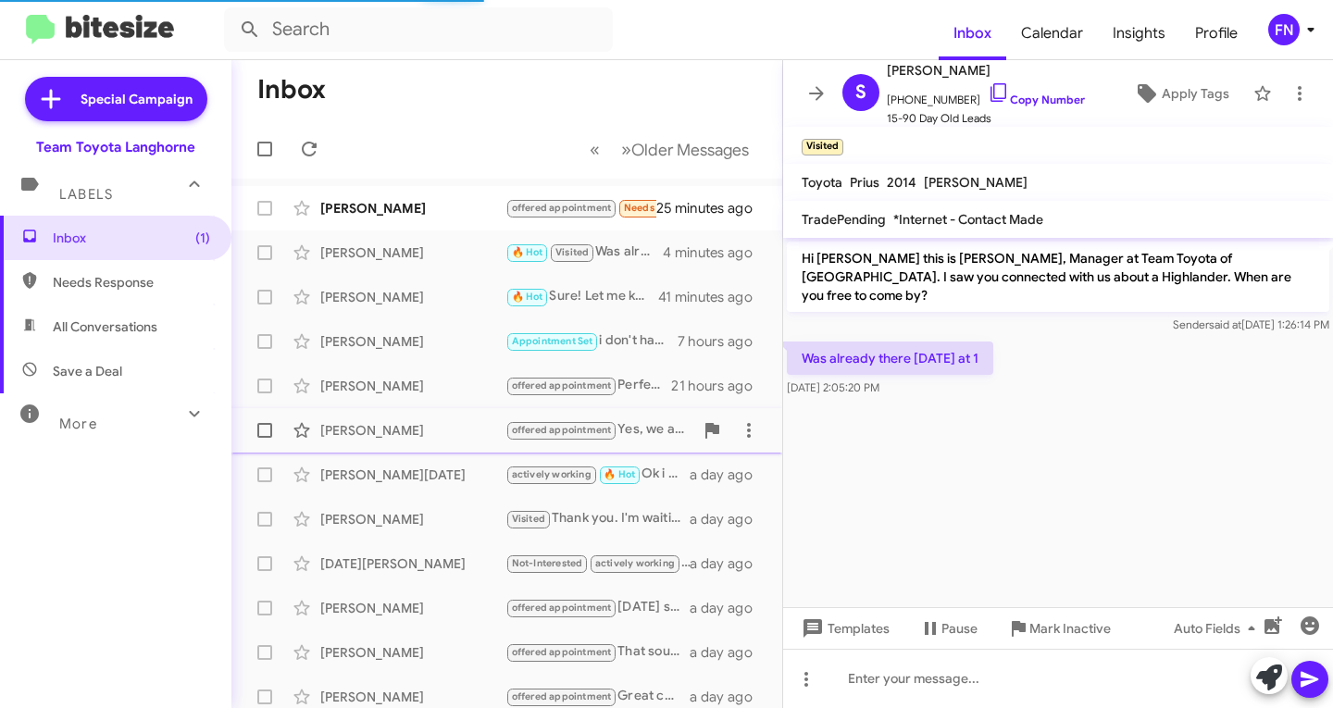
scroll to position [1042, 0]
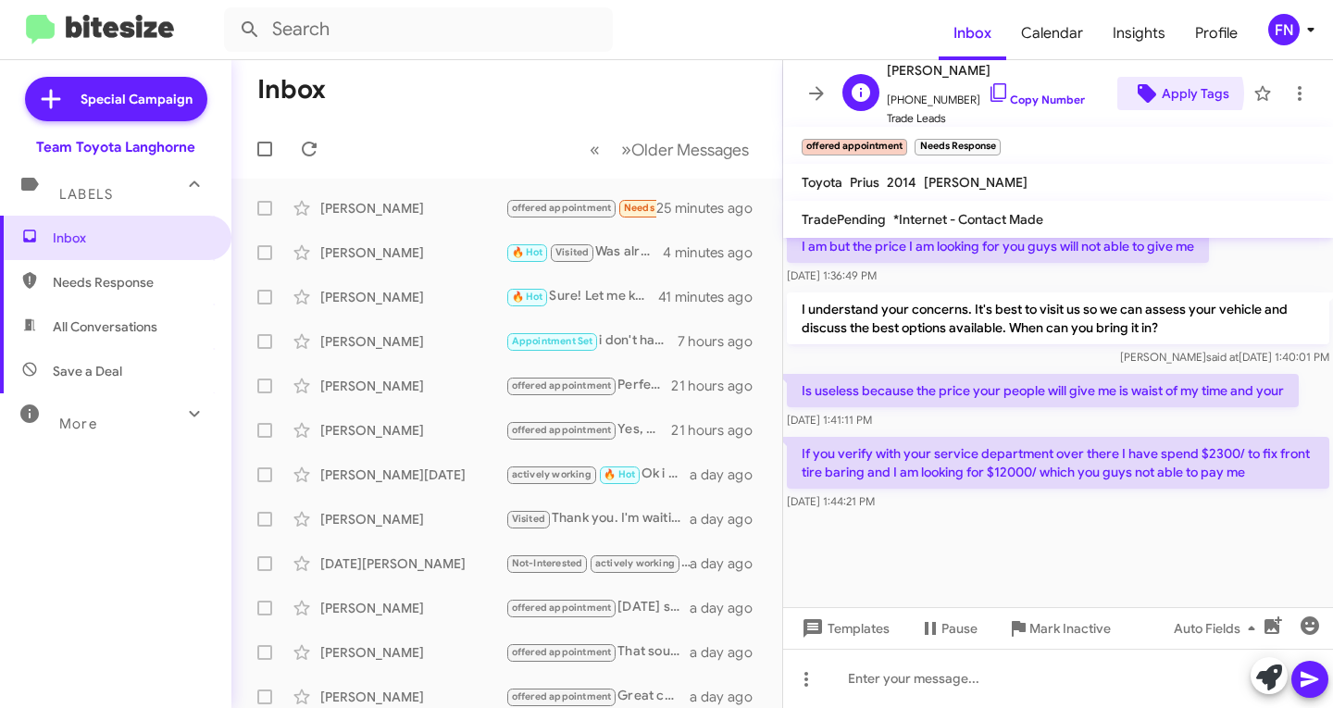
click at [1167, 94] on span "Apply Tags" at bounding box center [1196, 93] width 68 height 33
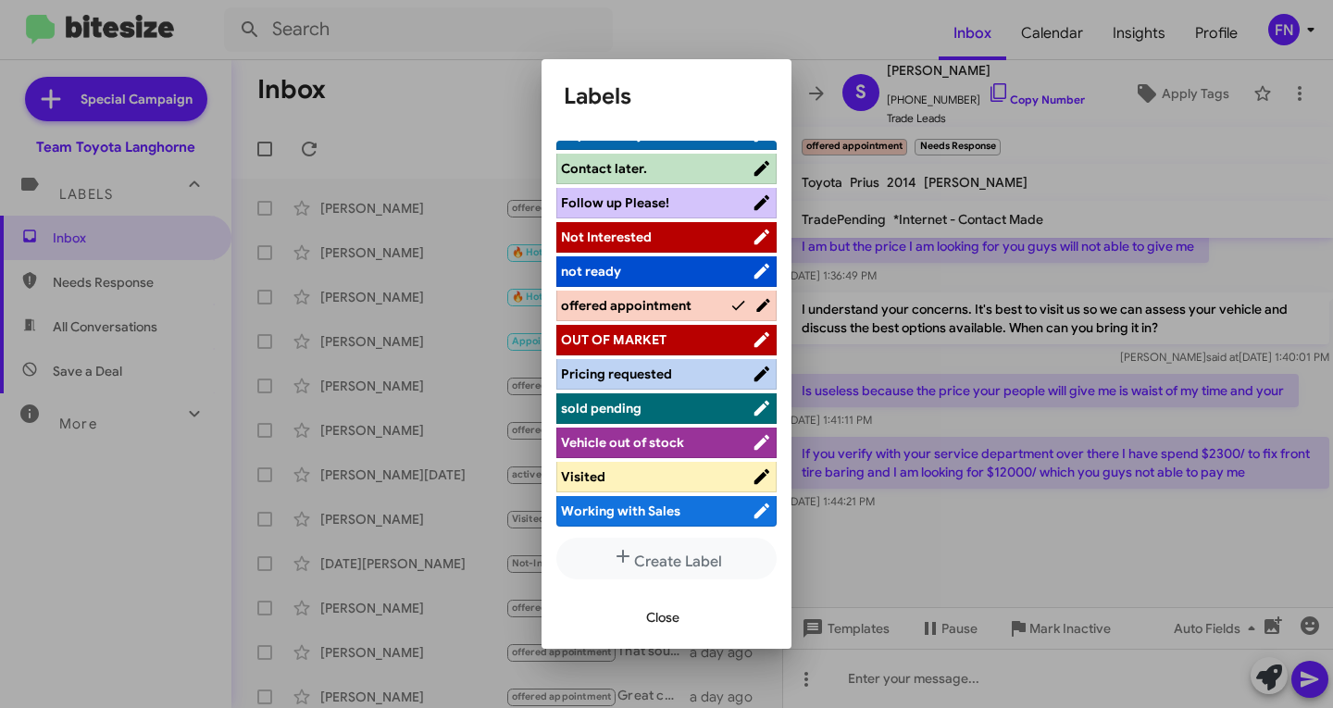
scroll to position [169, 0]
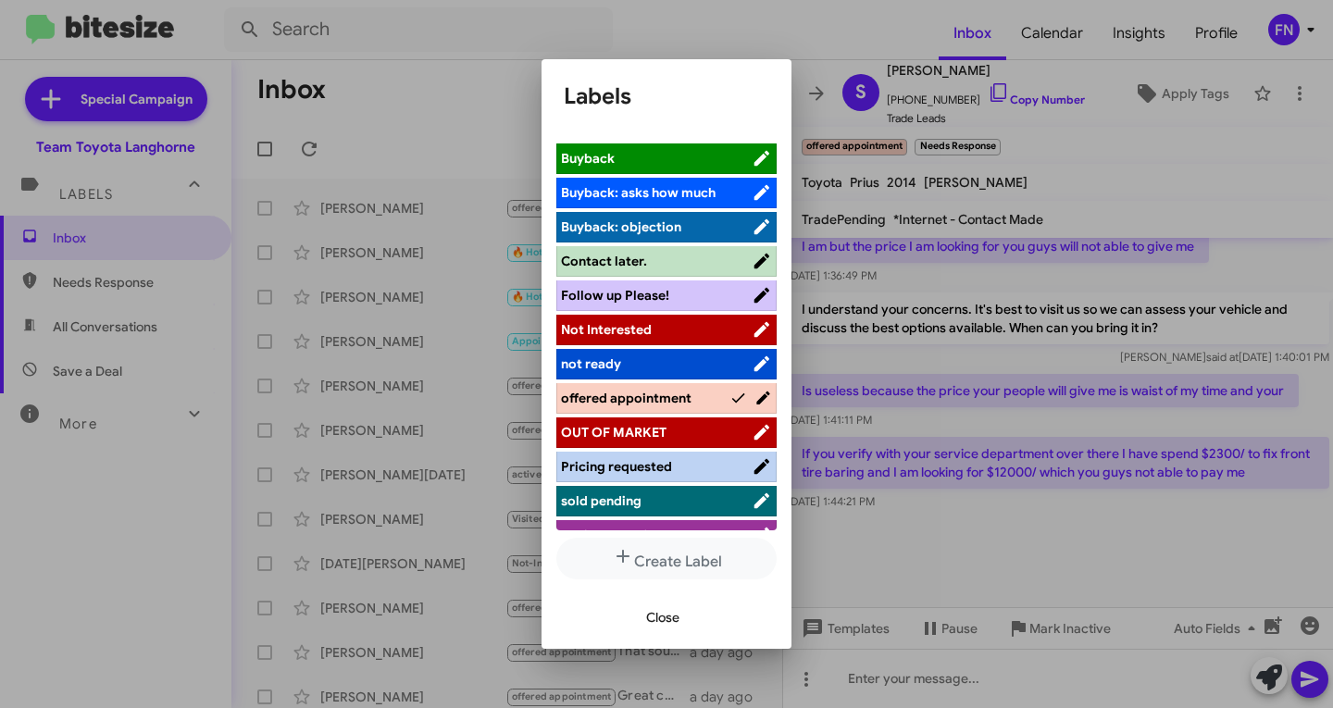
click at [648, 323] on span "Not Interested" at bounding box center [606, 329] width 91 height 17
click at [674, 625] on span "Close" at bounding box center [662, 617] width 33 height 33
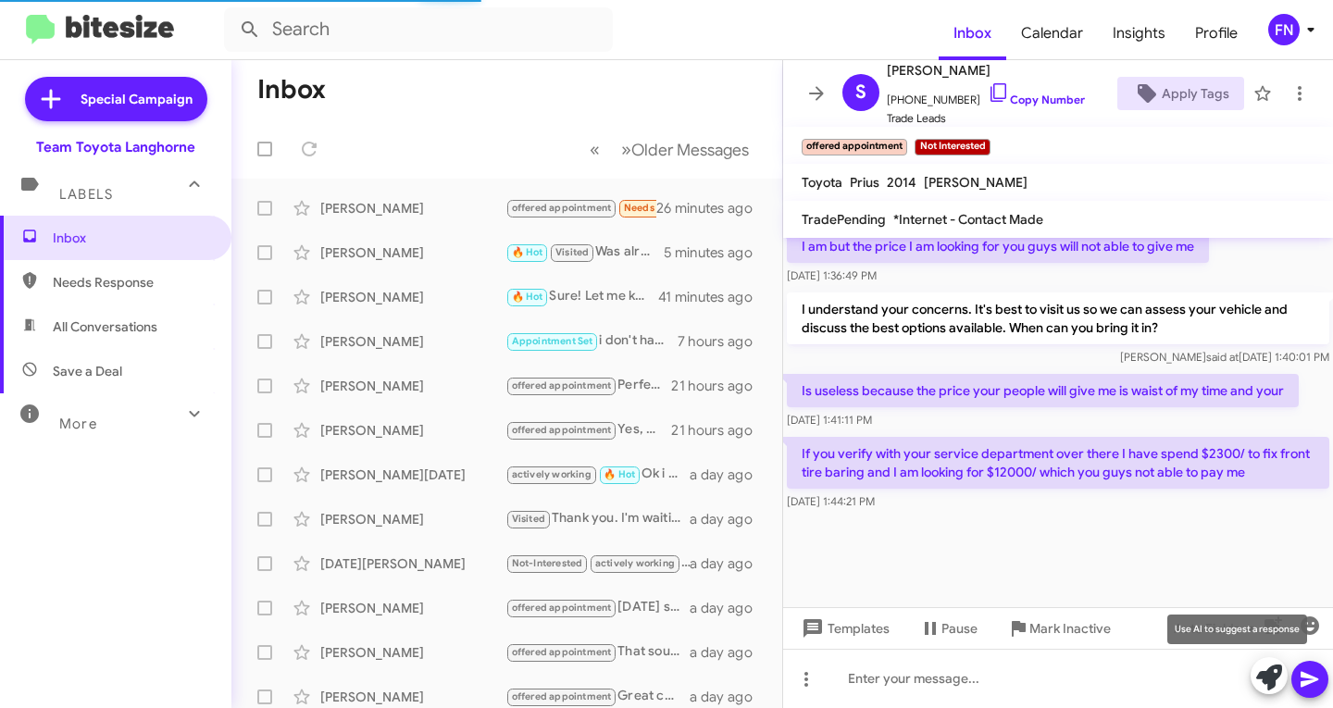
click at [1274, 679] on icon at bounding box center [1269, 678] width 26 height 26
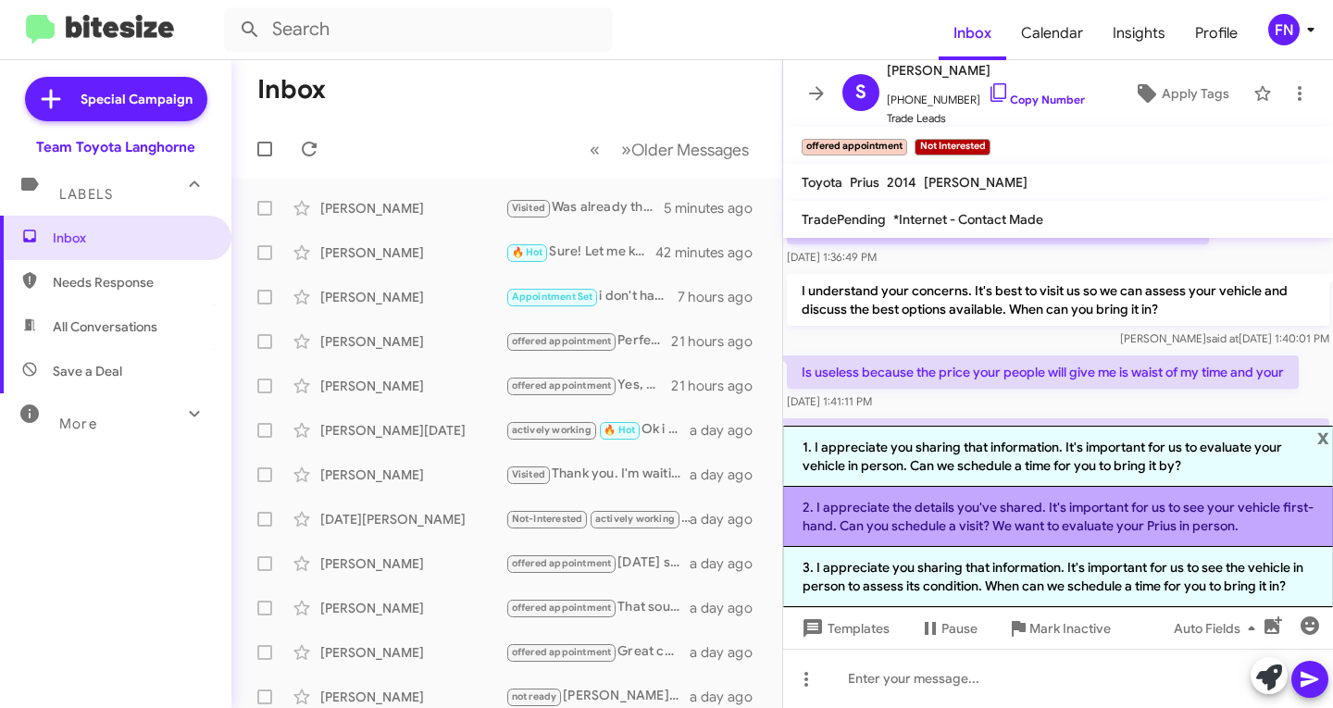
click at [1025, 518] on li "2. I appreciate the details you've shared. It's important for us to see your ve…" at bounding box center [1058, 517] width 550 height 60
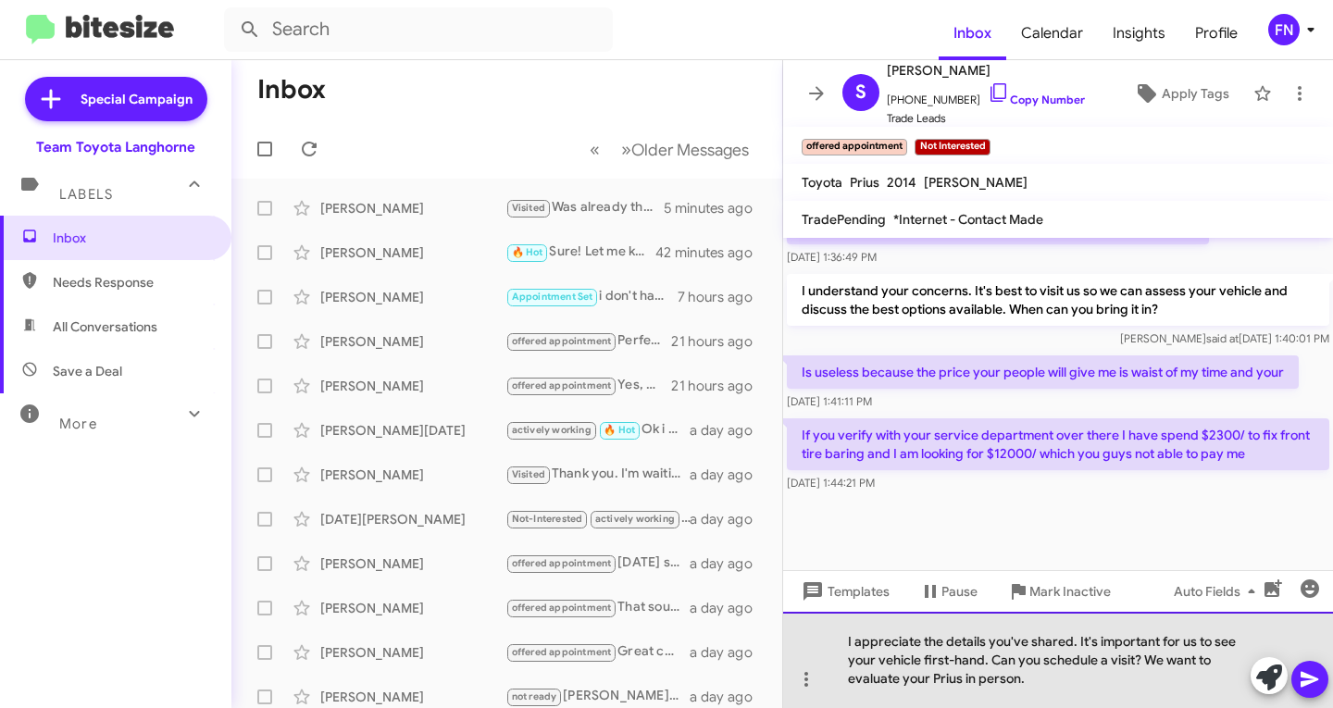
drag, startPoint x: 1051, startPoint y: 697, endPoint x: 992, endPoint y: 652, distance: 73.9
click at [992, 652] on div "I appreciate the details you've shared. It's important for us to see your vehic…" at bounding box center [1058, 660] width 550 height 96
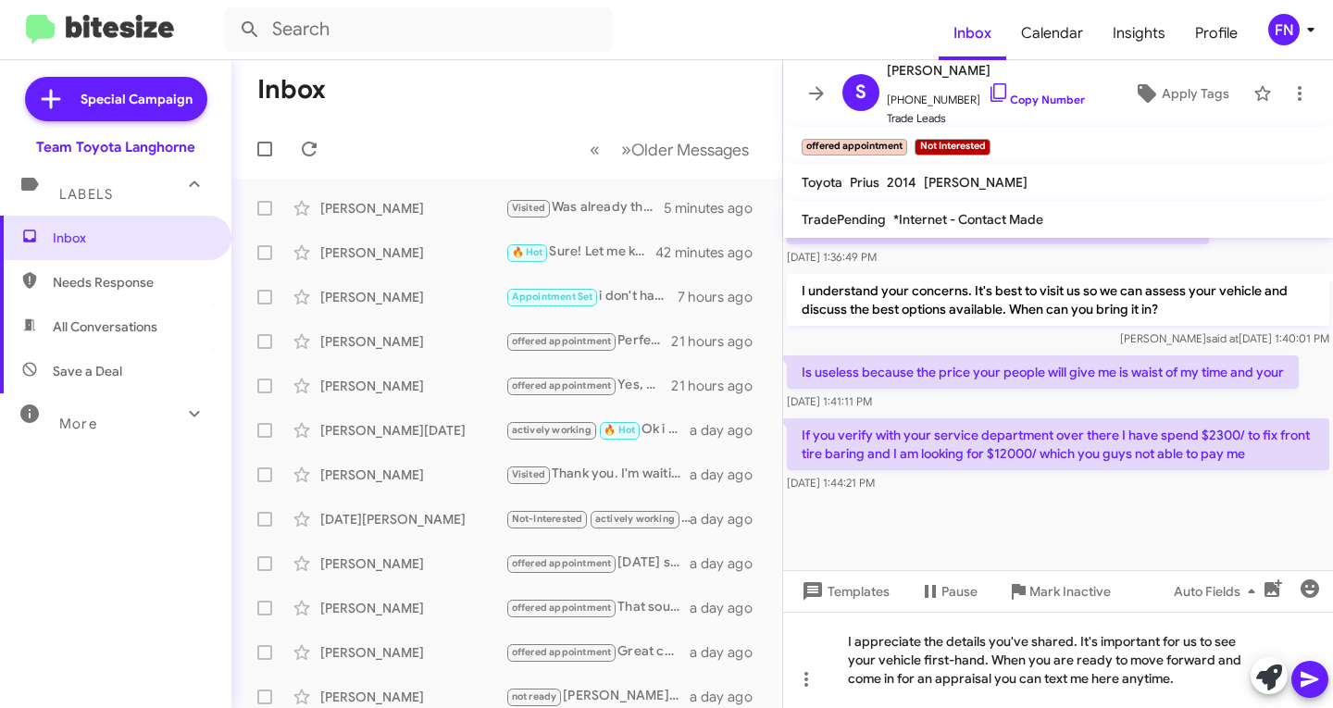
click at [1299, 675] on button at bounding box center [1309, 679] width 37 height 37
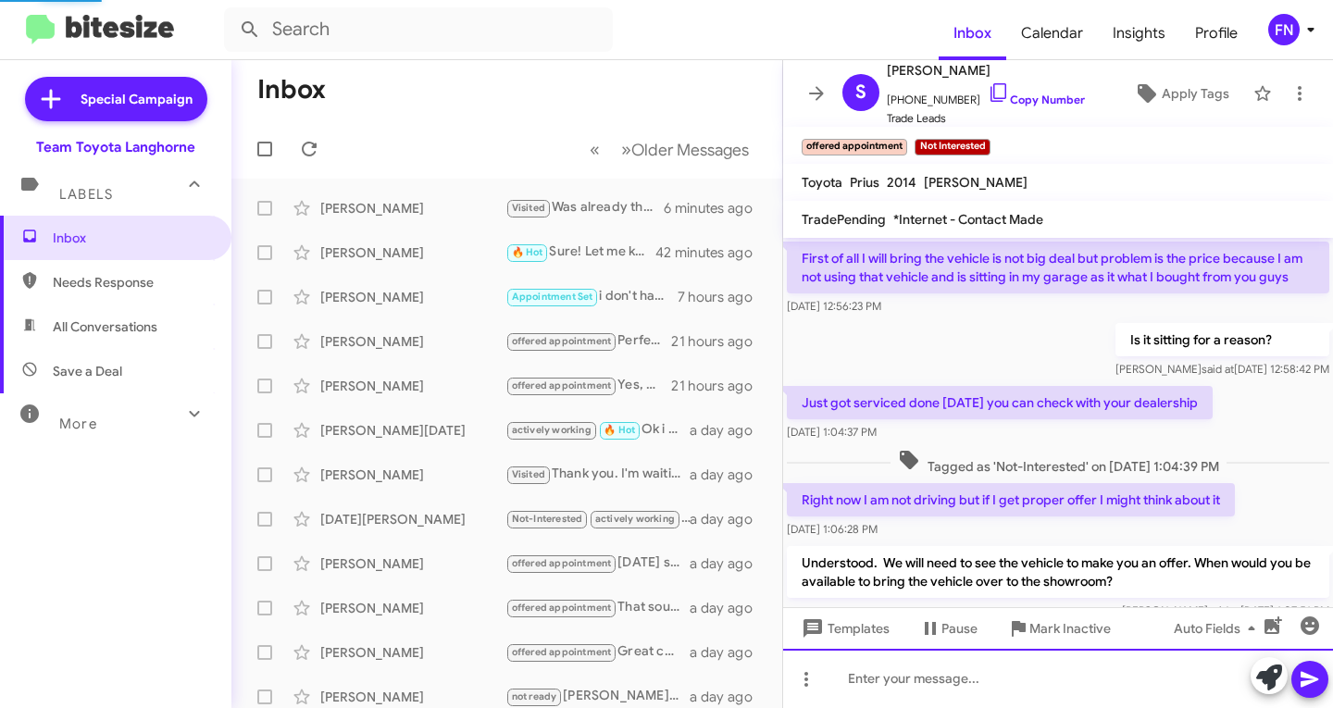
scroll to position [93, 0]
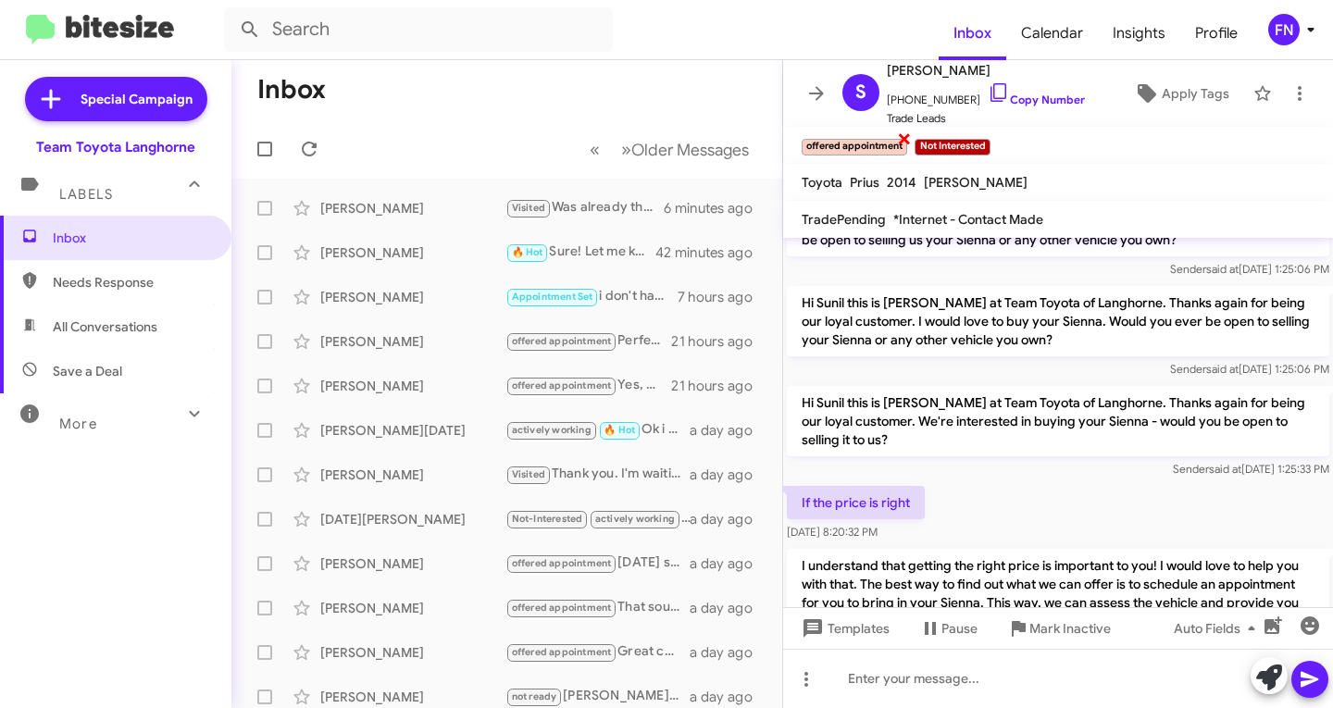
click at [910, 140] on span "×" at bounding box center [904, 138] width 15 height 22
click at [131, 332] on span "All Conversations" at bounding box center [105, 327] width 105 height 19
type input "in:all-conversations"
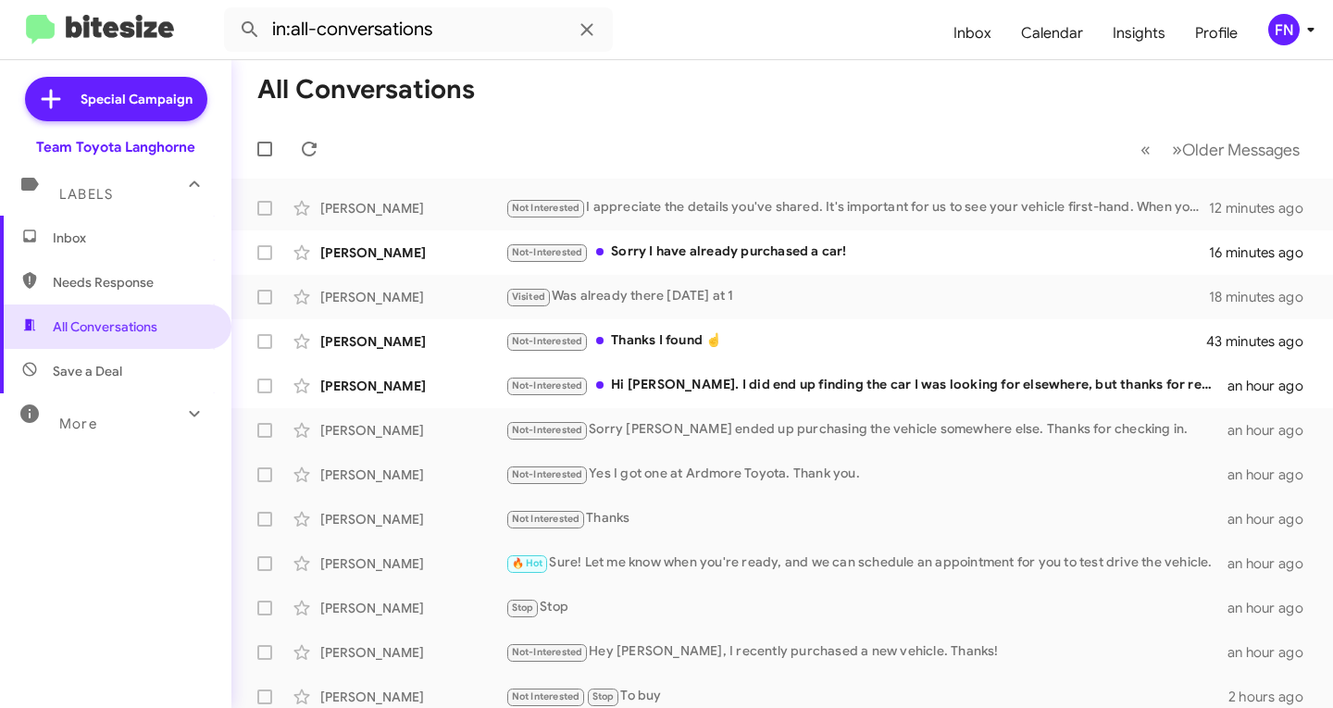
click at [153, 222] on span "Inbox" at bounding box center [115, 238] width 231 height 44
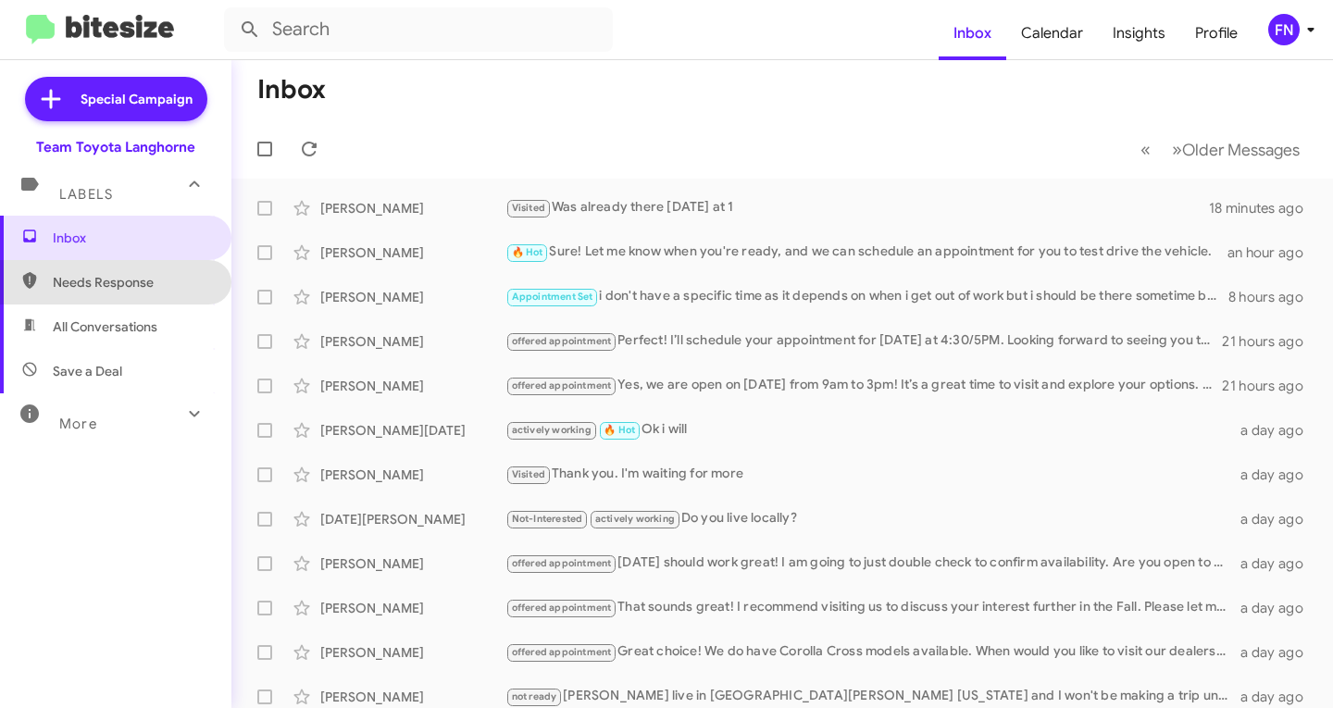
click at [206, 303] on span "Needs Response" at bounding box center [115, 282] width 231 height 44
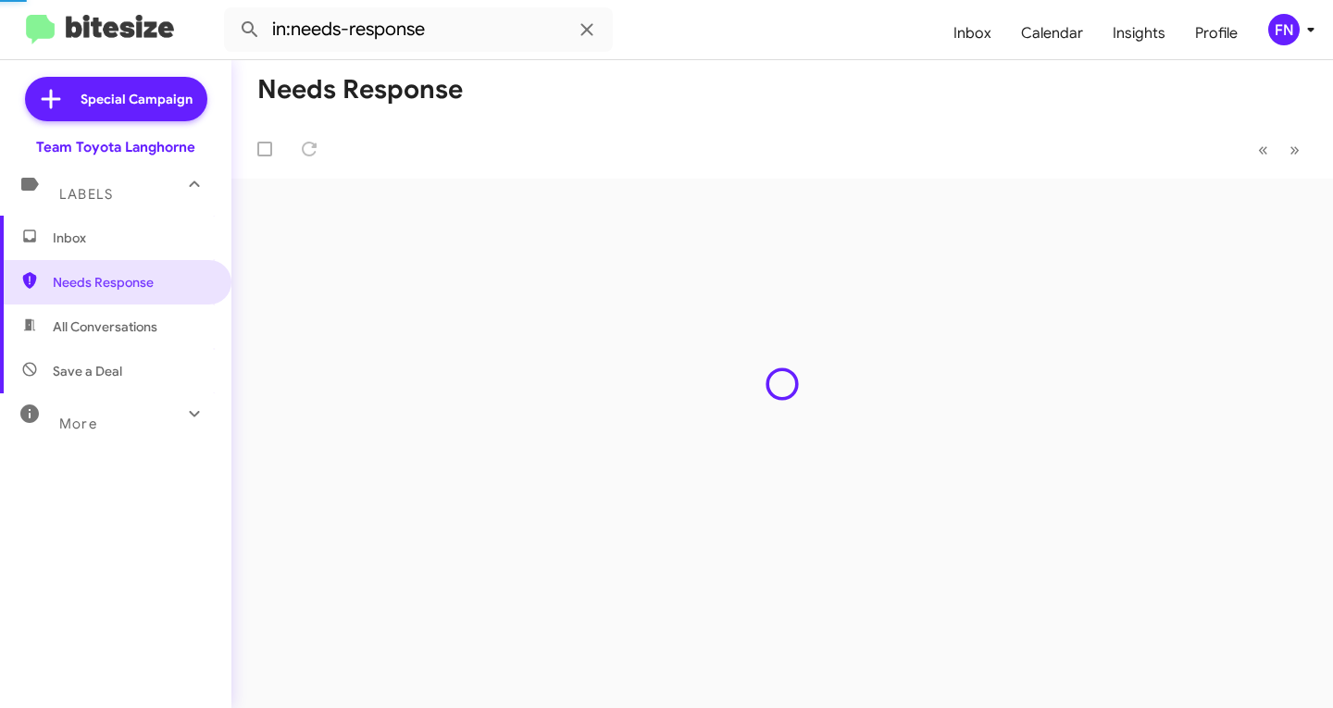
click at [184, 320] on span "All Conversations" at bounding box center [115, 327] width 231 height 44
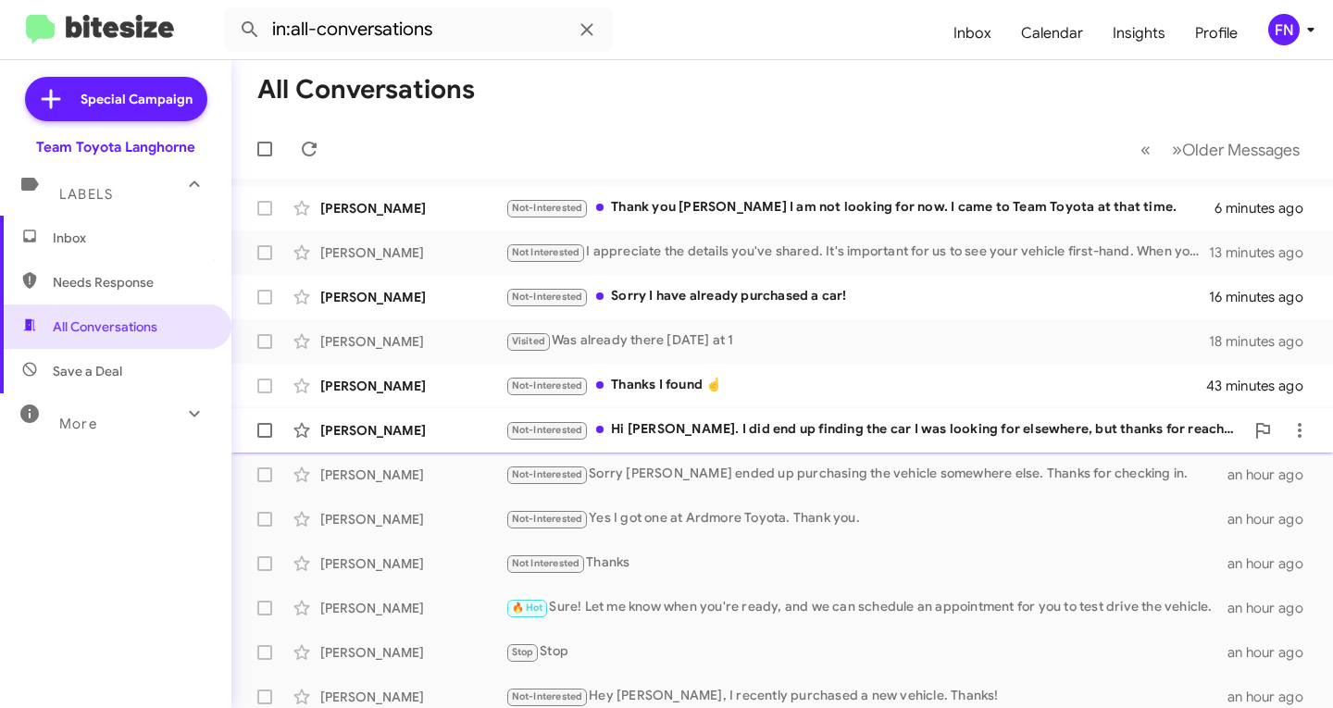
click at [776, 419] on div "Not-Interested Hi [PERSON_NAME]. I did end up finding the car I was looking for…" at bounding box center [874, 429] width 739 height 21
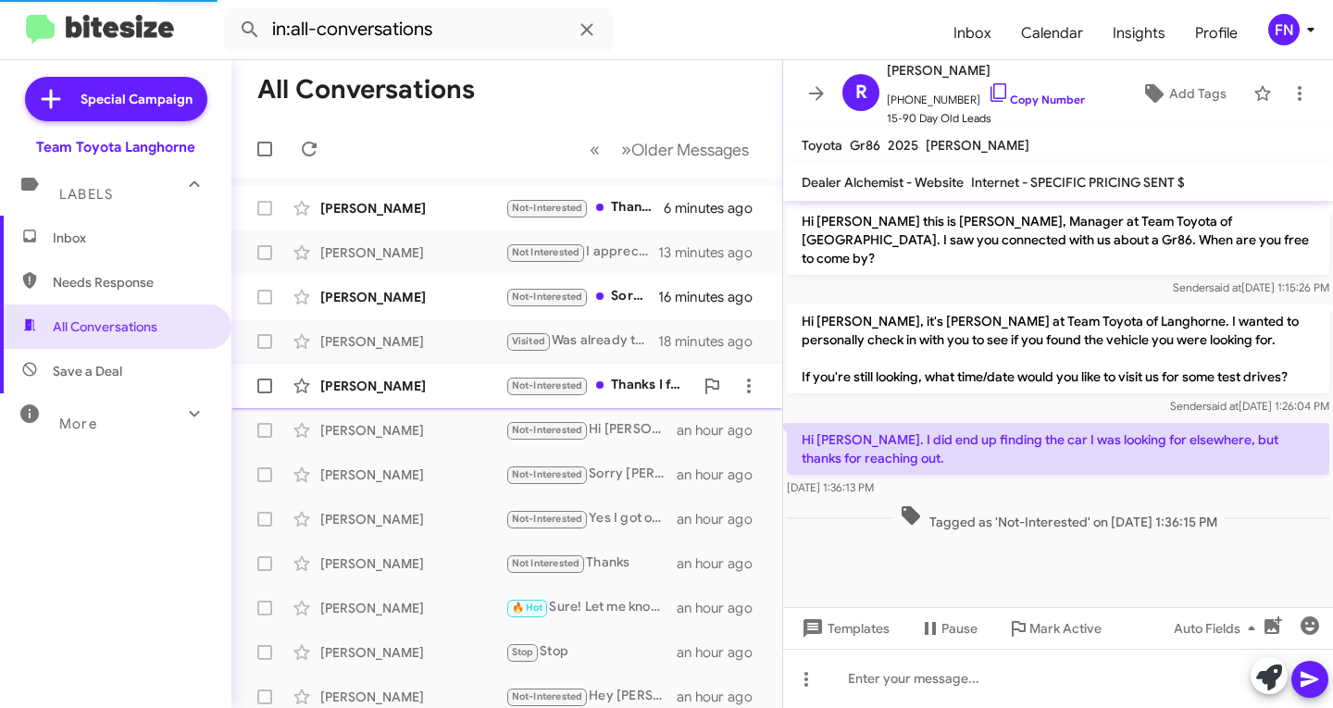
click at [655, 387] on div "Not-Interested Thanks I found ☝️" at bounding box center [599, 385] width 188 height 21
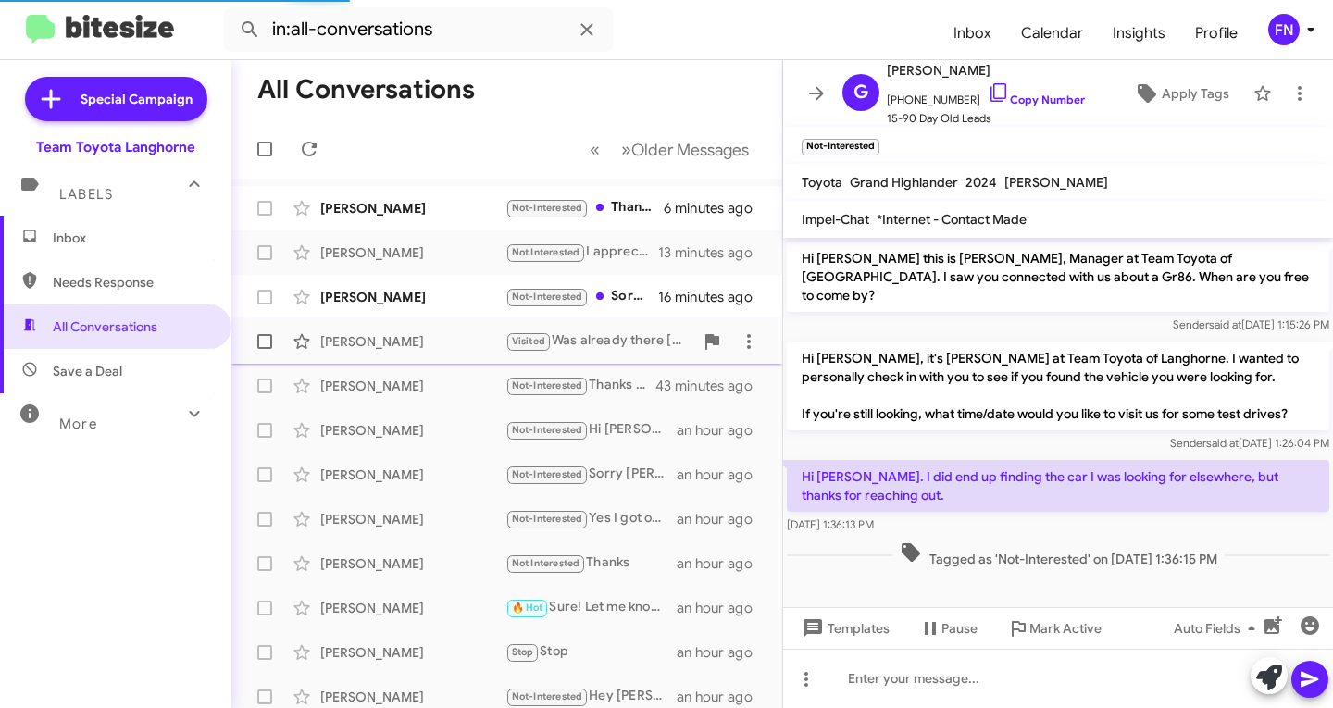
scroll to position [156, 0]
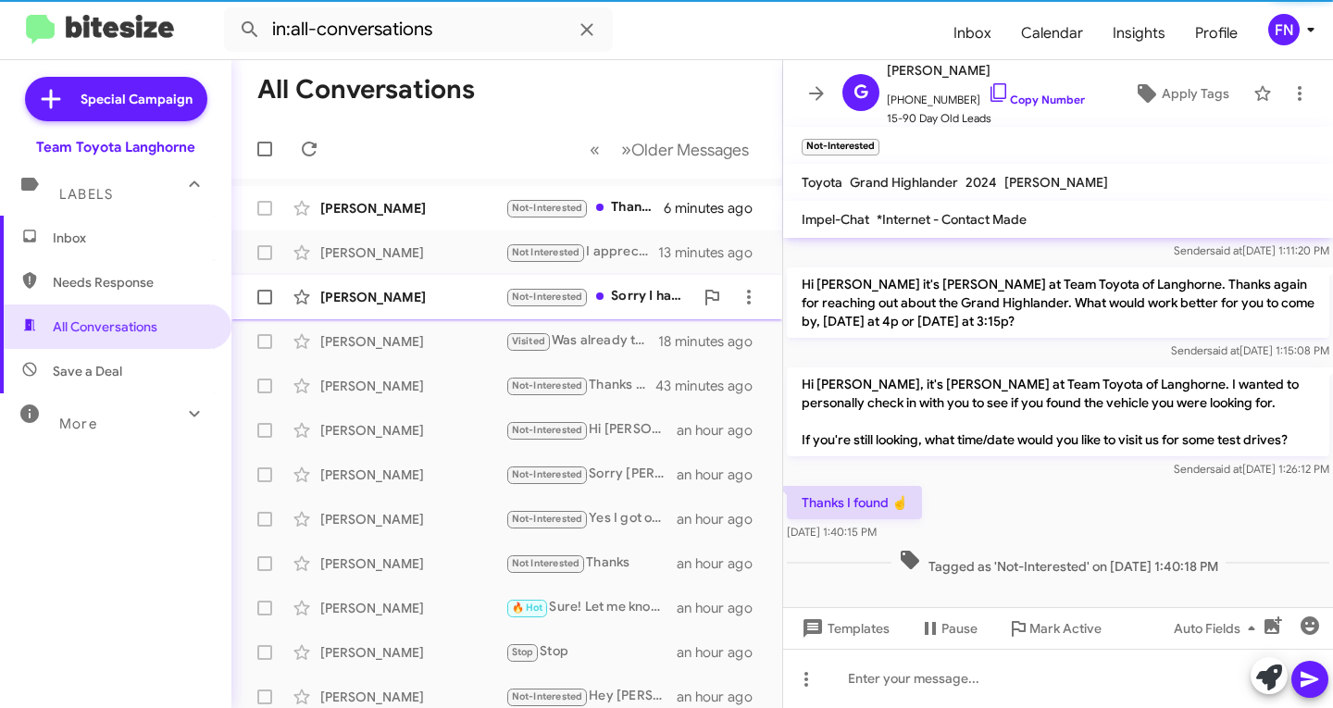
click at [654, 303] on div "Not-Interested Sorry I have already purchased a car!" at bounding box center [599, 296] width 188 height 21
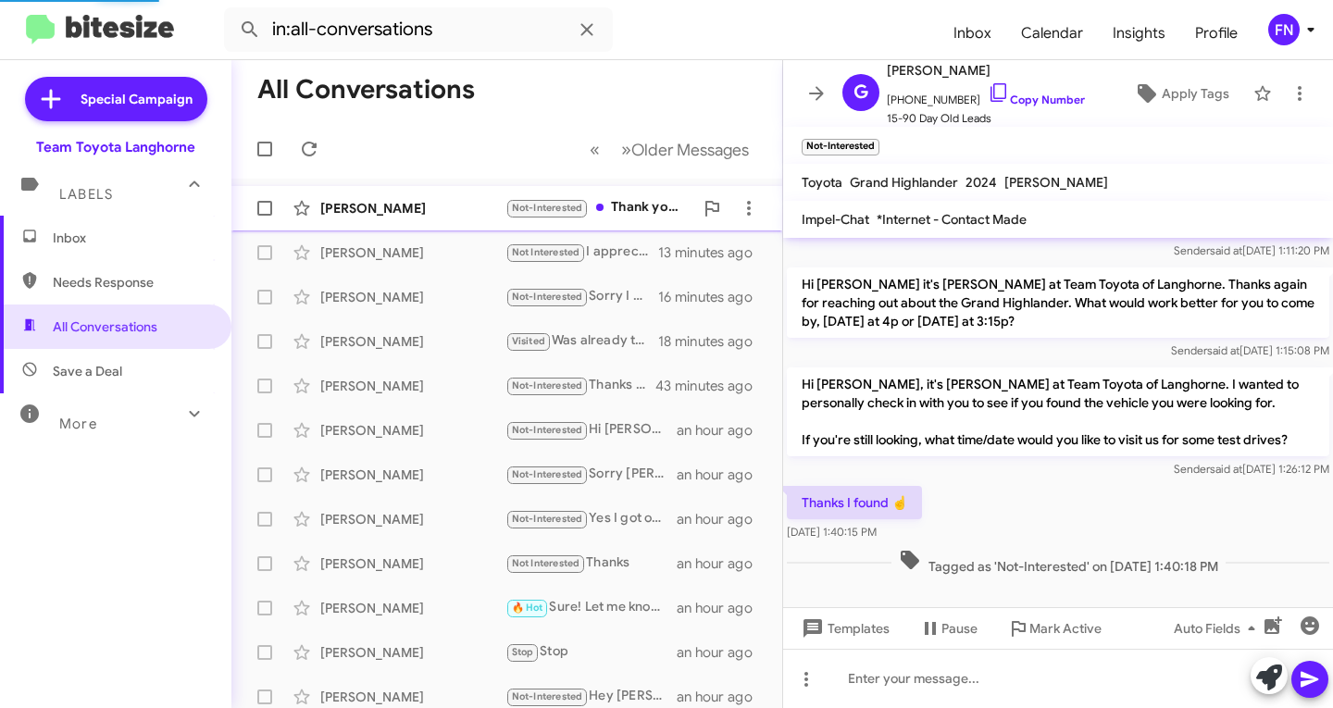
scroll to position [51, 0]
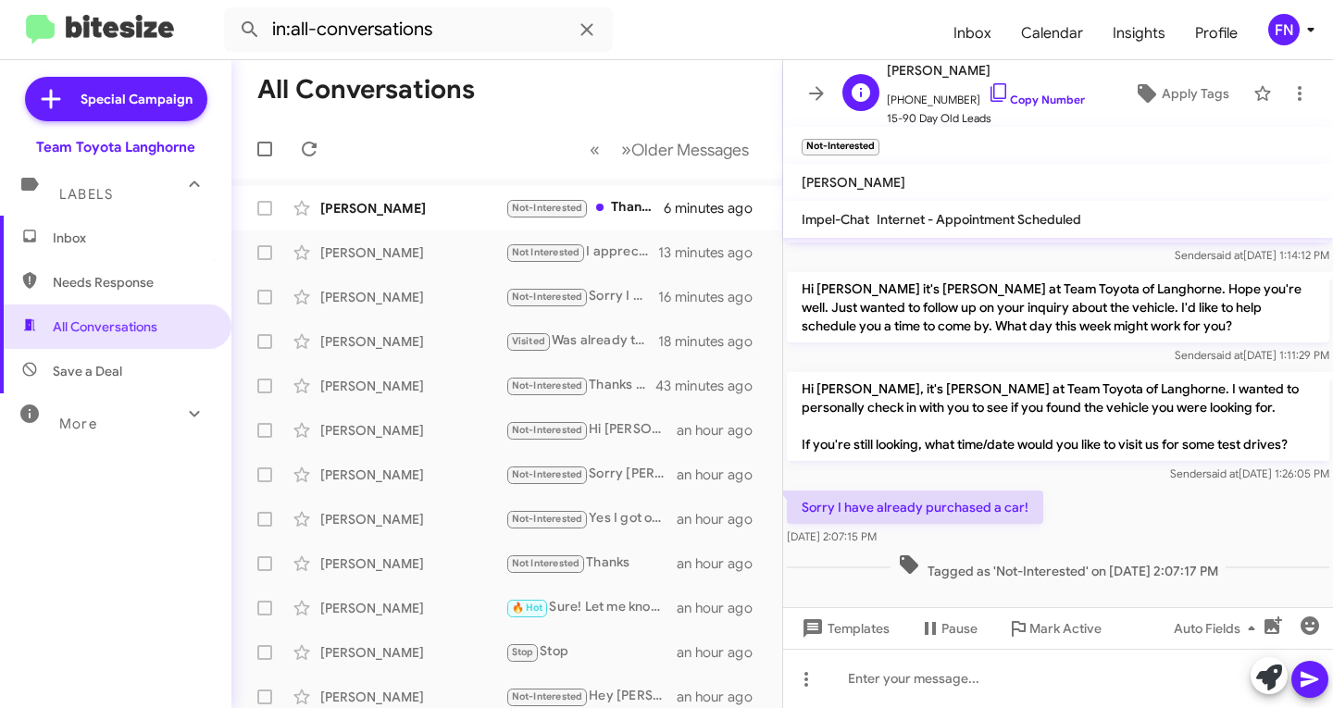
click at [1030, 110] on span "15-90 Day Old Leads" at bounding box center [986, 118] width 198 height 19
click at [1030, 96] on link "Copy Number" at bounding box center [1036, 100] width 97 height 14
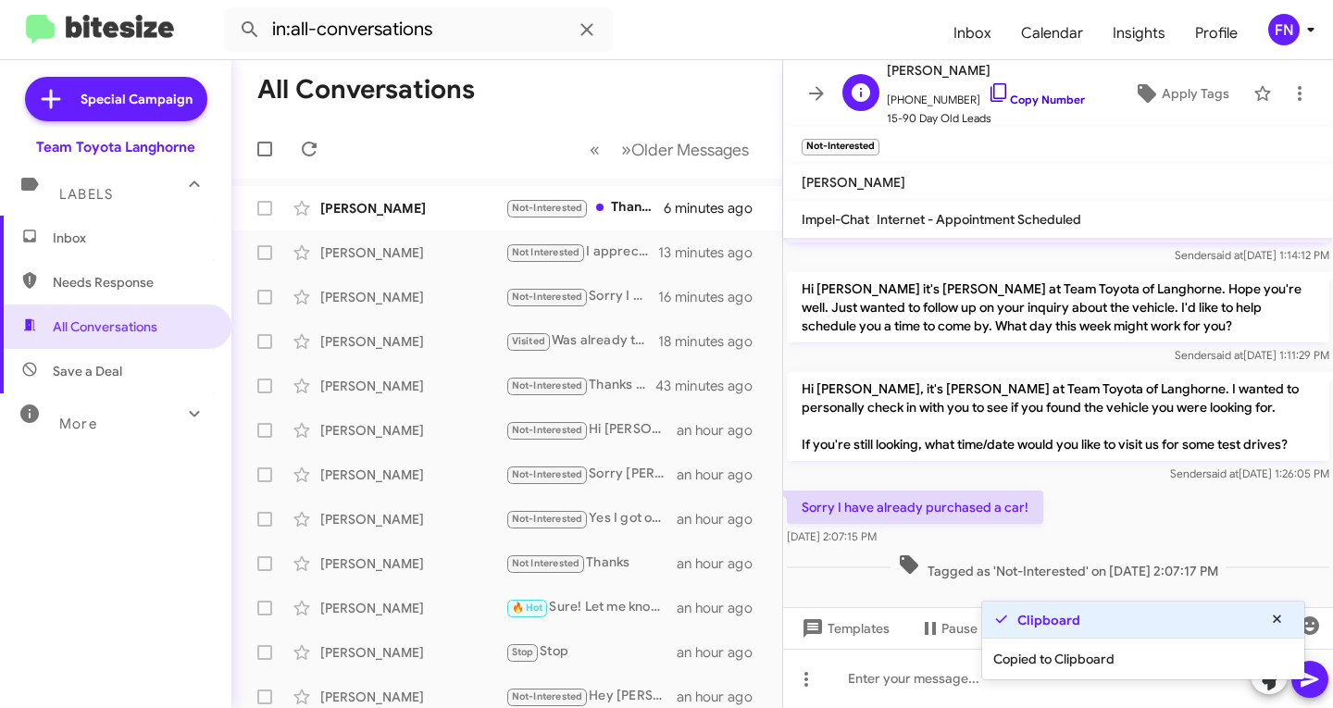
click at [1030, 96] on link "Copy Number" at bounding box center [1036, 100] width 97 height 14
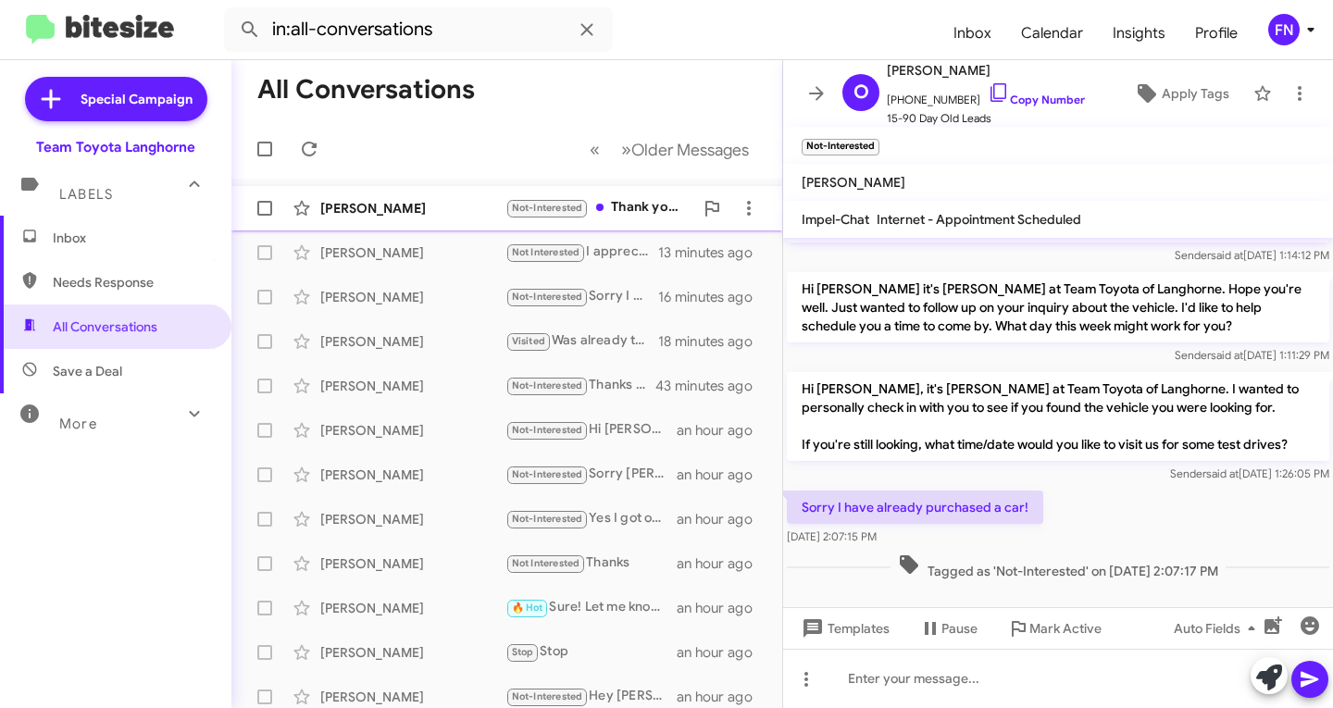
click at [407, 197] on div "[PERSON_NAME] Not-Interested Thank you [PERSON_NAME] I am not looking for now. …" at bounding box center [506, 208] width 521 height 37
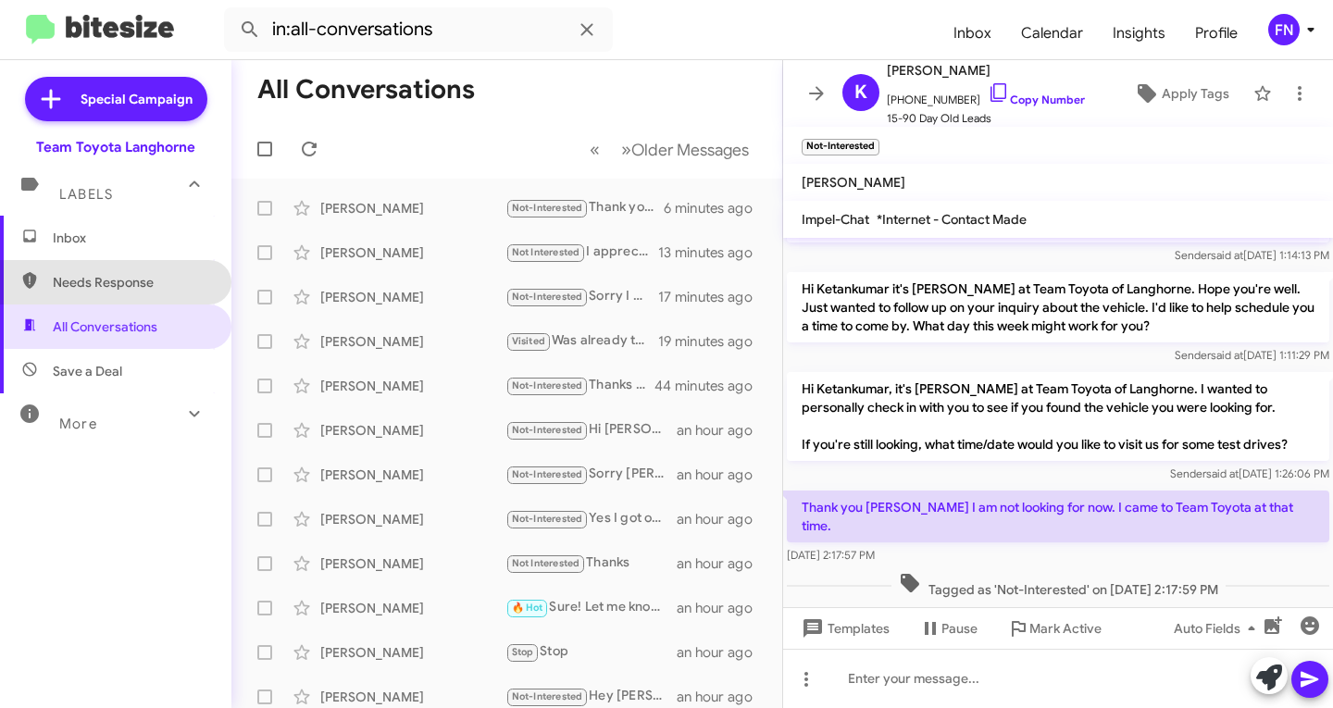
drag, startPoint x: 157, startPoint y: 289, endPoint x: 158, endPoint y: 278, distance: 11.1
click at [157, 289] on span "Needs Response" at bounding box center [131, 282] width 157 height 19
type input "in:needs-response"
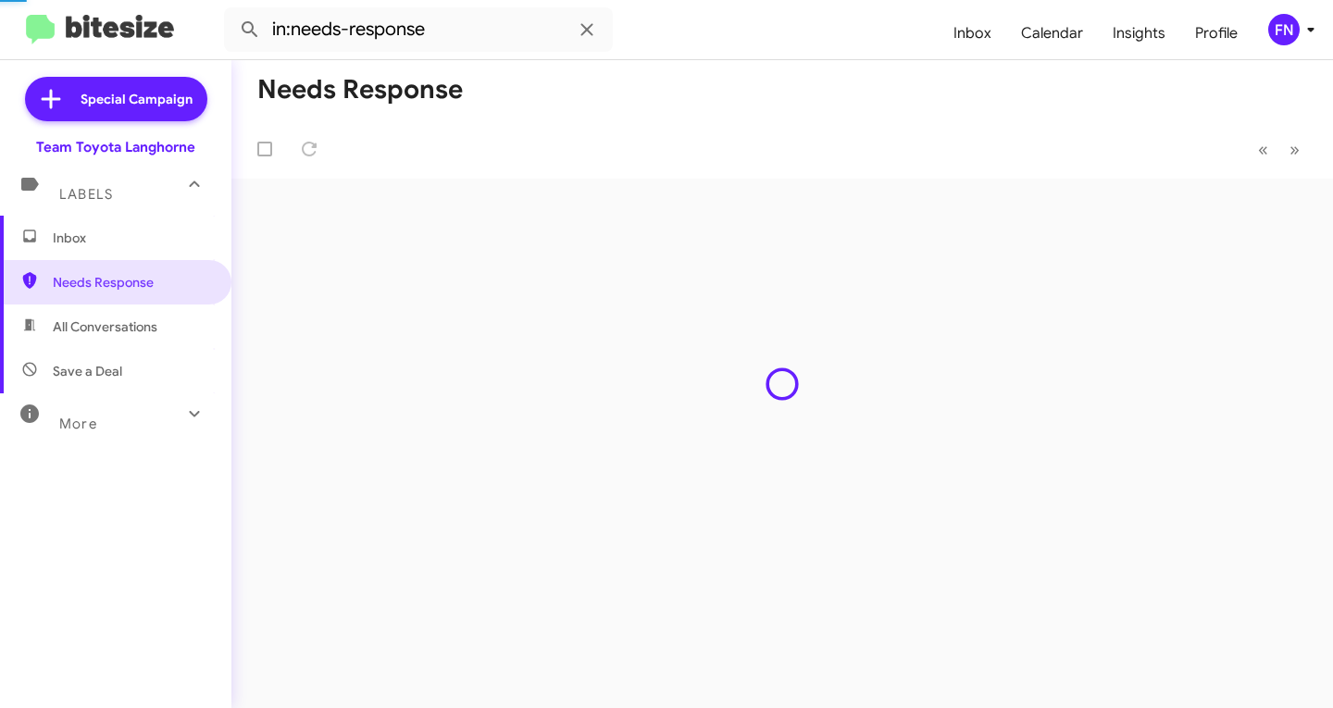
click at [162, 252] on span "Inbox" at bounding box center [115, 238] width 231 height 44
